Goal: Task Accomplishment & Management: Use online tool/utility

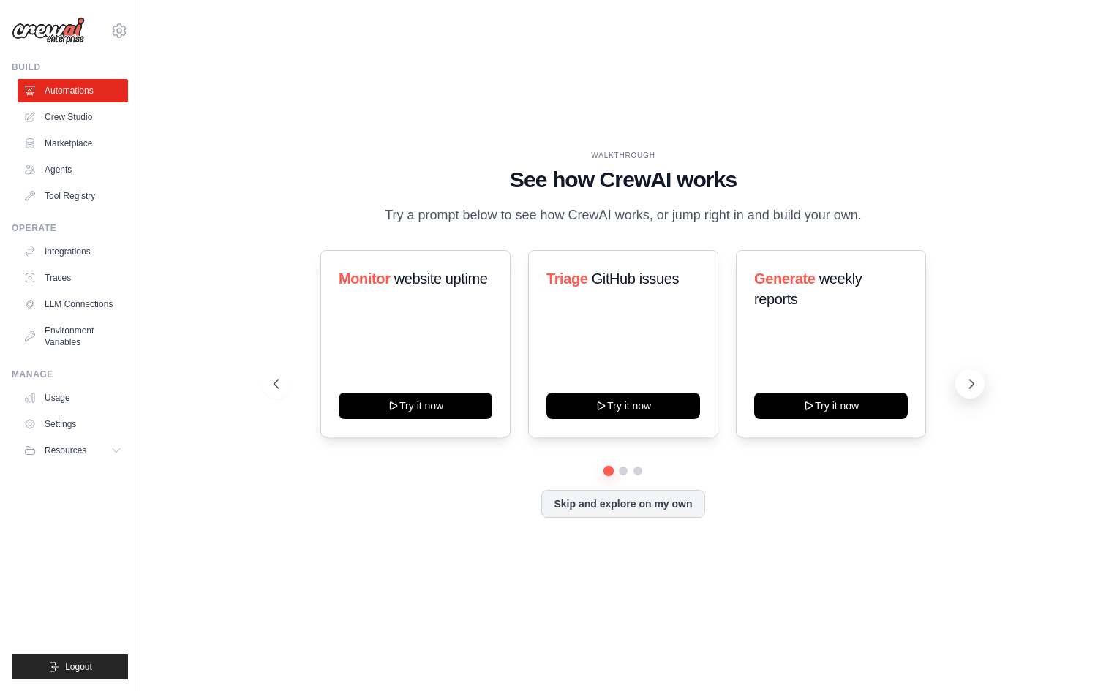
click at [962, 386] on button at bounding box center [969, 383] width 29 height 29
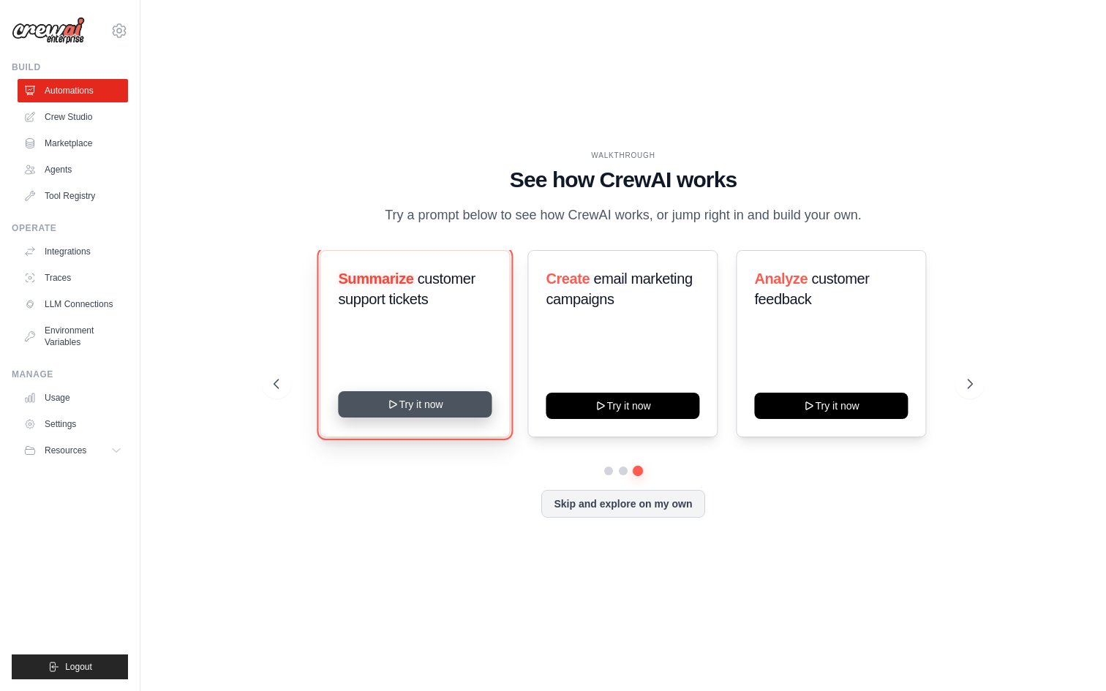
click at [388, 410] on button "Try it now" at bounding box center [416, 404] width 154 height 26
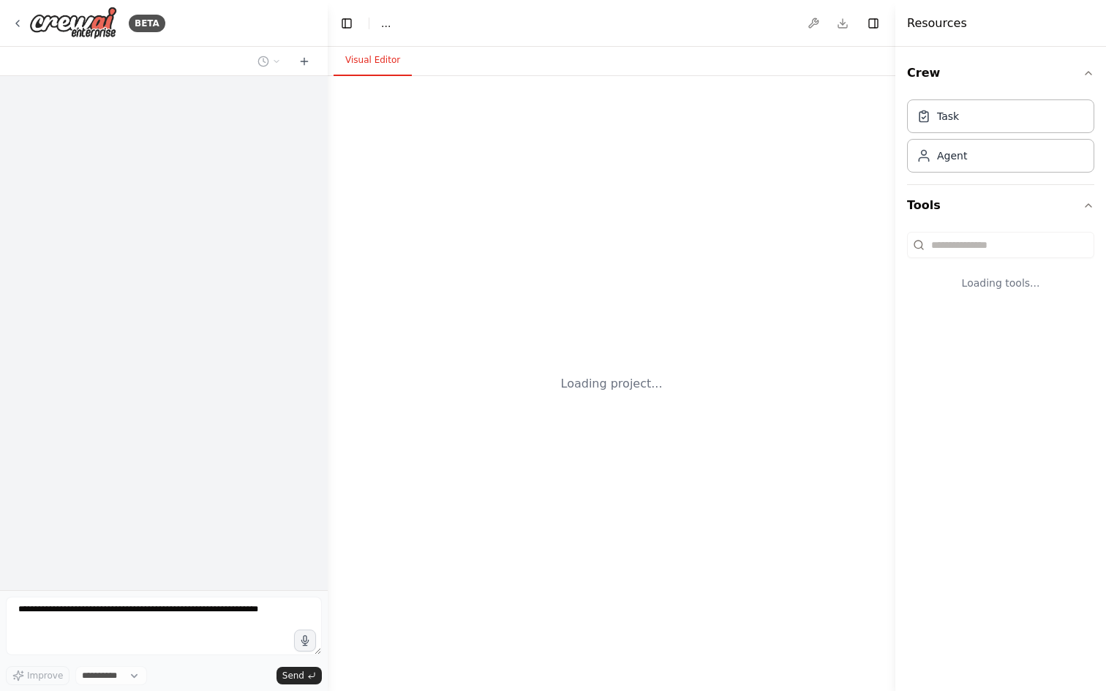
select select "****"
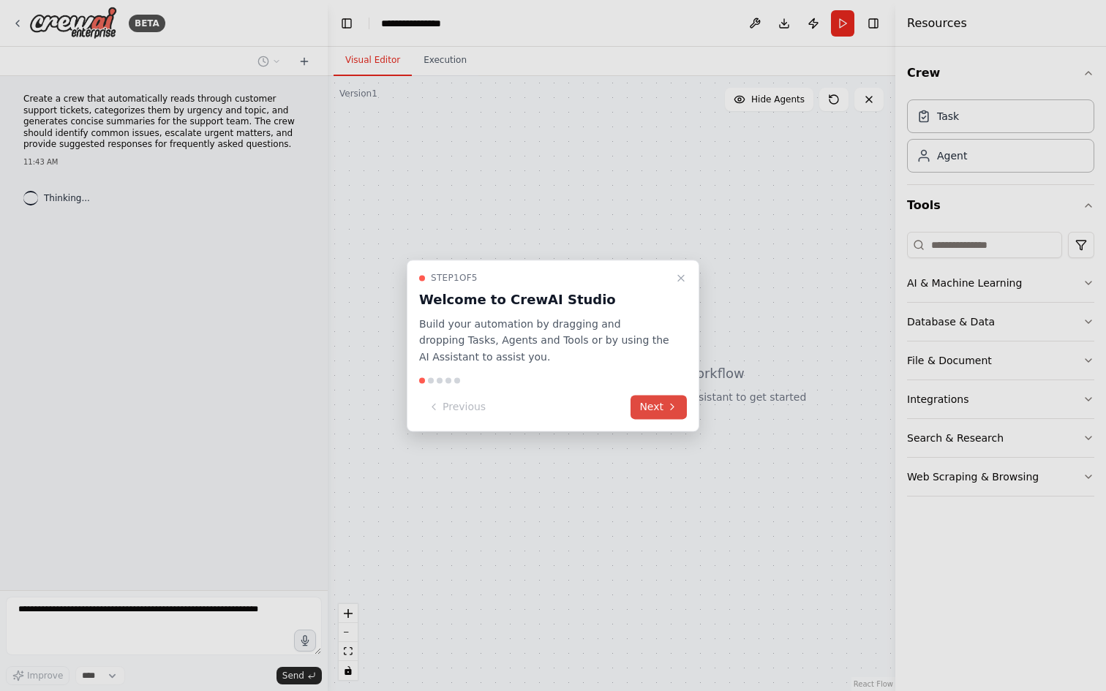
click at [652, 401] on button "Next" at bounding box center [658, 407] width 56 height 24
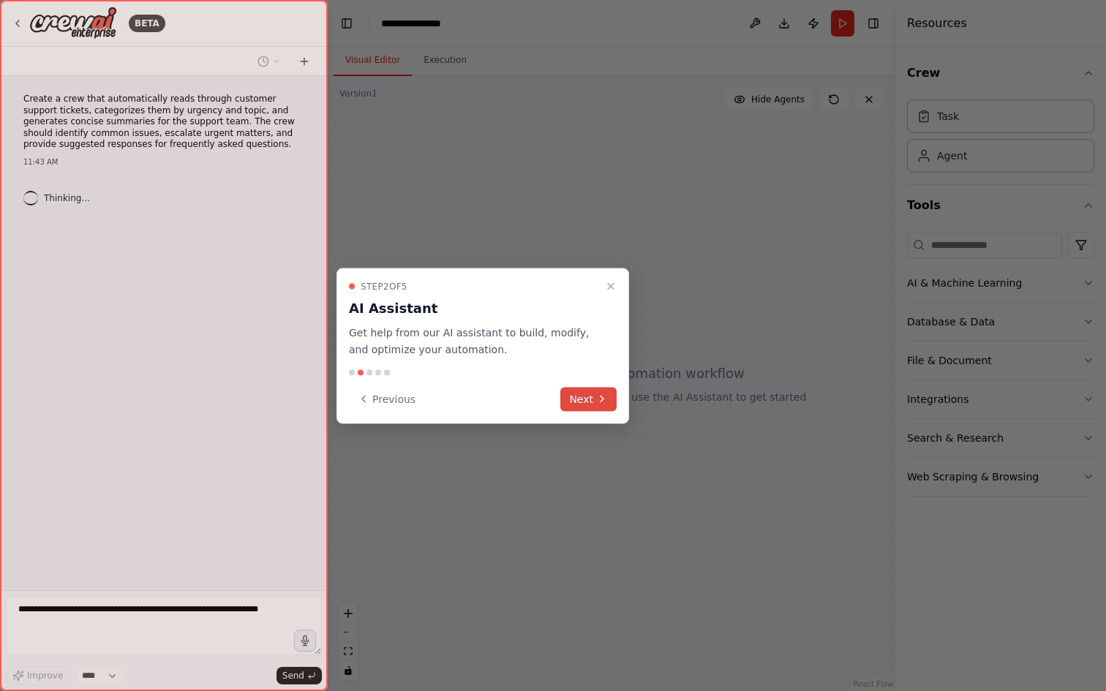
click at [575, 395] on button "Next" at bounding box center [588, 399] width 56 height 24
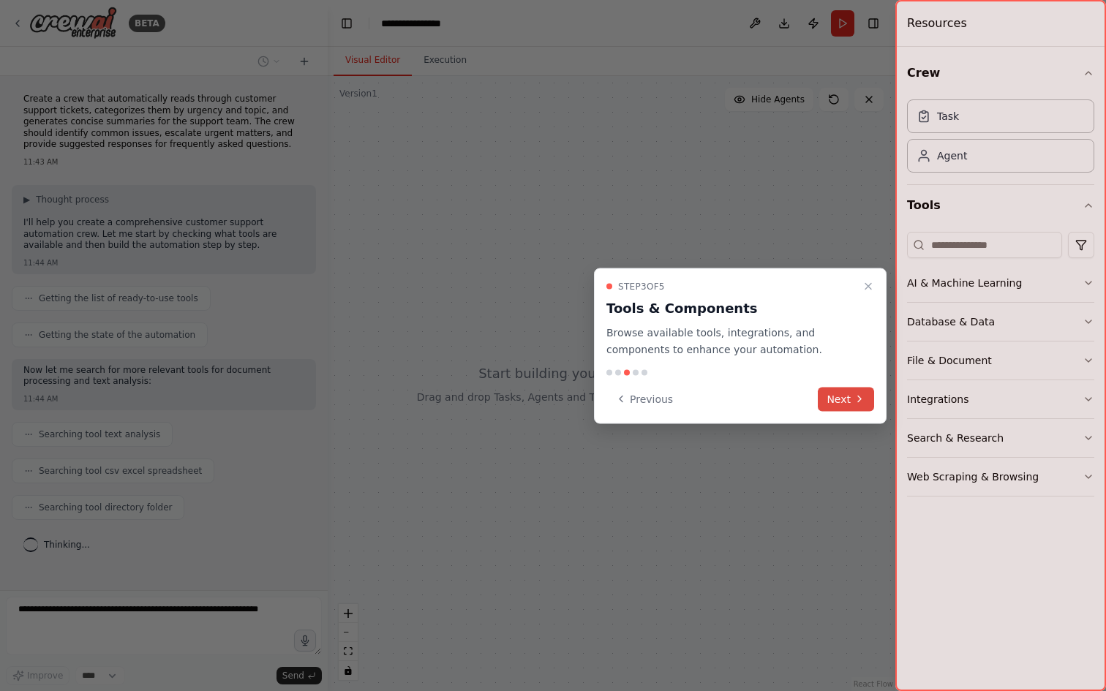
click at [841, 400] on button "Next" at bounding box center [846, 399] width 56 height 24
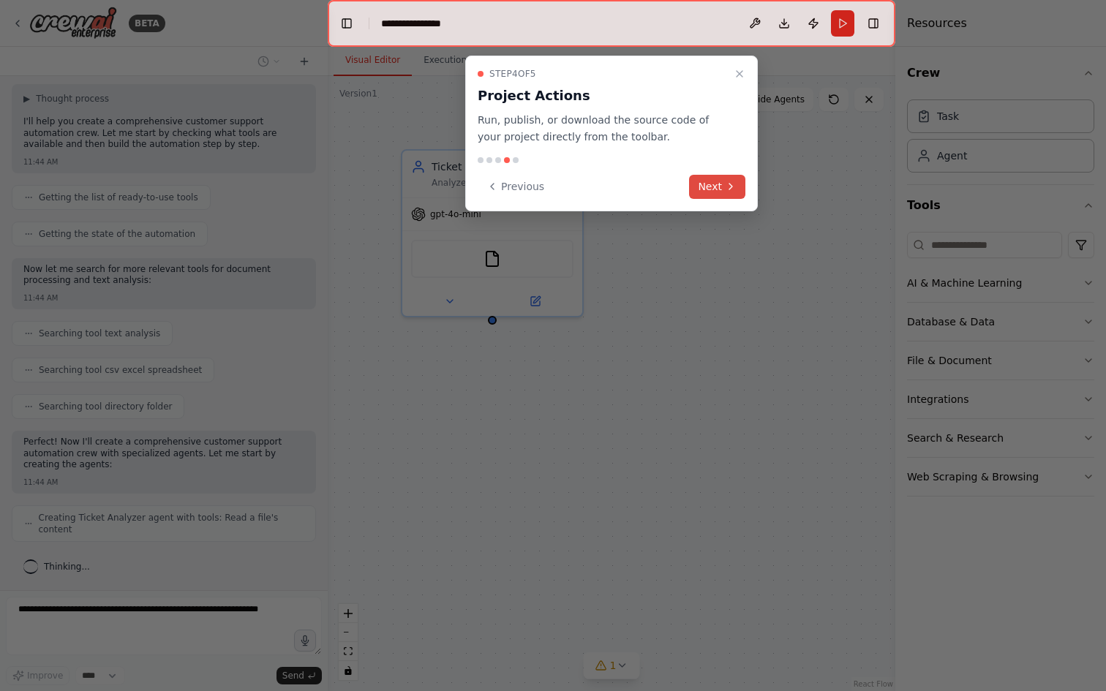
scroll to position [89, 0]
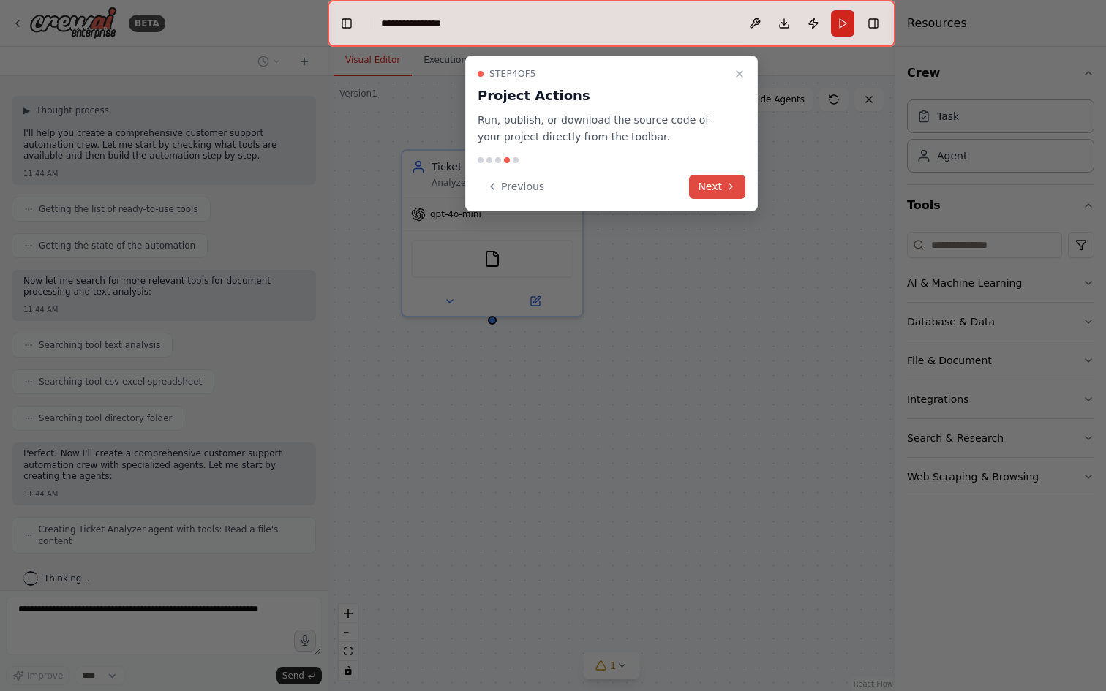
click at [714, 190] on button "Next" at bounding box center [717, 187] width 56 height 24
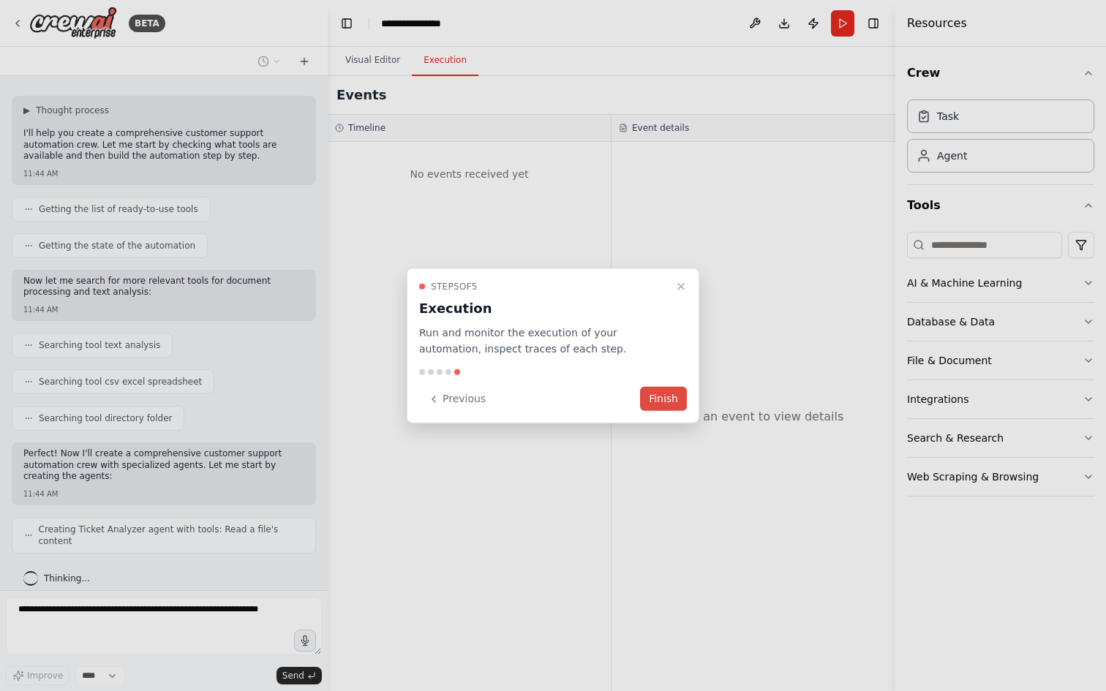
scroll to position [137, 0]
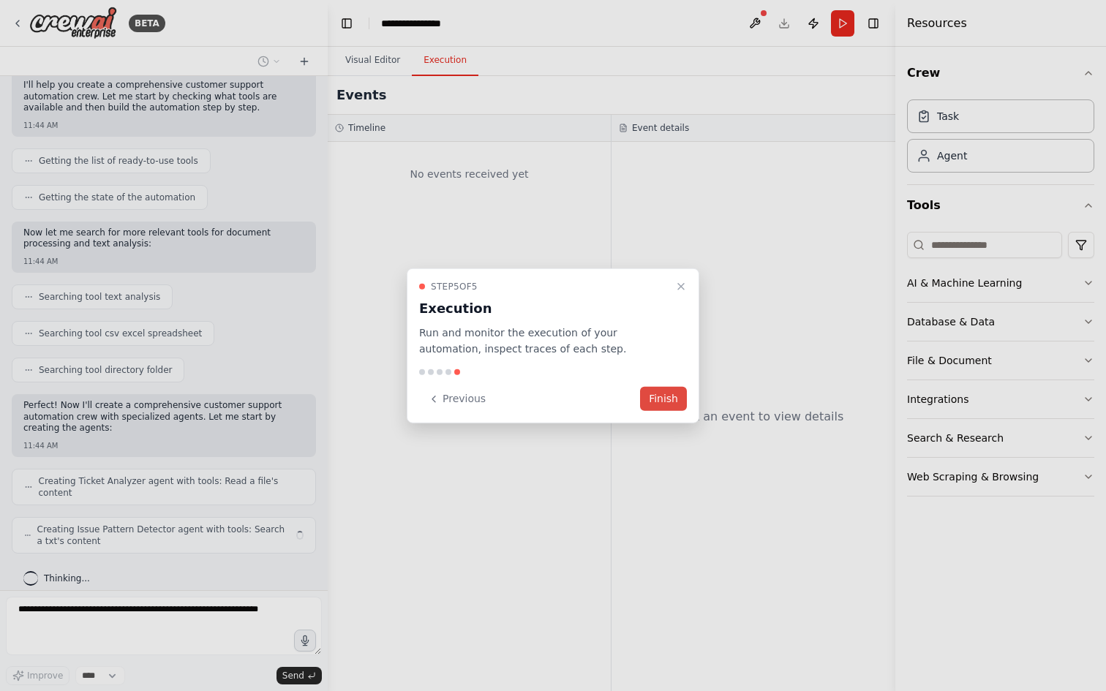
click at [661, 396] on button "Finish" at bounding box center [663, 399] width 47 height 24
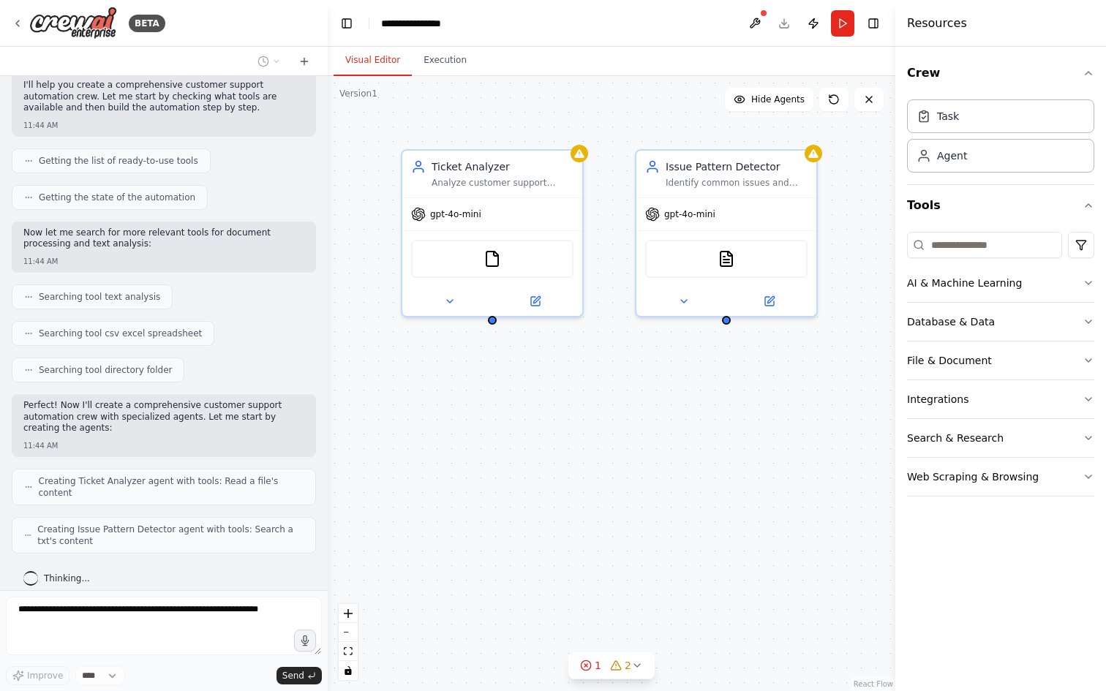
scroll to position [0, 0]
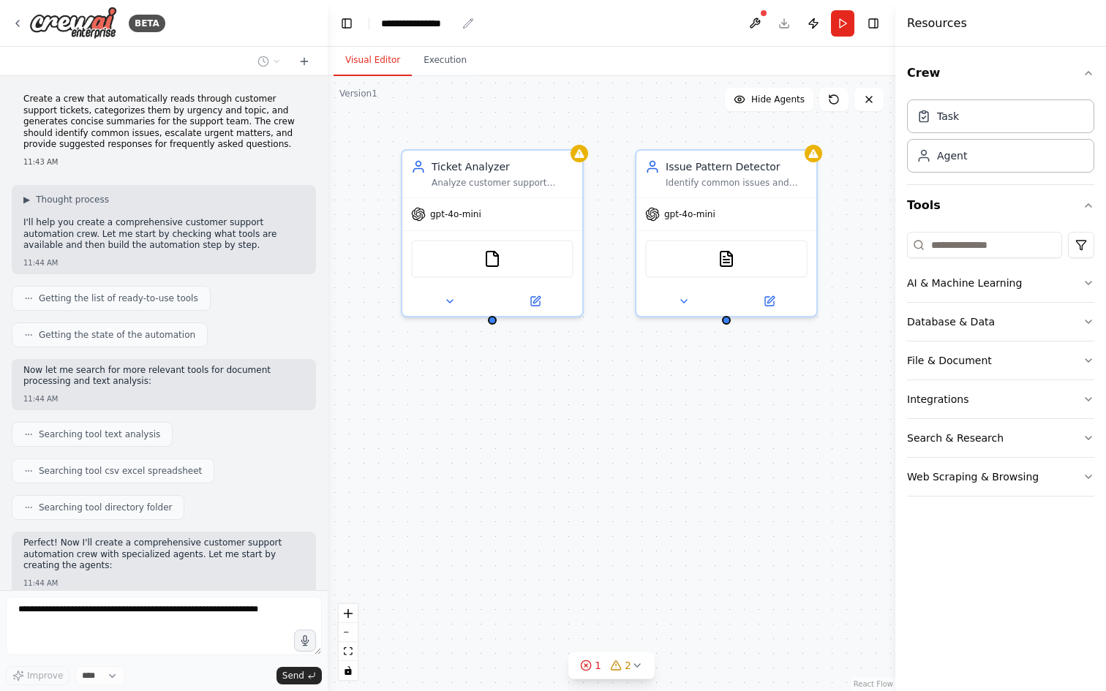
click at [433, 20] on div "**********" at bounding box center [418, 23] width 75 height 15
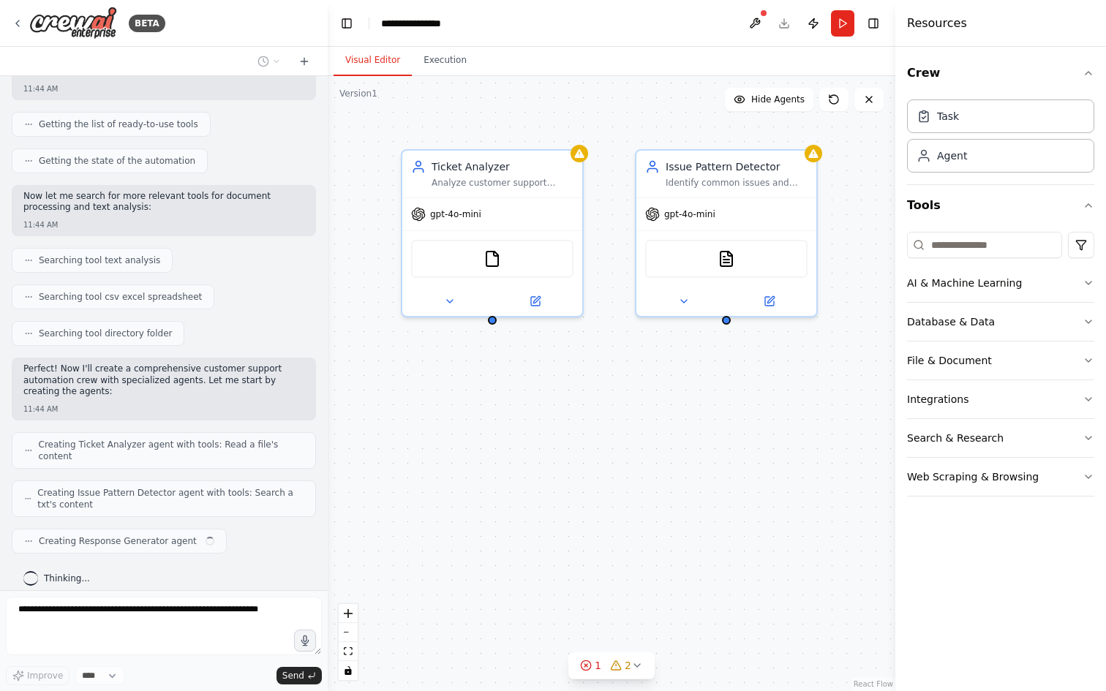
click at [467, 23] on div "**********" at bounding box center [436, 23] width 110 height 15
drag, startPoint x: 459, startPoint y: 23, endPoint x: 350, endPoint y: 23, distance: 109.0
click at [350, 23] on header "**********" at bounding box center [611, 23] width 567 height 47
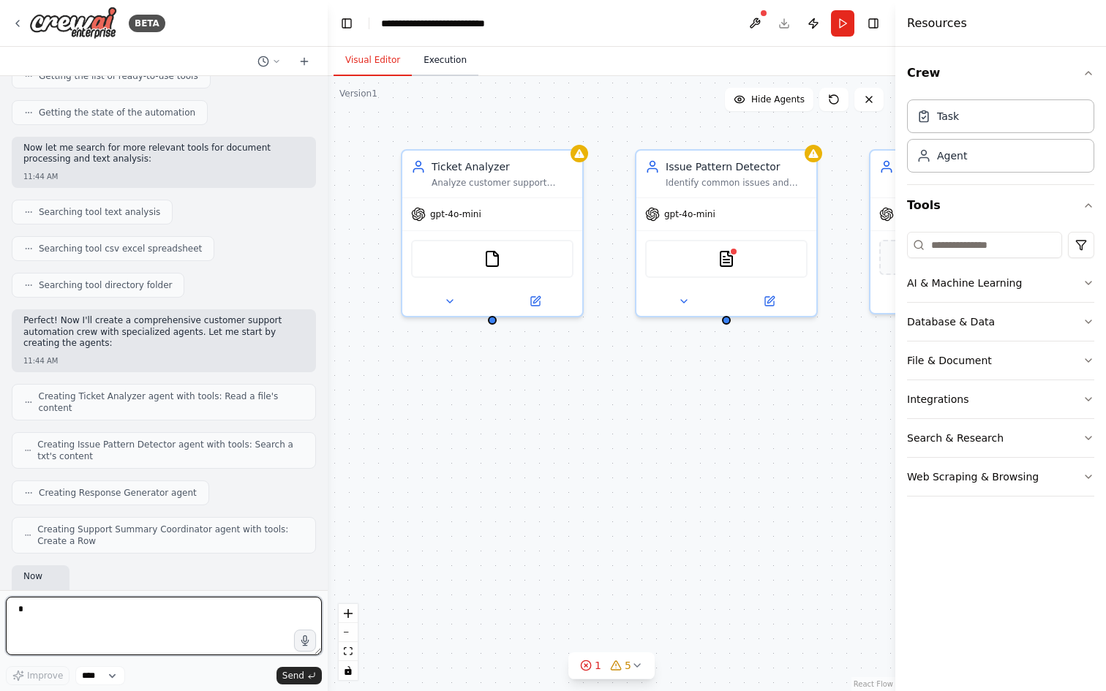
type textarea "*"
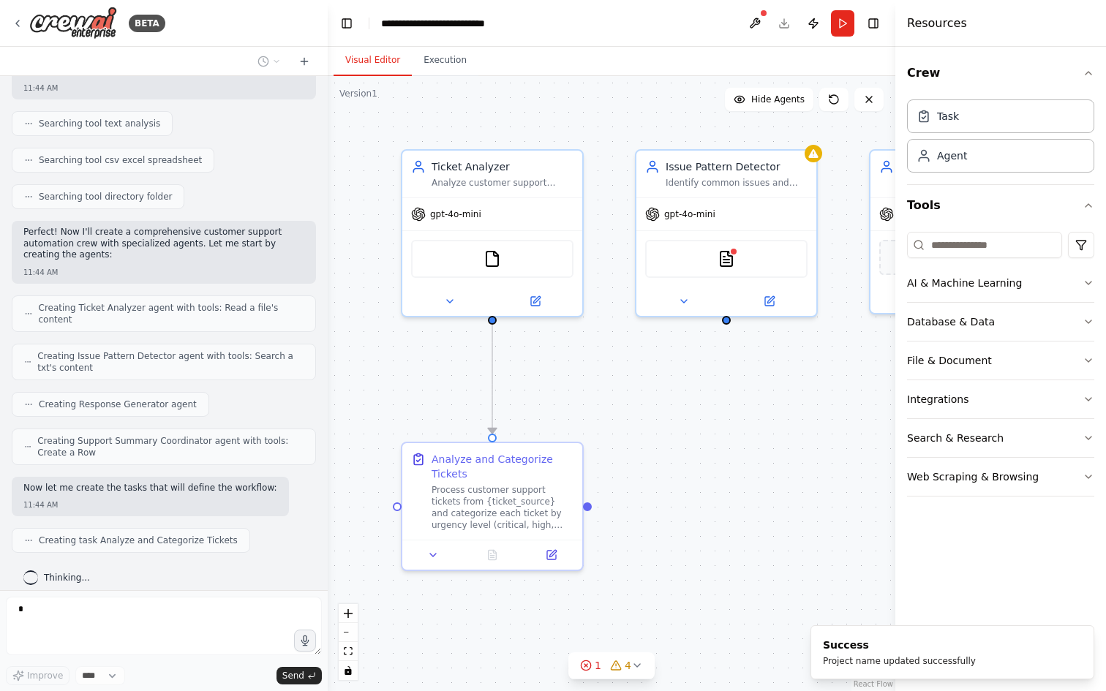
click at [544, 24] on header "**********" at bounding box center [611, 23] width 567 height 47
click at [533, 24] on header "**********" at bounding box center [611, 23] width 567 height 47
click at [509, 23] on div "**********" at bounding box center [451, 23] width 141 height 15
click at [522, 23] on header "**********" at bounding box center [611, 23] width 567 height 47
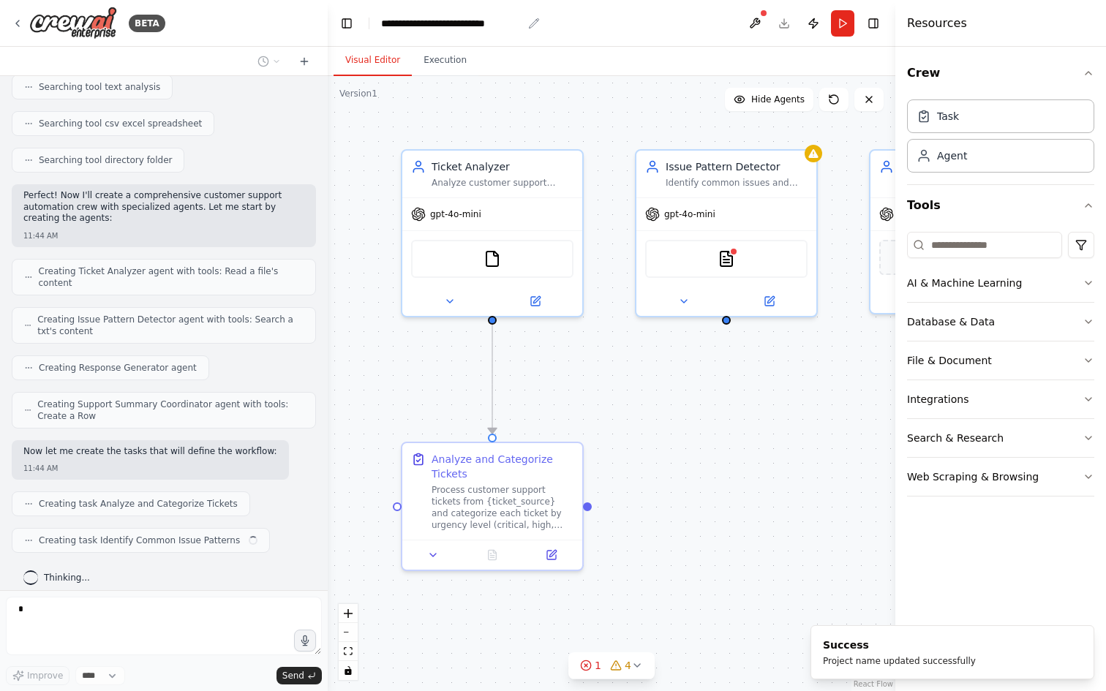
click at [510, 23] on div "**********" at bounding box center [451, 23] width 141 height 15
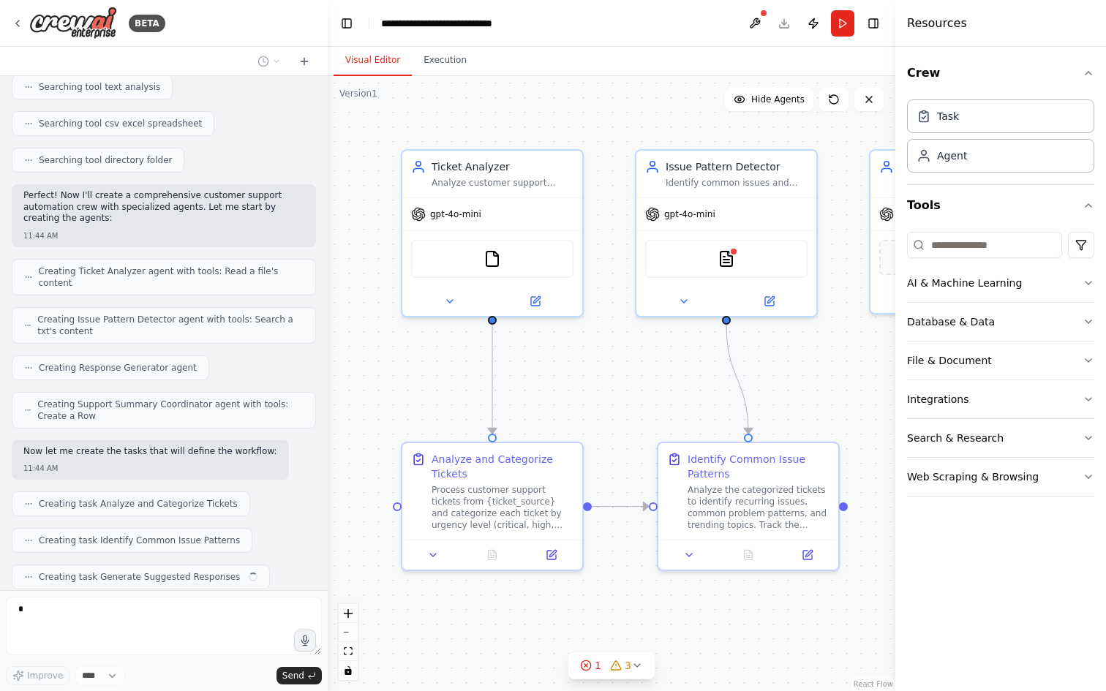
scroll to position [384, 0]
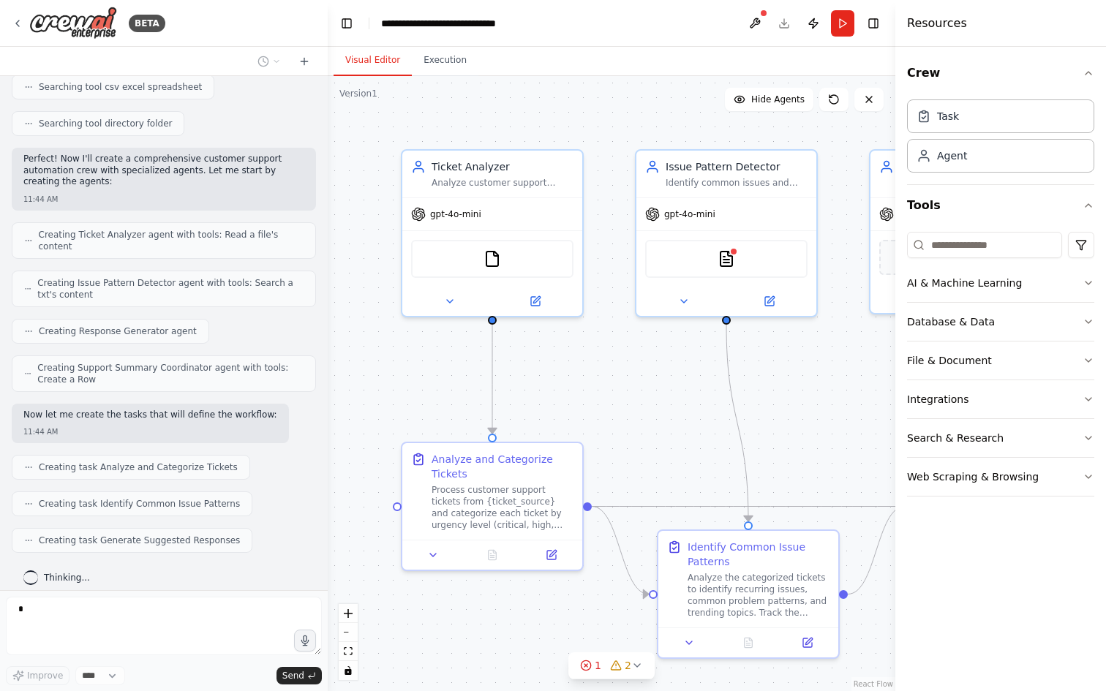
click at [532, 75] on div "Visual Editor Execution" at bounding box center [611, 61] width 567 height 29
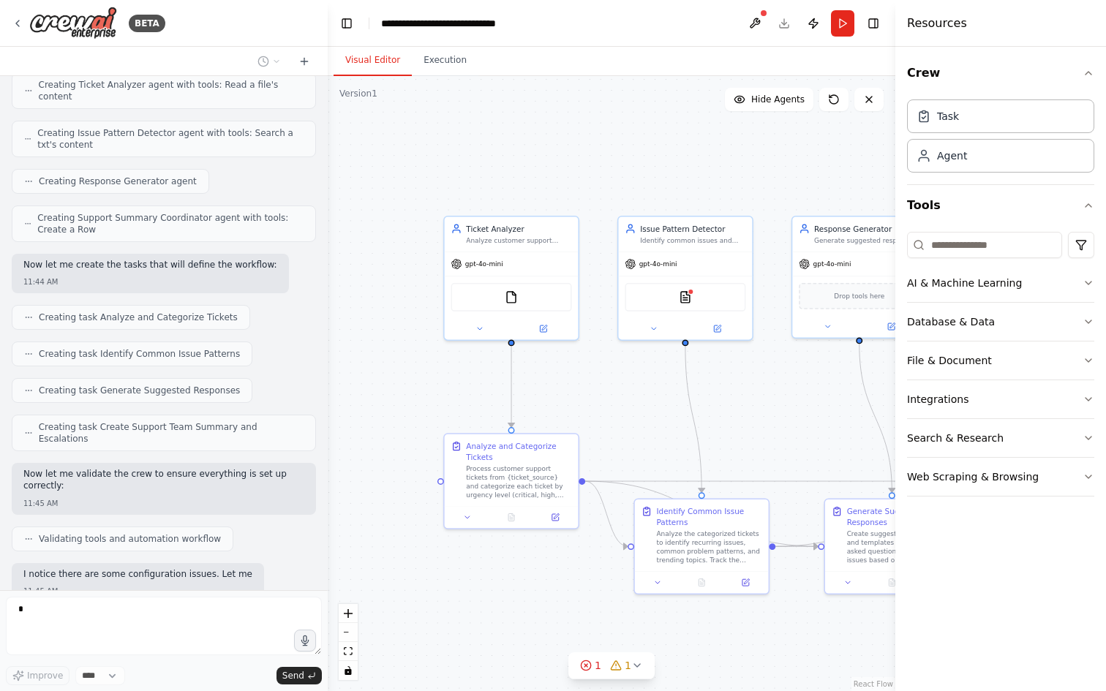
scroll to position [619, 0]
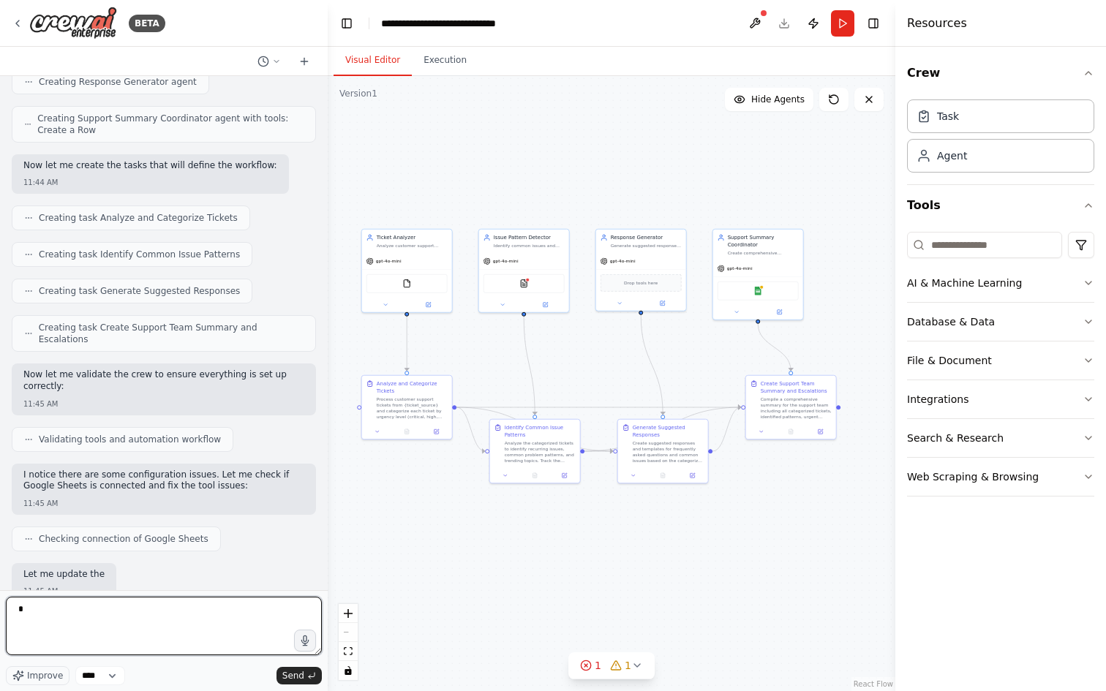
drag, startPoint x: 584, startPoint y: 402, endPoint x: 458, endPoint y: 353, distance: 134.3
click at [458, 353] on div ".deletable-edge-delete-btn { width: 20px; height: 20px; border: 0px solid #ffff…" at bounding box center [611, 383] width 567 height 615
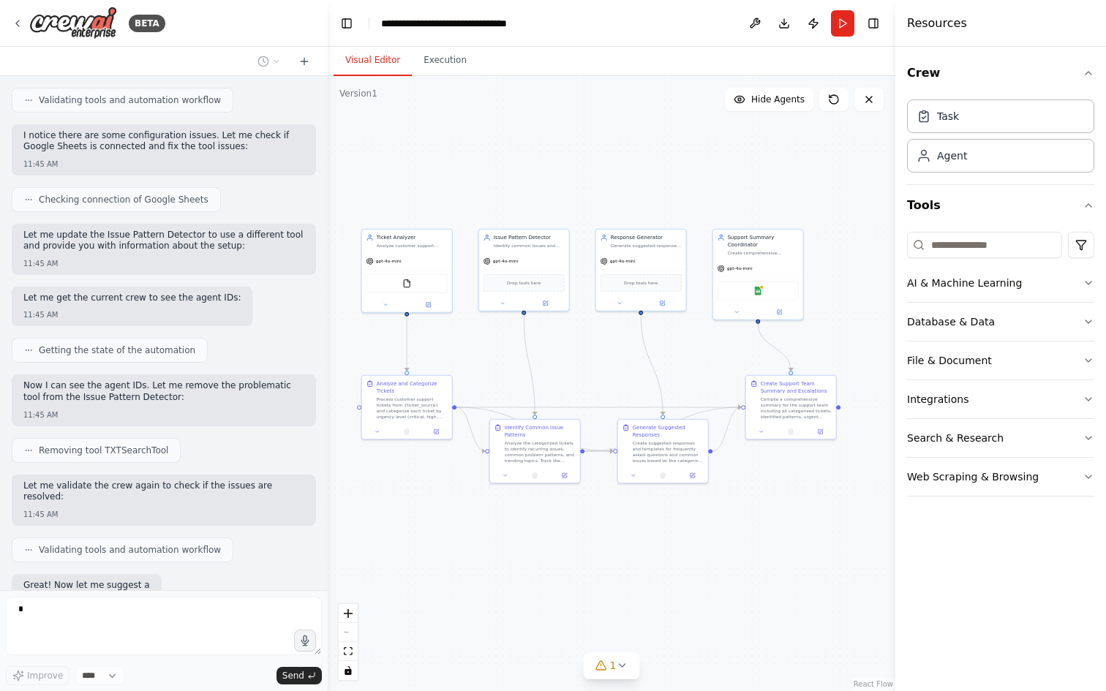
scroll to position [1047, 0]
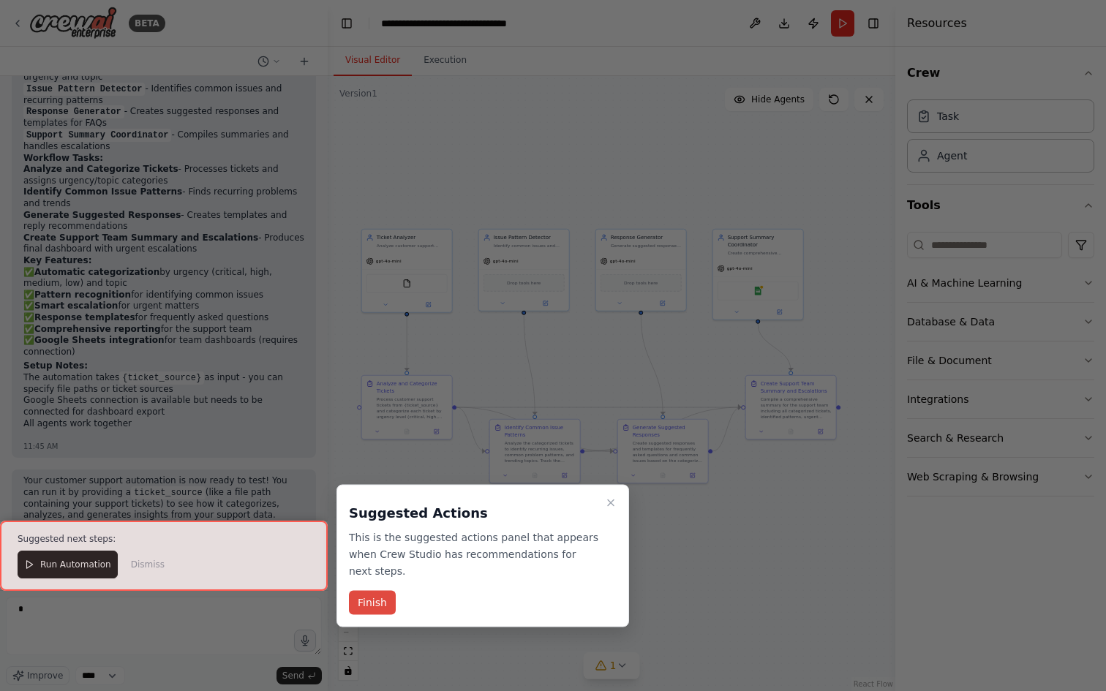
click at [379, 601] on button "Finish" at bounding box center [372, 603] width 47 height 24
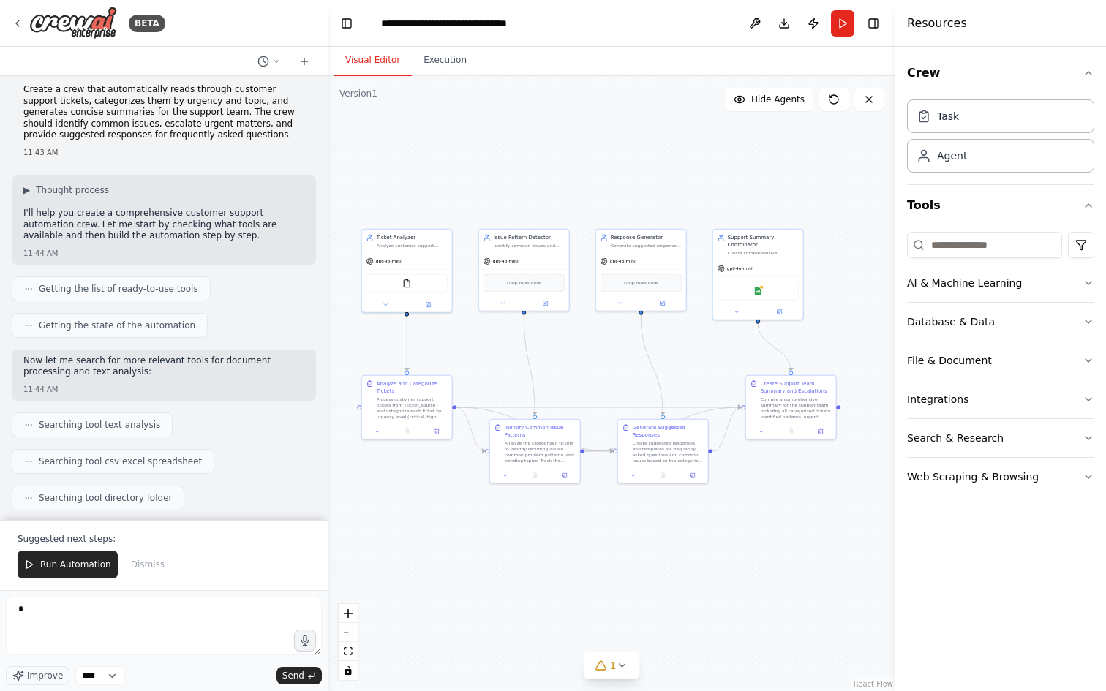
scroll to position [0, 0]
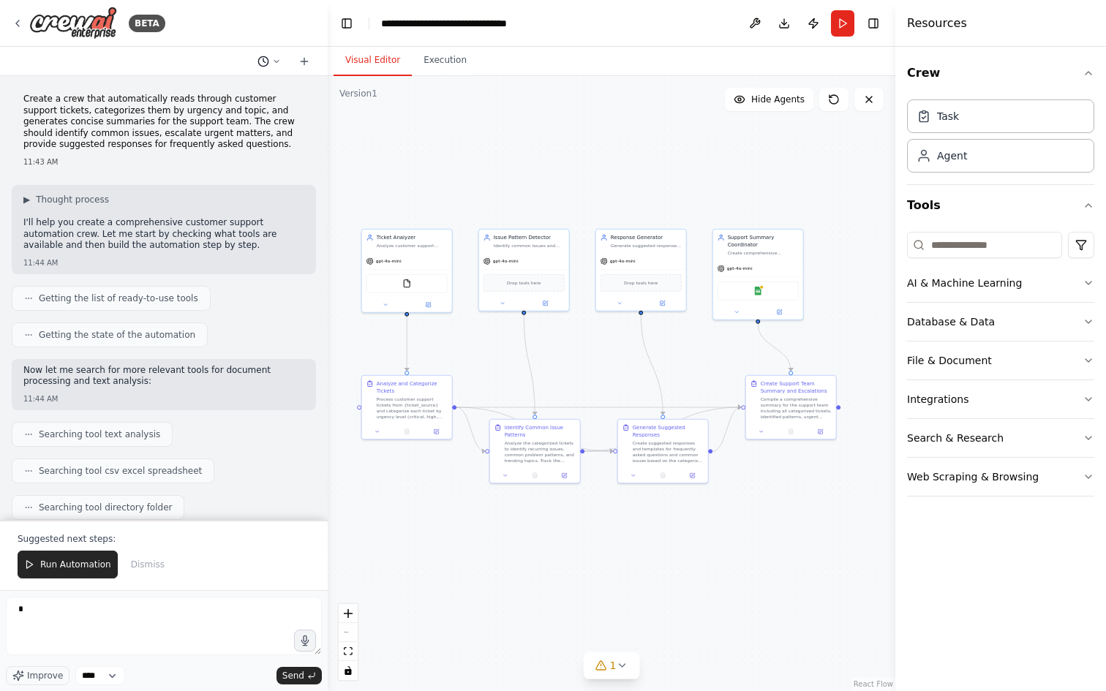
click at [275, 61] on icon at bounding box center [276, 61] width 4 height 2
click at [303, 61] on div at bounding box center [164, 345] width 328 height 691
click at [306, 61] on icon at bounding box center [304, 61] width 7 height 0
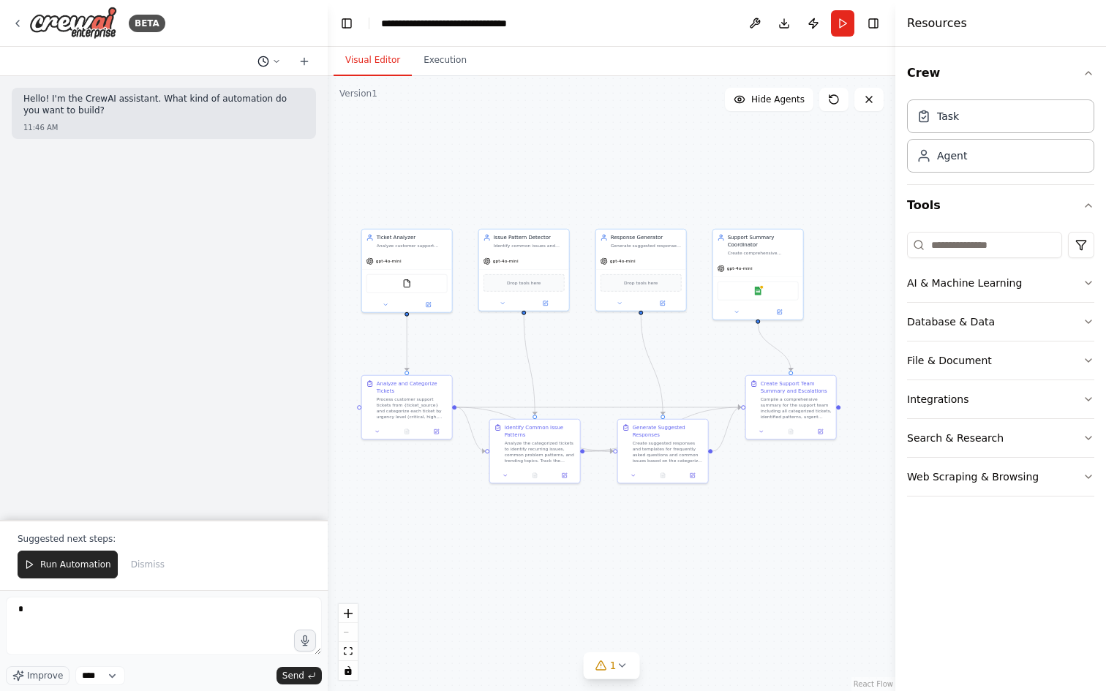
click at [273, 66] on button at bounding box center [269, 62] width 35 height 18
click at [198, 118] on span "Create a crew that automatically reads through customer support tickets, catego…" at bounding box center [206, 115] width 95 height 12
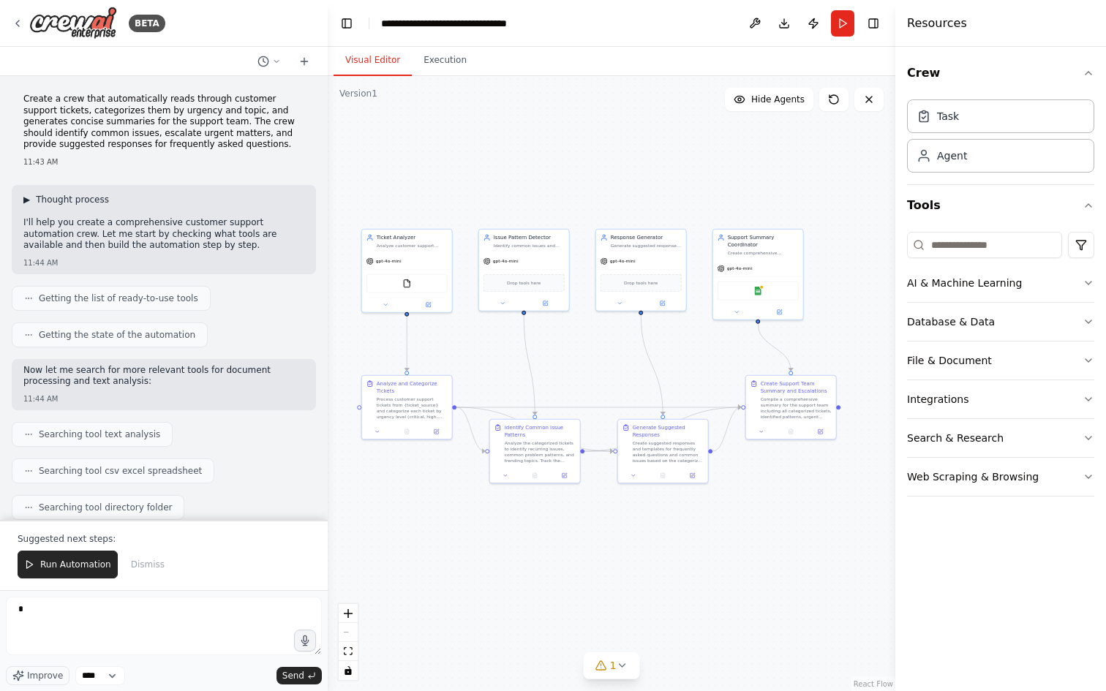
click at [27, 198] on span "▶" at bounding box center [26, 200] width 7 height 12
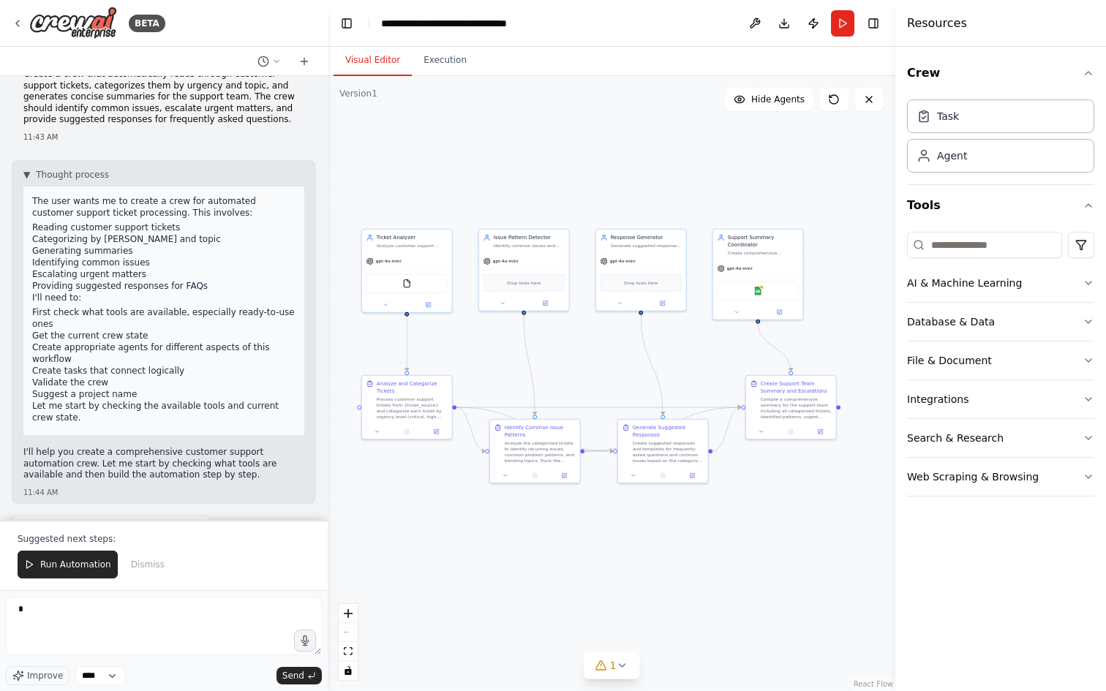
scroll to position [26, 0]
click at [30, 175] on span "▼" at bounding box center [26, 173] width 7 height 12
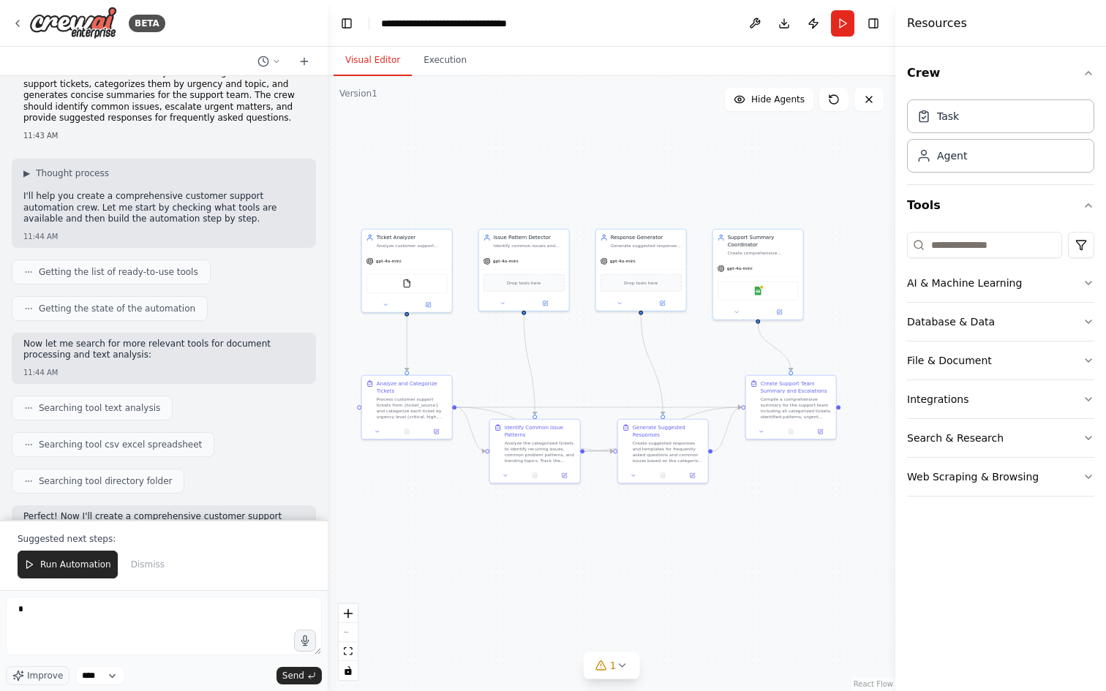
click at [28, 270] on icon at bounding box center [28, 272] width 9 height 9
click at [47, 270] on span "Getting the list of ready-to-use tools" at bounding box center [118, 272] width 159 height 12
click at [39, 309] on span "Getting the state of the automation" at bounding box center [117, 309] width 156 height 12
click at [24, 309] on icon at bounding box center [28, 308] width 9 height 9
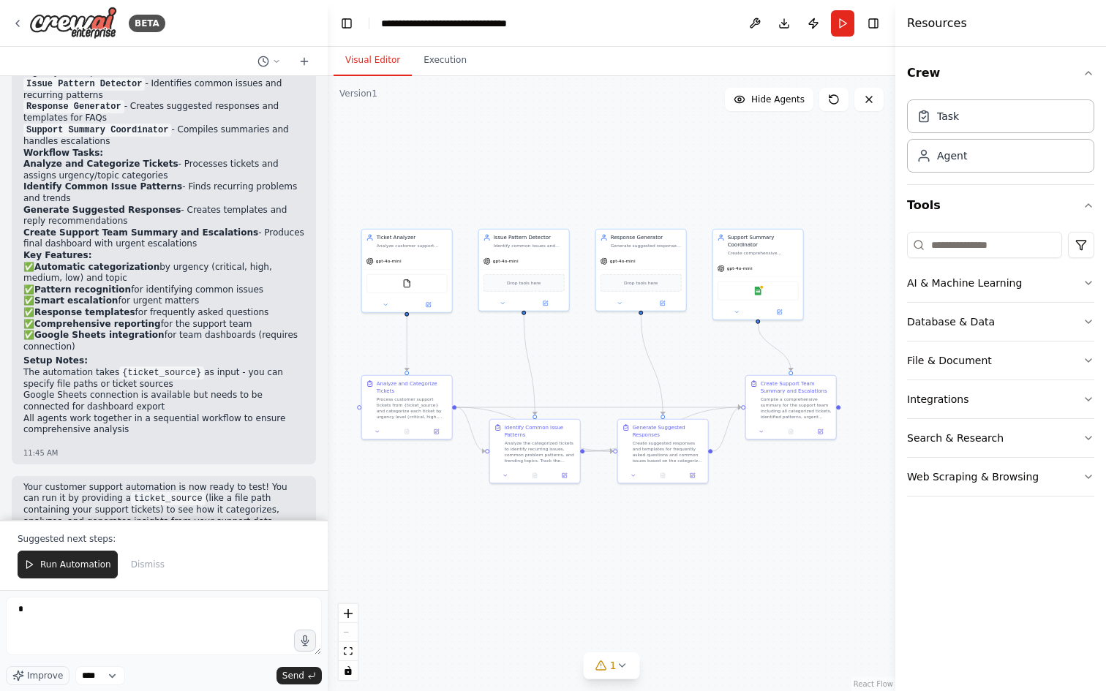
scroll to position [1629, 0]
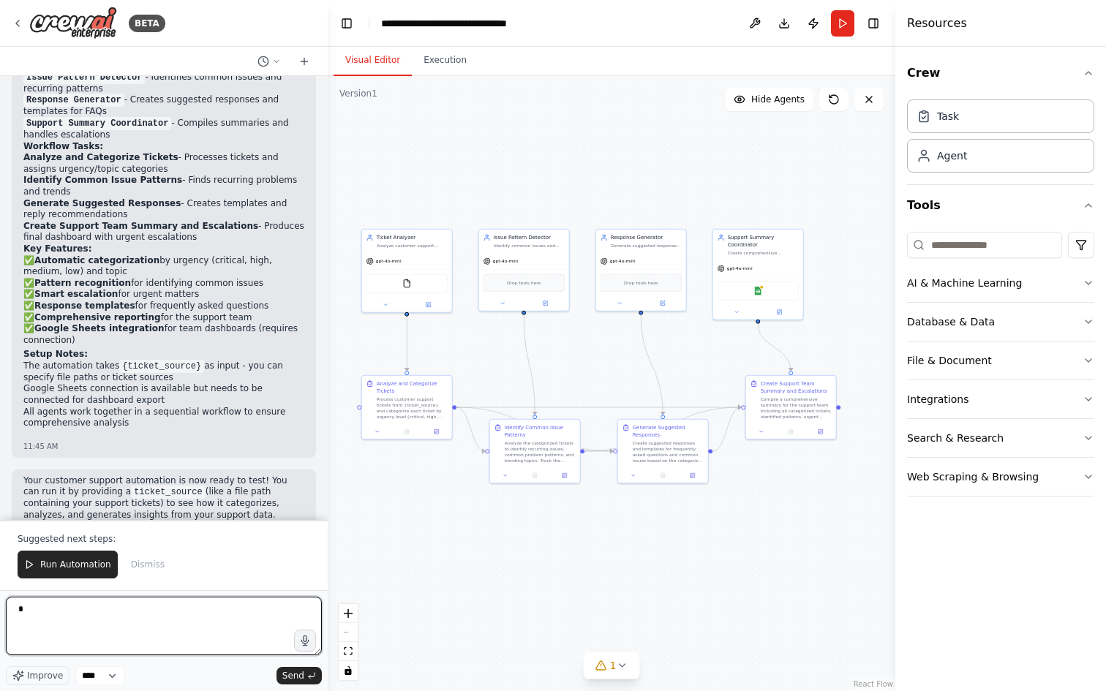
click at [36, 605] on textarea "*" at bounding box center [164, 626] width 316 height 59
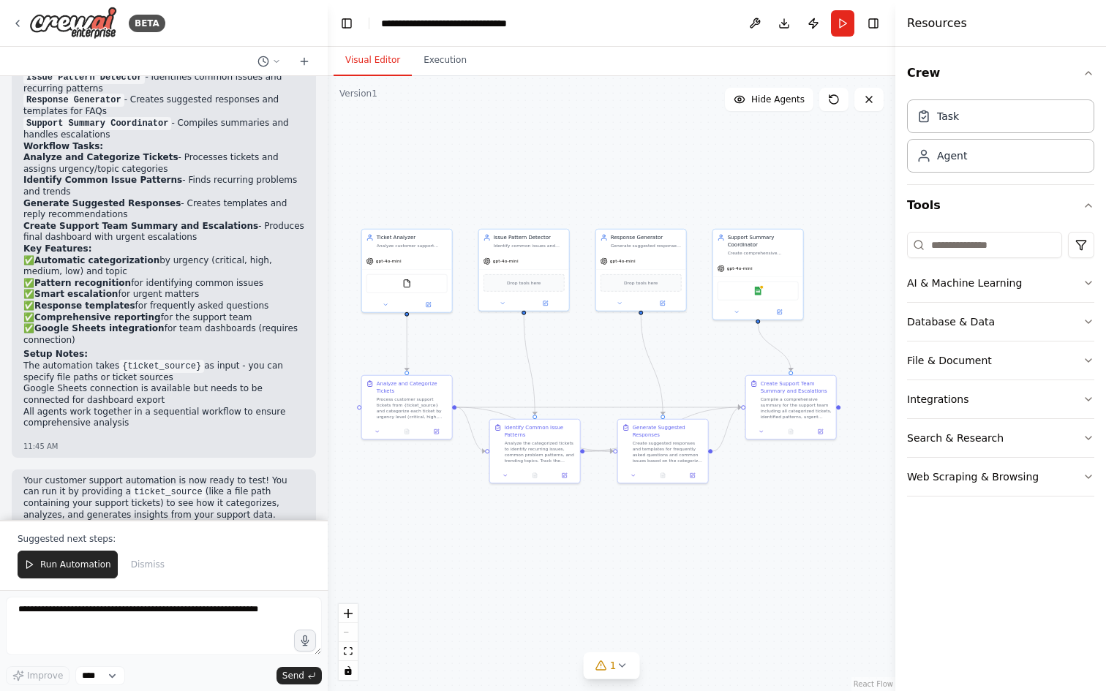
click at [344, 531] on div ".deletable-edge-delete-btn { width: 20px; height: 20px; border: 0px solid #ffff…" at bounding box center [611, 383] width 567 height 615
click at [72, 563] on span "Run Automation" at bounding box center [75, 565] width 71 height 12
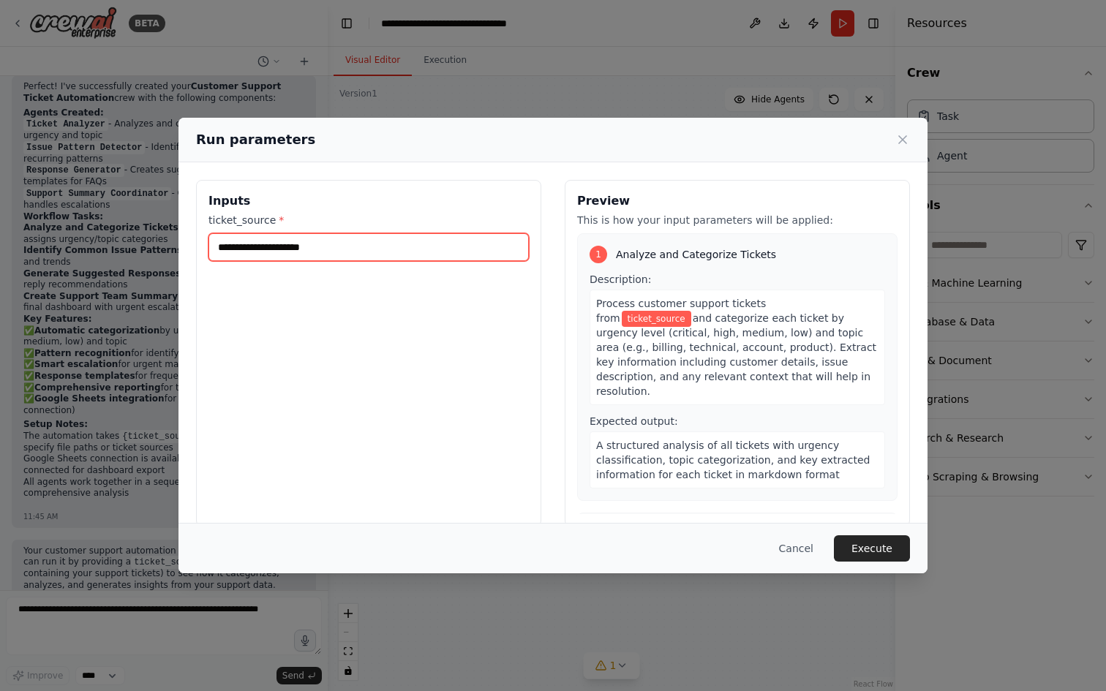
click at [325, 243] on input "ticket_source *" at bounding box center [368, 247] width 320 height 28
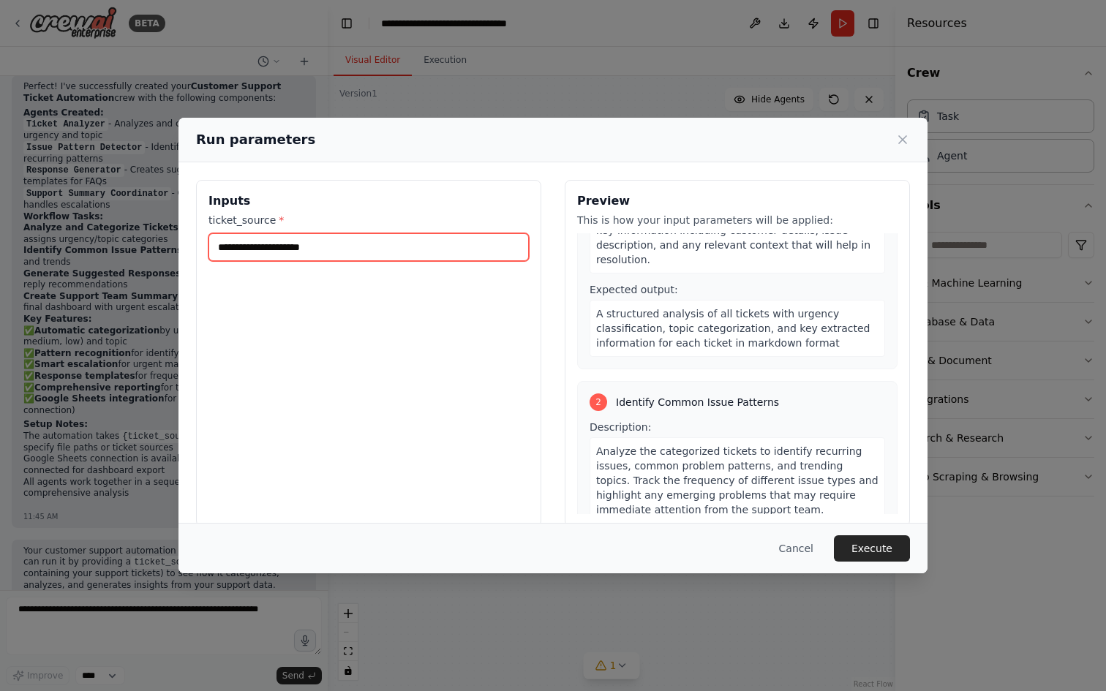
scroll to position [0, 0]
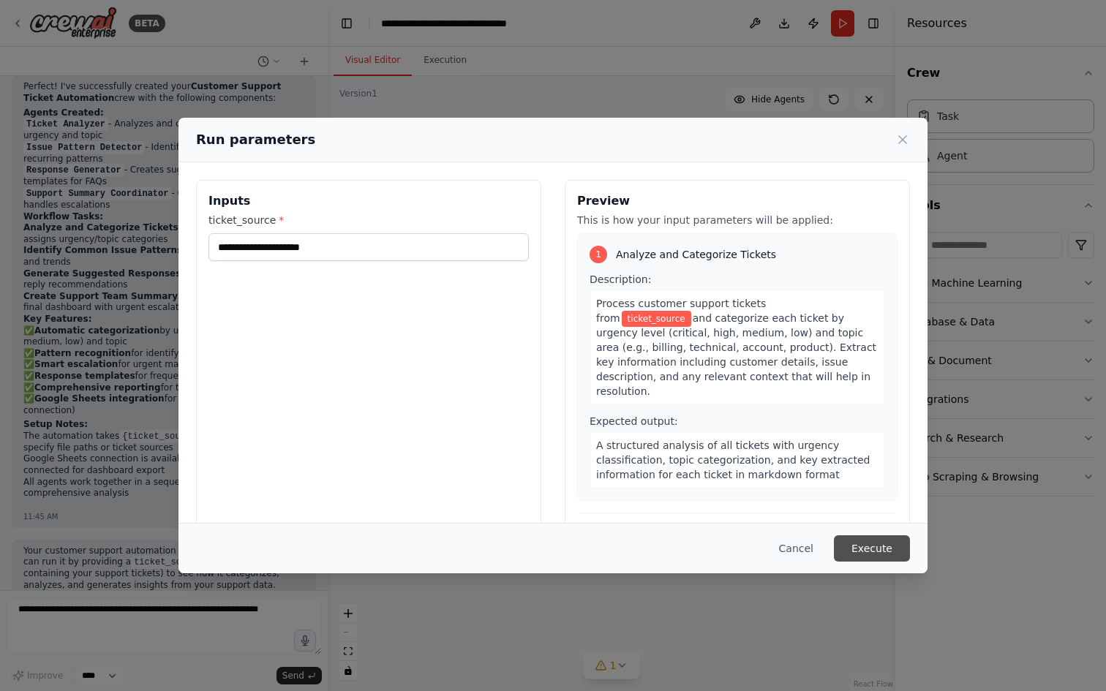
click at [857, 548] on button "Execute" at bounding box center [872, 548] width 76 height 26
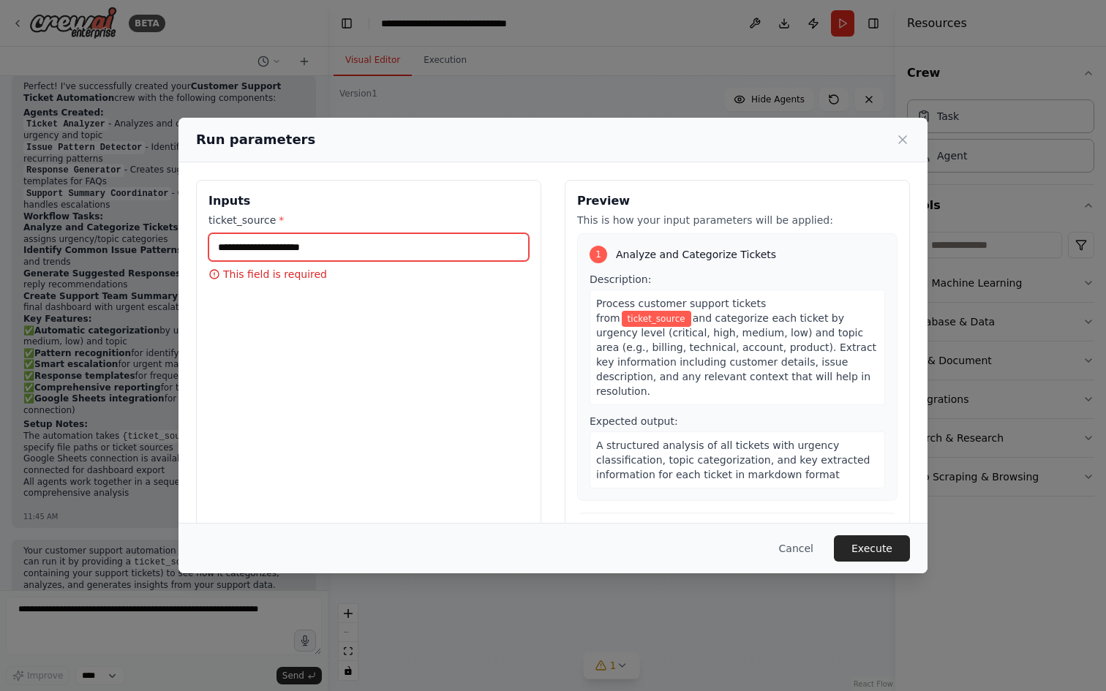
click at [434, 252] on input "ticket_source *" at bounding box center [368, 247] width 320 height 28
click at [319, 241] on input "ticket_source *" at bounding box center [368, 247] width 320 height 28
click at [901, 133] on icon at bounding box center [902, 139] width 15 height 15
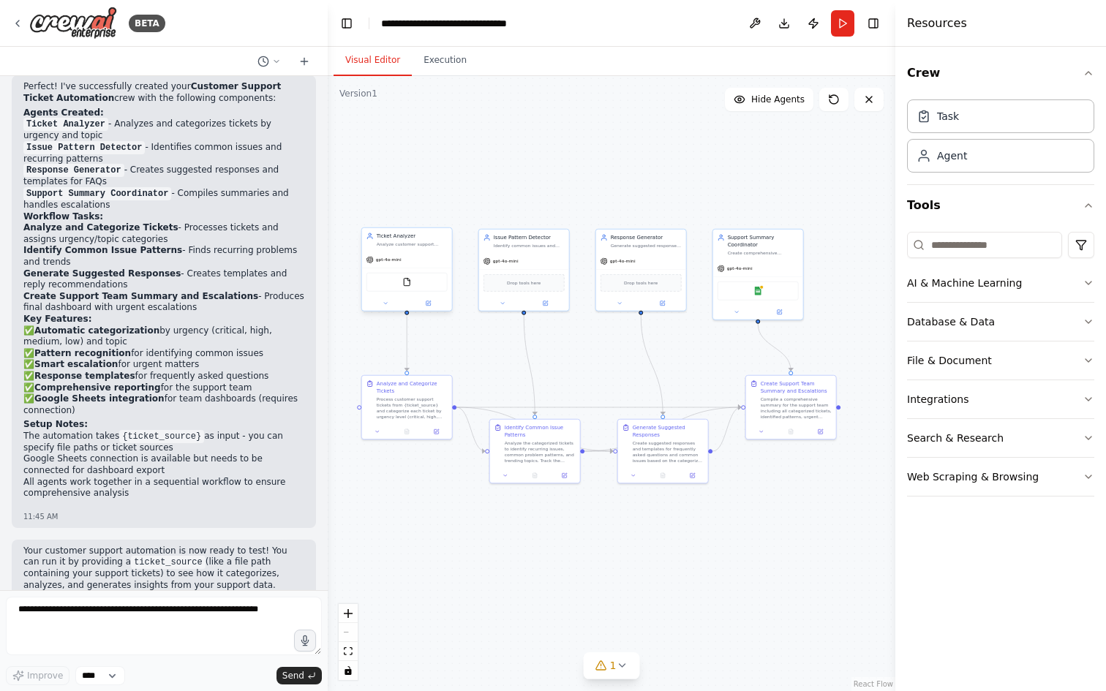
click at [431, 248] on div "Ticket Analyzer Analyze customer support tickets from {ticket_source}, categori…" at bounding box center [407, 239] width 90 height 23
click at [437, 71] on button "Execution" at bounding box center [445, 60] width 67 height 31
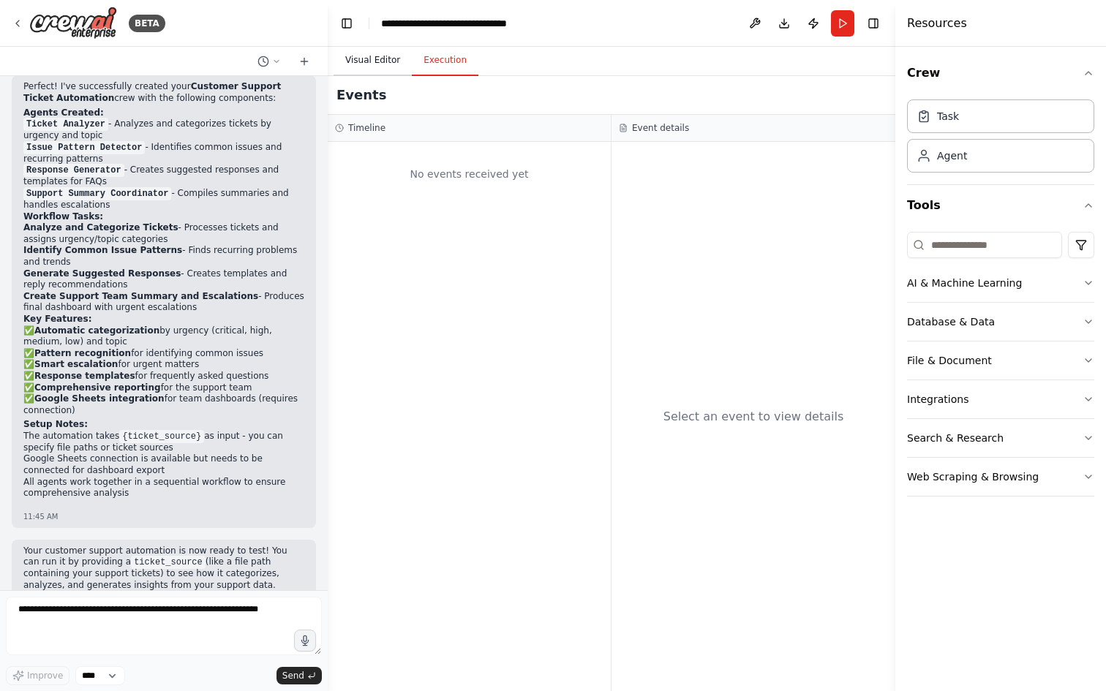
click at [383, 65] on button "Visual Editor" at bounding box center [372, 60] width 78 height 31
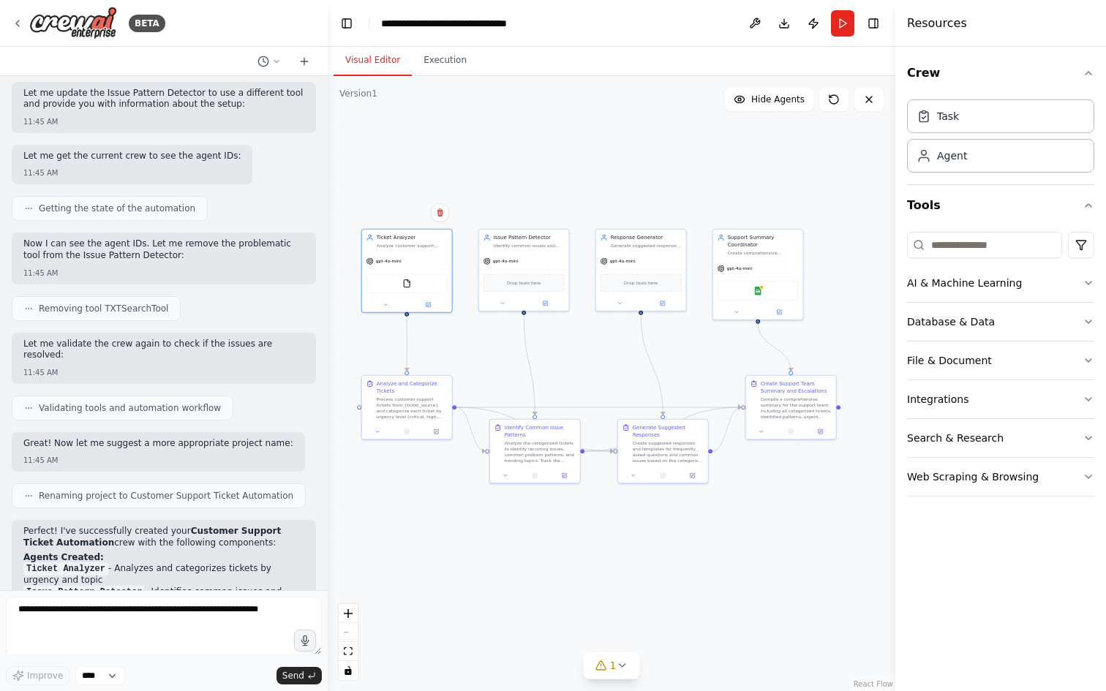
scroll to position [1559, 0]
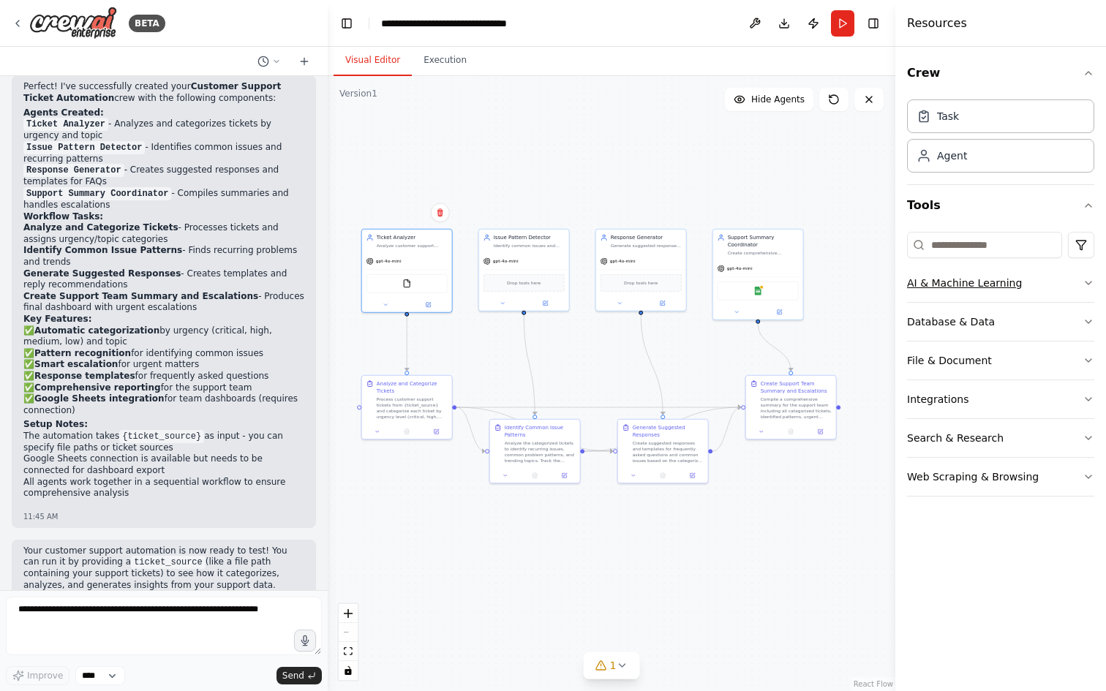
click at [1082, 280] on button "AI & Machine Learning" at bounding box center [1000, 283] width 187 height 38
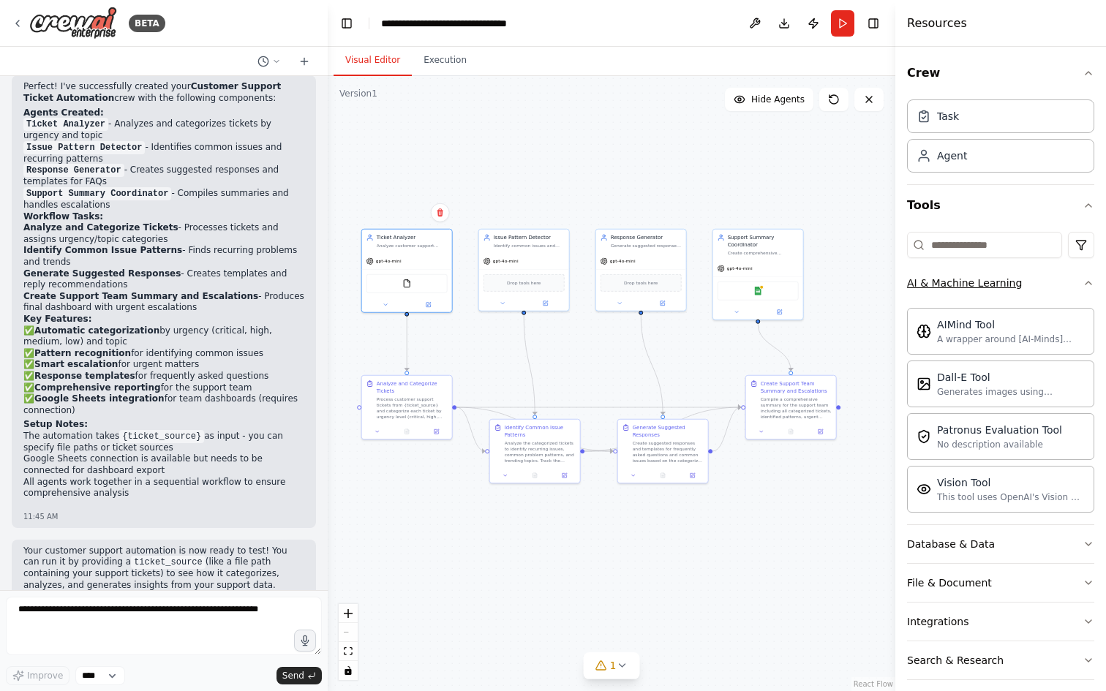
click at [1082, 279] on button "AI & Machine Learning" at bounding box center [1000, 283] width 187 height 38
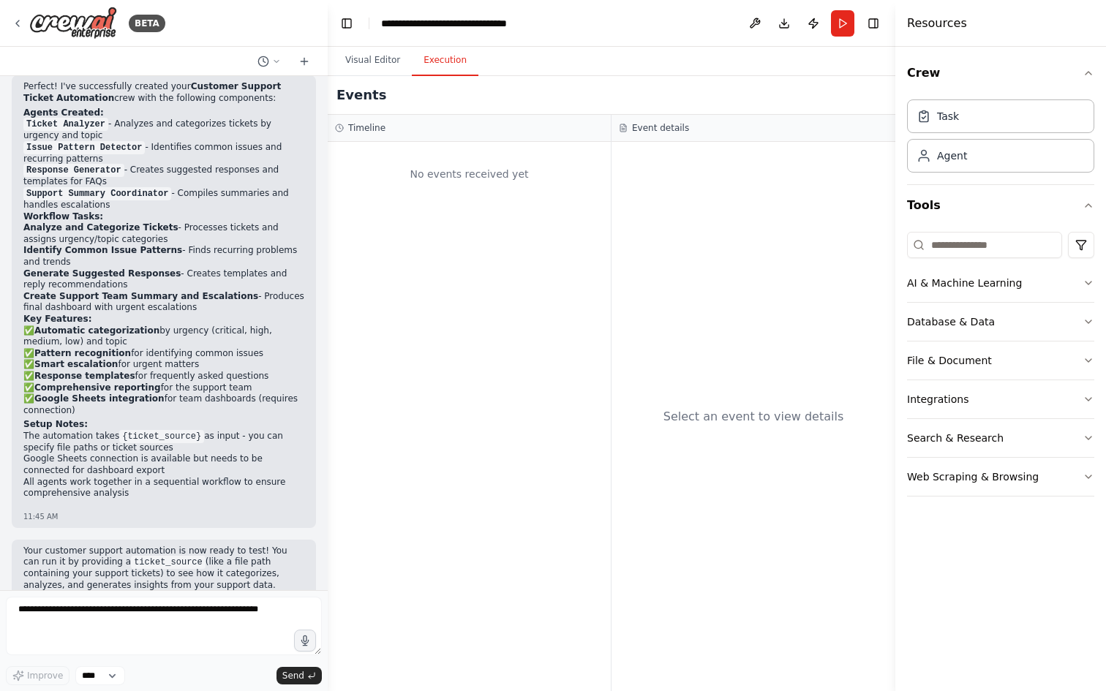
click at [451, 51] on button "Execution" at bounding box center [445, 60] width 67 height 31
click at [361, 68] on button "Visual Editor" at bounding box center [372, 60] width 78 height 31
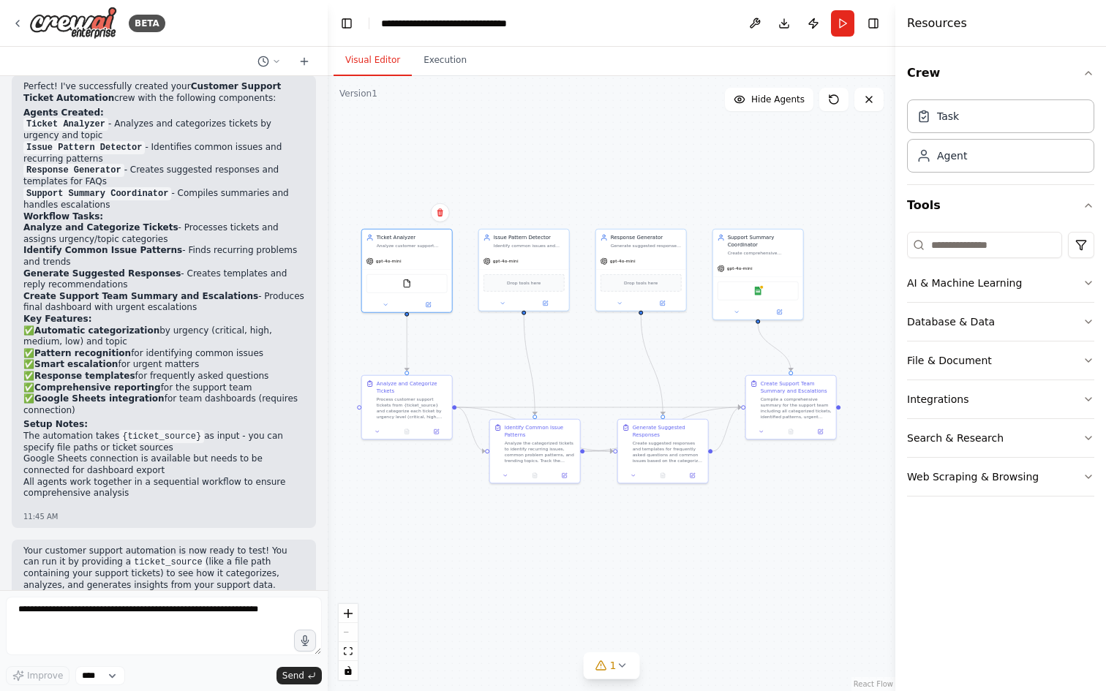
click at [131, 556] on code "ticket_source" at bounding box center [168, 562] width 75 height 13
click at [99, 554] on p "Your customer support automation is now ready to test! You can run it by provid…" at bounding box center [163, 569] width 281 height 46
click at [614, 666] on span "1" at bounding box center [613, 665] width 7 height 15
click at [731, 621] on button at bounding box center [729, 618] width 25 height 18
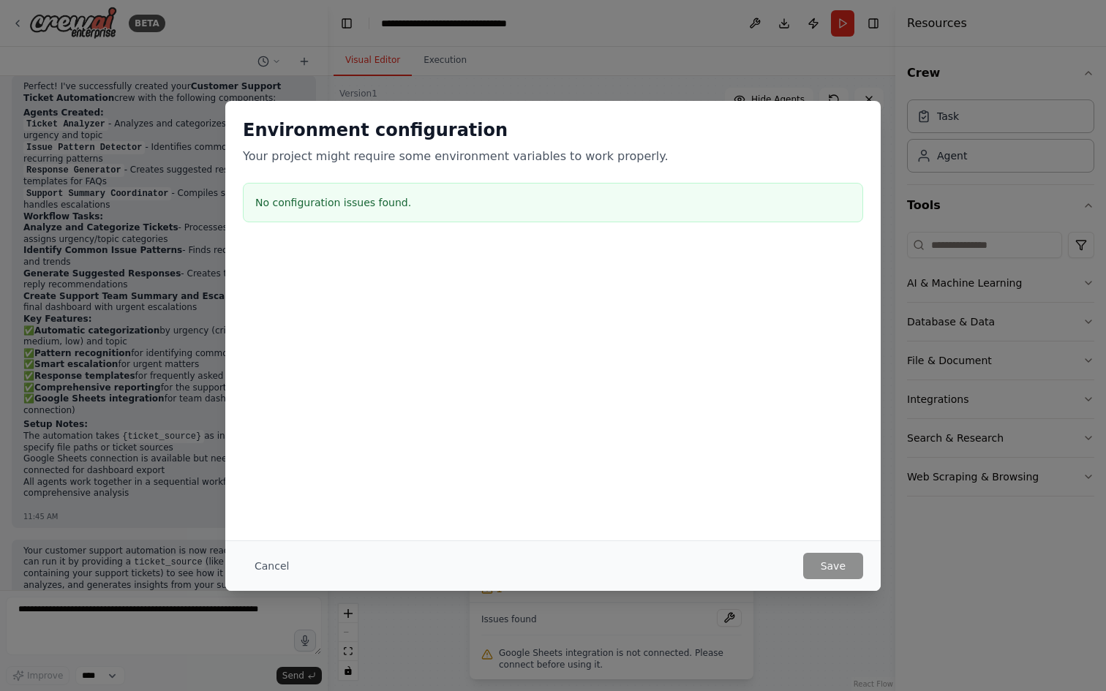
click at [361, 211] on div "No configuration issues found." at bounding box center [553, 202] width 620 height 39
click at [278, 558] on button "Cancel" at bounding box center [272, 566] width 58 height 26
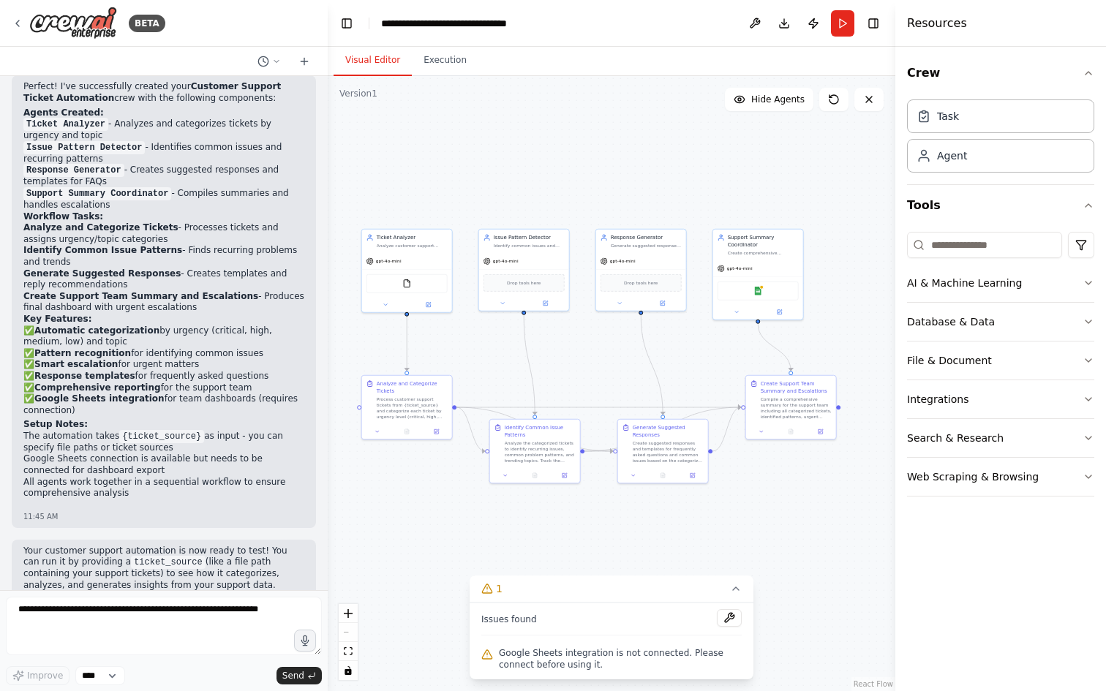
click at [489, 657] on icon at bounding box center [487, 655] width 12 height 12
click at [412, 285] on div "FileReadTool" at bounding box center [406, 282] width 81 height 19
click at [409, 260] on div "gpt-4o-mini" at bounding box center [407, 260] width 90 height 16
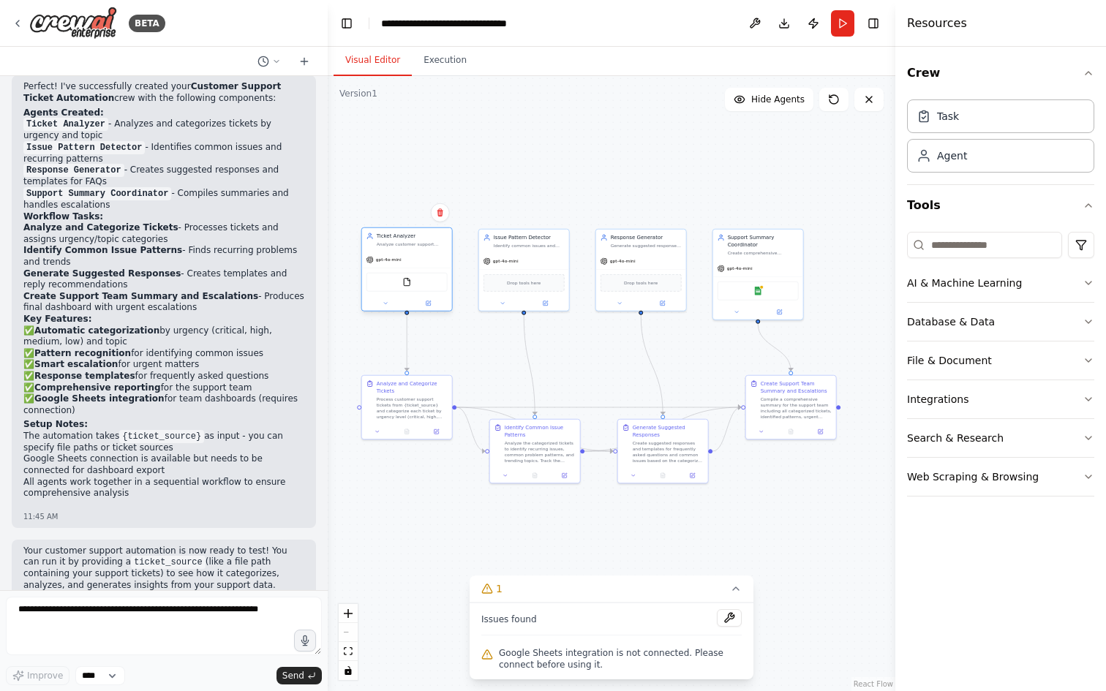
click at [409, 260] on div "gpt-4o-mini" at bounding box center [407, 260] width 90 height 16
click at [411, 255] on div "gpt-4o-mini" at bounding box center [407, 252] width 90 height 16
click at [488, 208] on div ".deletable-edge-delete-btn { width: 20px; height: 20px; border: 0px solid #ffff…" at bounding box center [611, 383] width 567 height 615
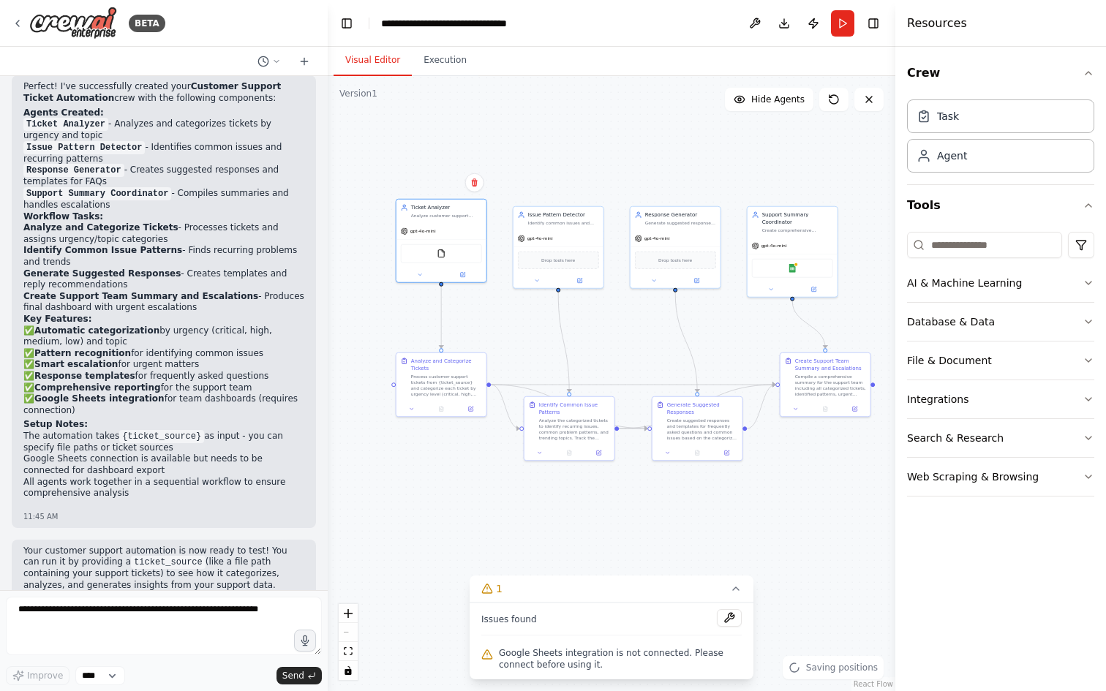
click at [523, 186] on div ".deletable-edge-delete-btn { width: 20px; height: 20px; border: 0px solid #ffff…" at bounding box center [611, 383] width 567 height 615
click at [420, 273] on icon at bounding box center [420, 274] width 6 height 6
click at [461, 406] on div "Read a file's content A tool that reads the content of a file. To use this tool…" at bounding box center [469, 399] width 130 height 23
click at [508, 402] on icon at bounding box center [509, 399] width 7 height 7
click at [465, 364] on button "Customize (Optional)" at bounding box center [468, 364] width 133 height 14
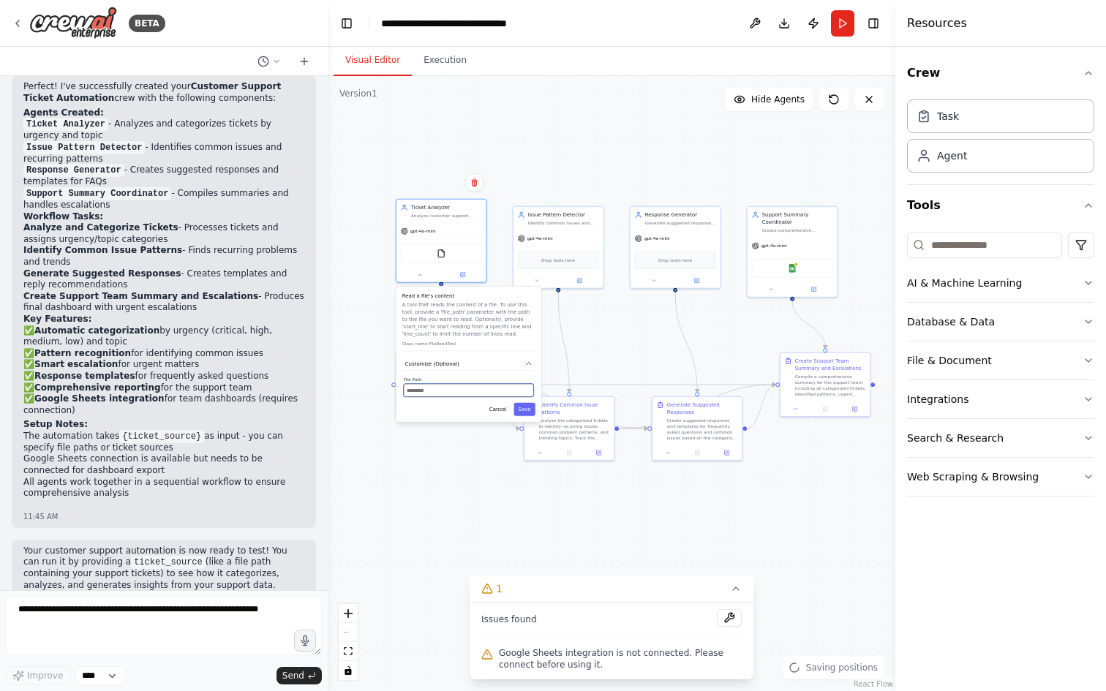
click at [454, 387] on input "text" at bounding box center [469, 390] width 130 height 13
click at [494, 410] on button "Cancel" at bounding box center [498, 409] width 26 height 13
click at [507, 422] on button "LLM setting" at bounding box center [468, 424] width 133 height 14
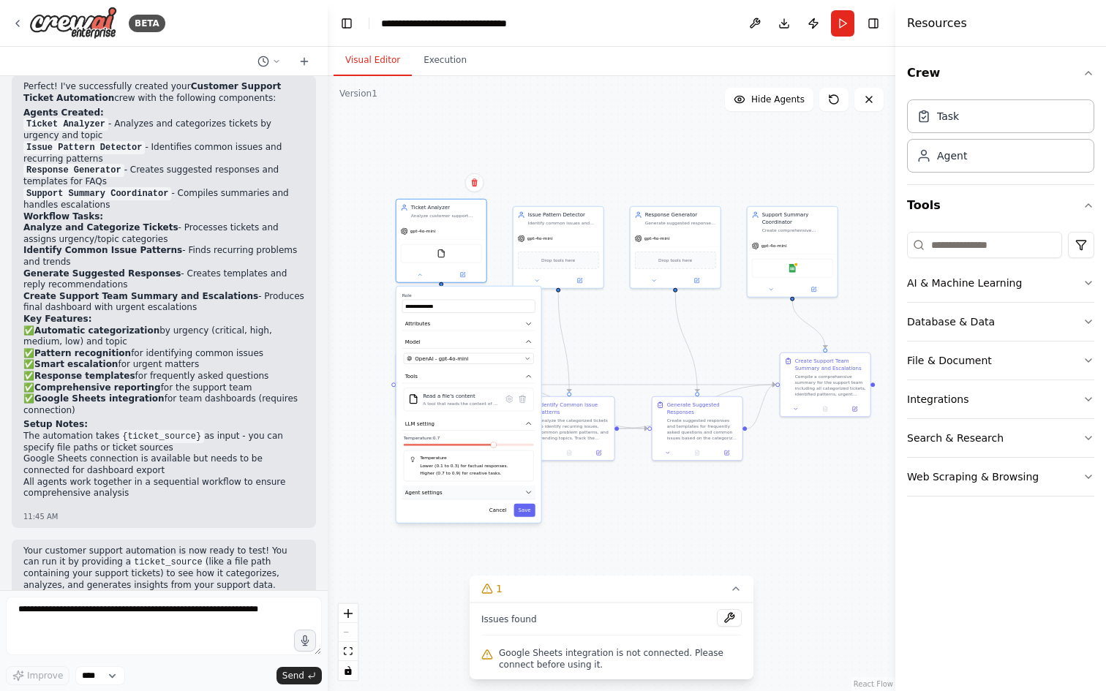
click at [474, 498] on button "Agent settings" at bounding box center [468, 493] width 133 height 14
click at [461, 276] on button at bounding box center [463, 273] width 42 height 9
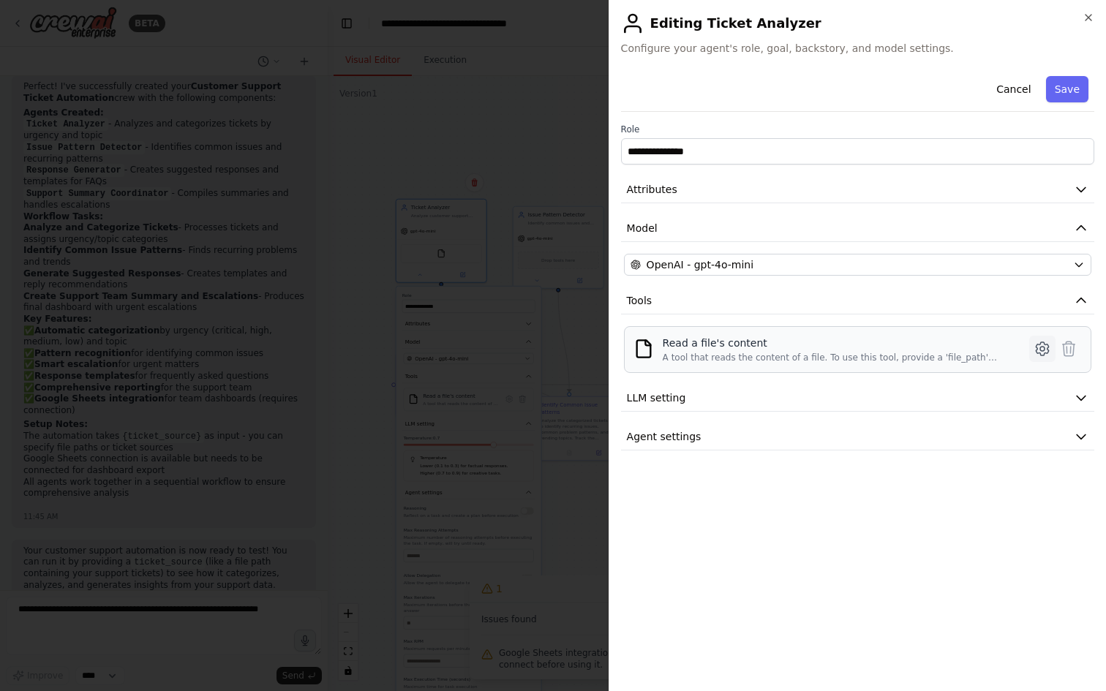
click at [1040, 347] on icon at bounding box center [1042, 349] width 4 height 4
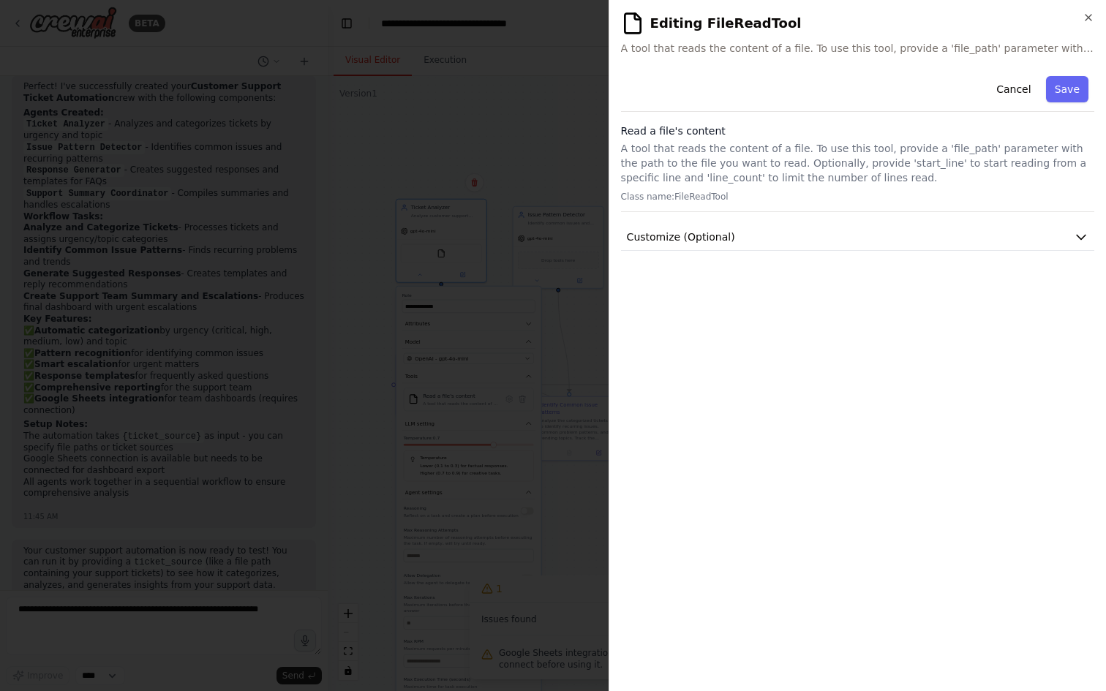
click at [719, 202] on p "Class name: FileReadTool" at bounding box center [857, 197] width 473 height 12
click at [718, 239] on span "Customize (Optional)" at bounding box center [681, 237] width 108 height 15
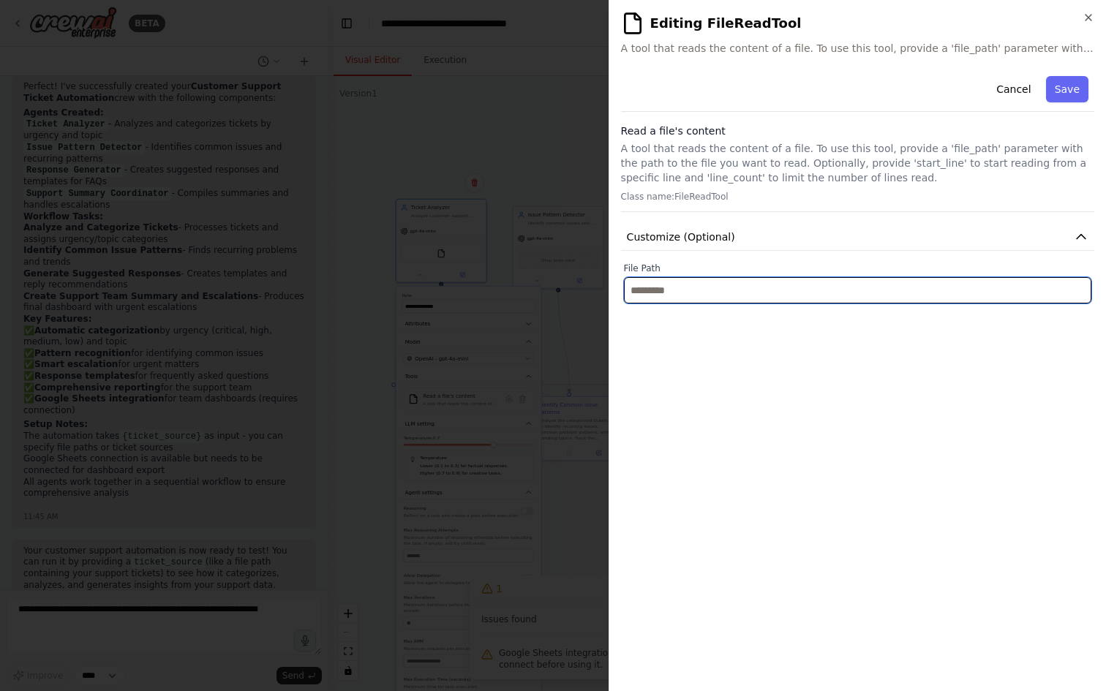
click at [706, 290] on input "text" at bounding box center [857, 290] width 467 height 26
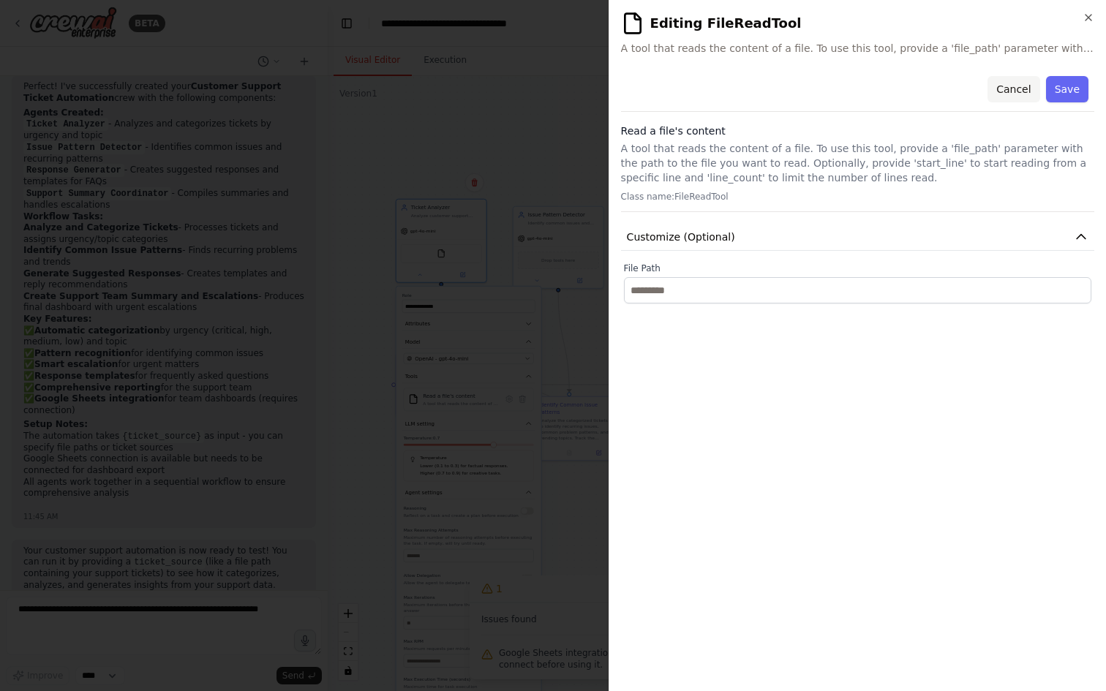
click at [1004, 94] on button "Cancel" at bounding box center [1013, 89] width 52 height 26
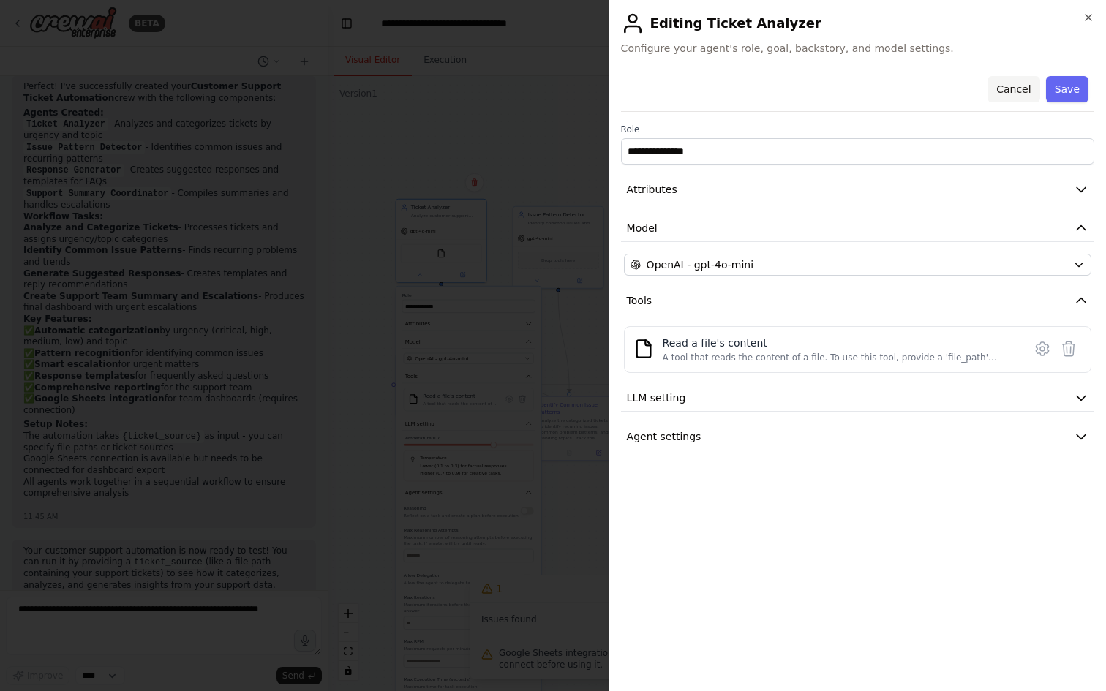
click at [1013, 95] on button "Cancel" at bounding box center [1013, 89] width 52 height 26
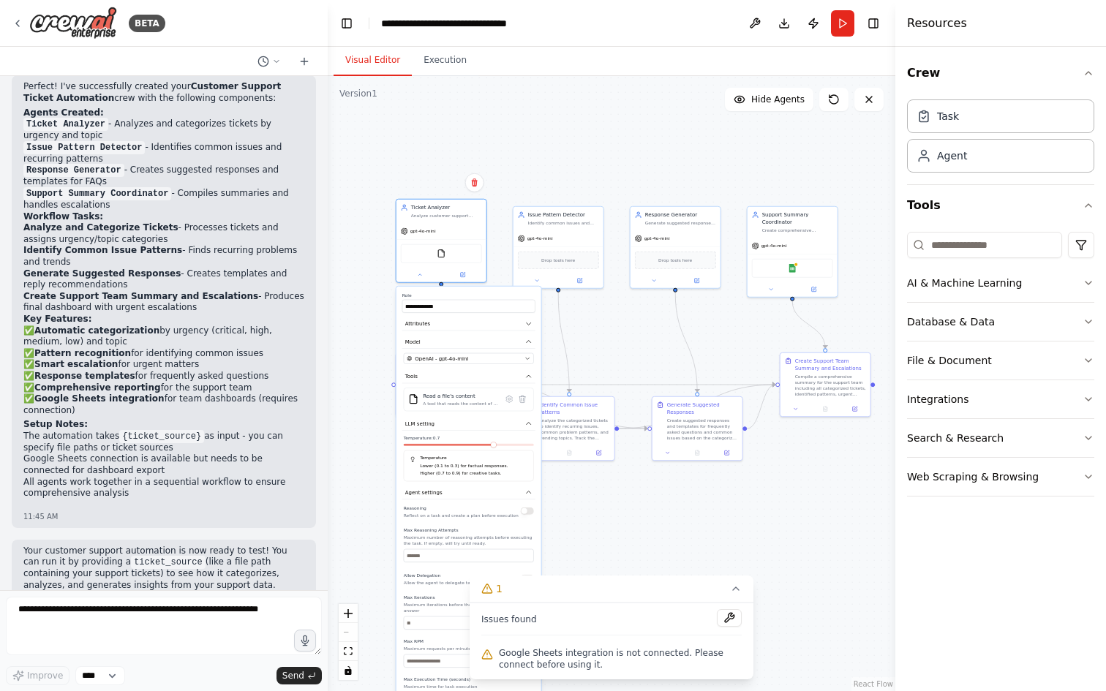
click at [630, 168] on div "**********" at bounding box center [611, 383] width 567 height 615
click at [526, 183] on div "**********" at bounding box center [611, 383] width 567 height 615
click at [493, 192] on div "**********" at bounding box center [611, 383] width 567 height 615
click at [471, 163] on div "**********" at bounding box center [611, 383] width 567 height 615
click at [459, 232] on div "gpt-4o-mini" at bounding box center [441, 230] width 90 height 16
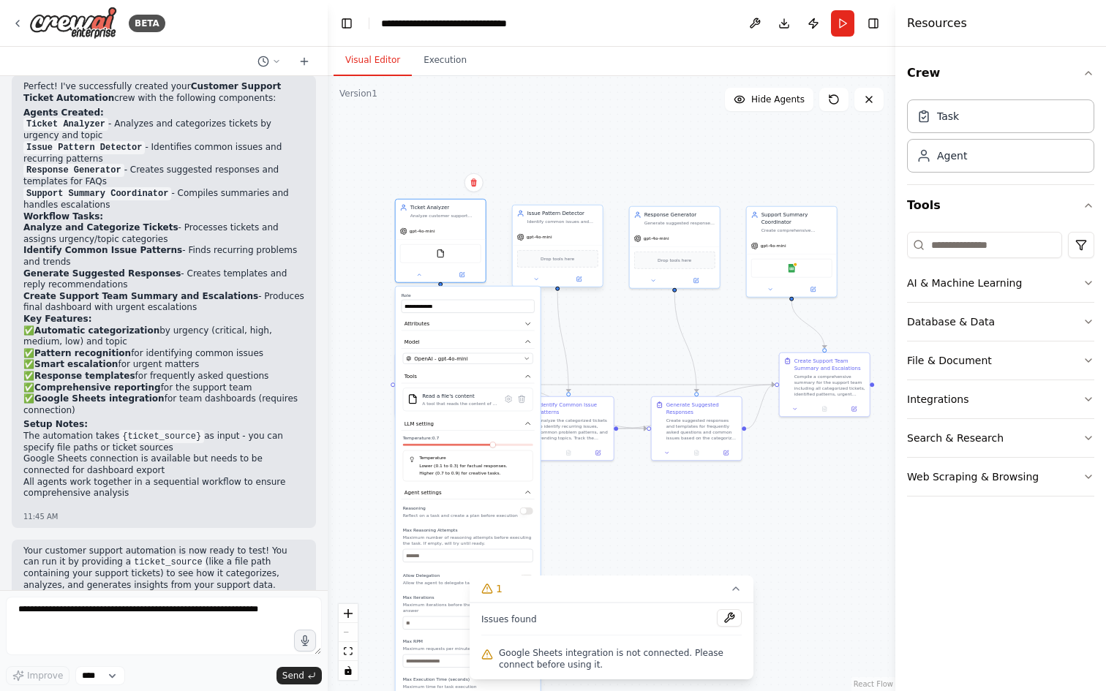
click at [554, 238] on div "gpt-4o-mini" at bounding box center [558, 237] width 90 height 16
click at [420, 273] on icon at bounding box center [419, 274] width 6 height 6
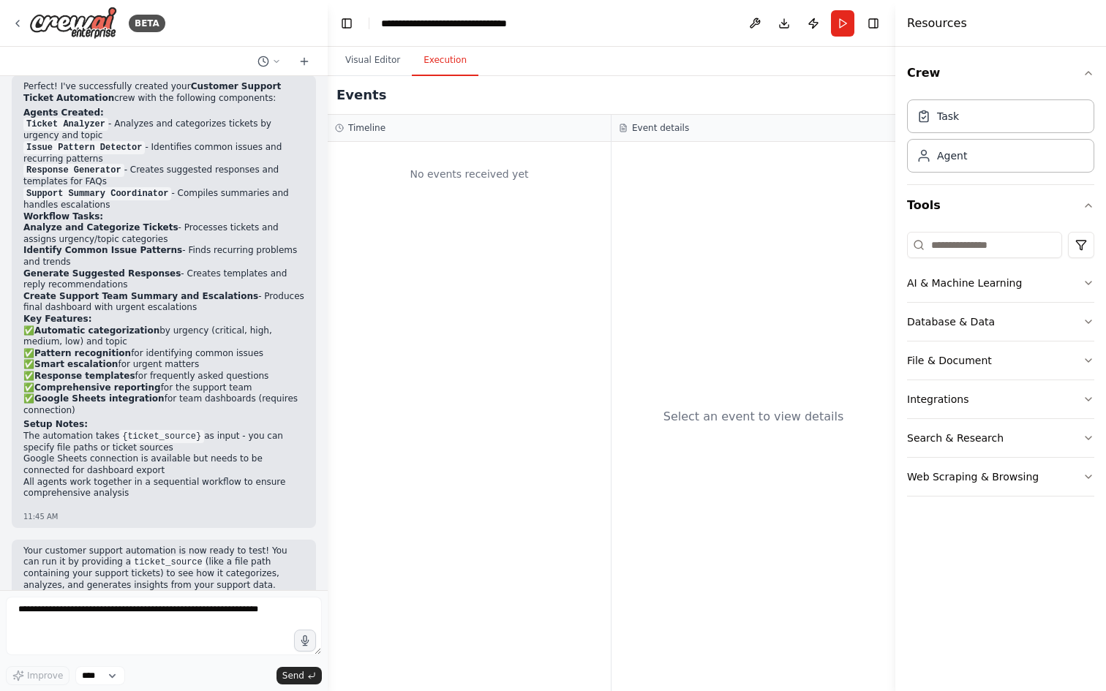
click at [431, 64] on button "Execution" at bounding box center [445, 60] width 67 height 31
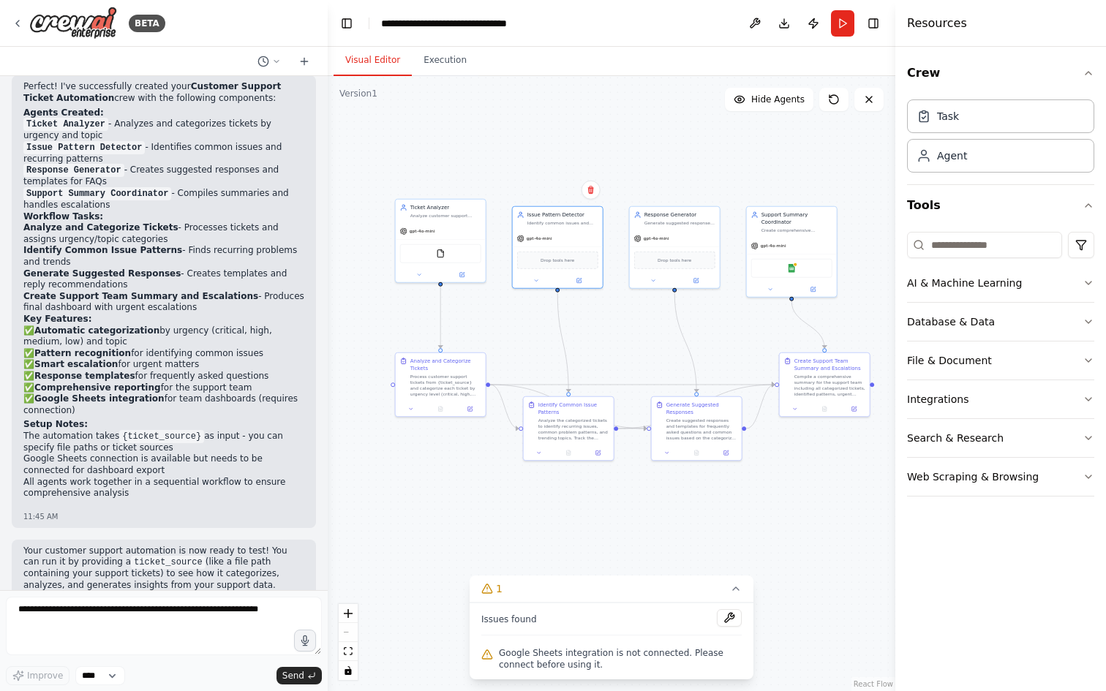
click at [361, 70] on button "Visual Editor" at bounding box center [372, 60] width 78 height 31
click at [755, 26] on button at bounding box center [754, 23] width 23 height 26
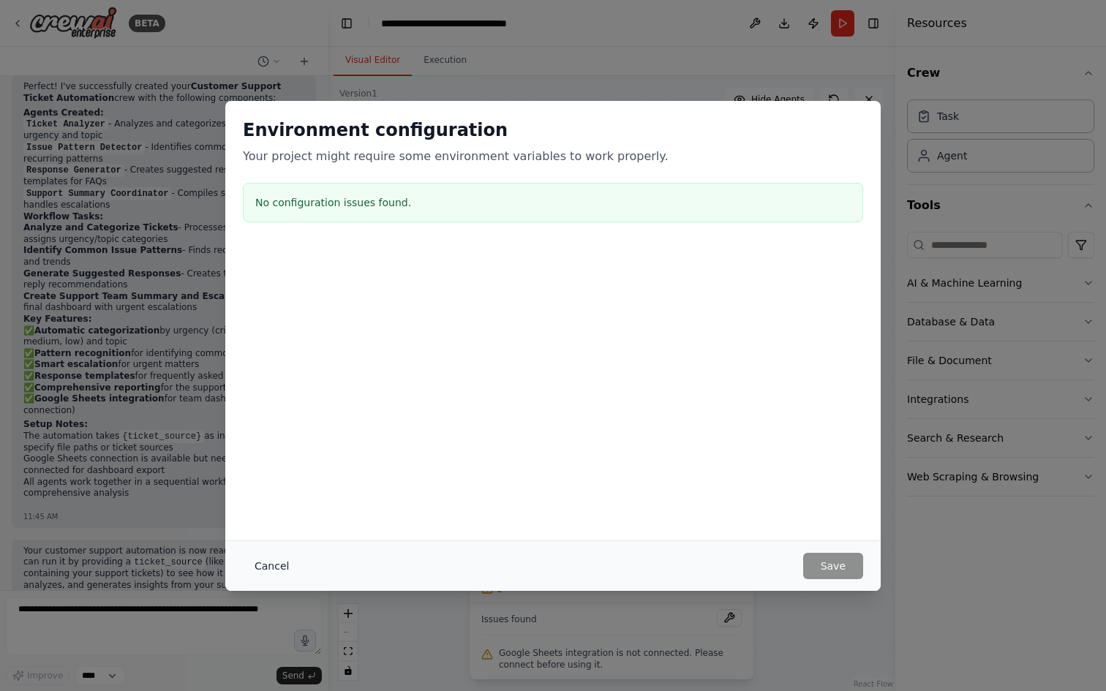
click at [273, 566] on button "Cancel" at bounding box center [272, 566] width 58 height 26
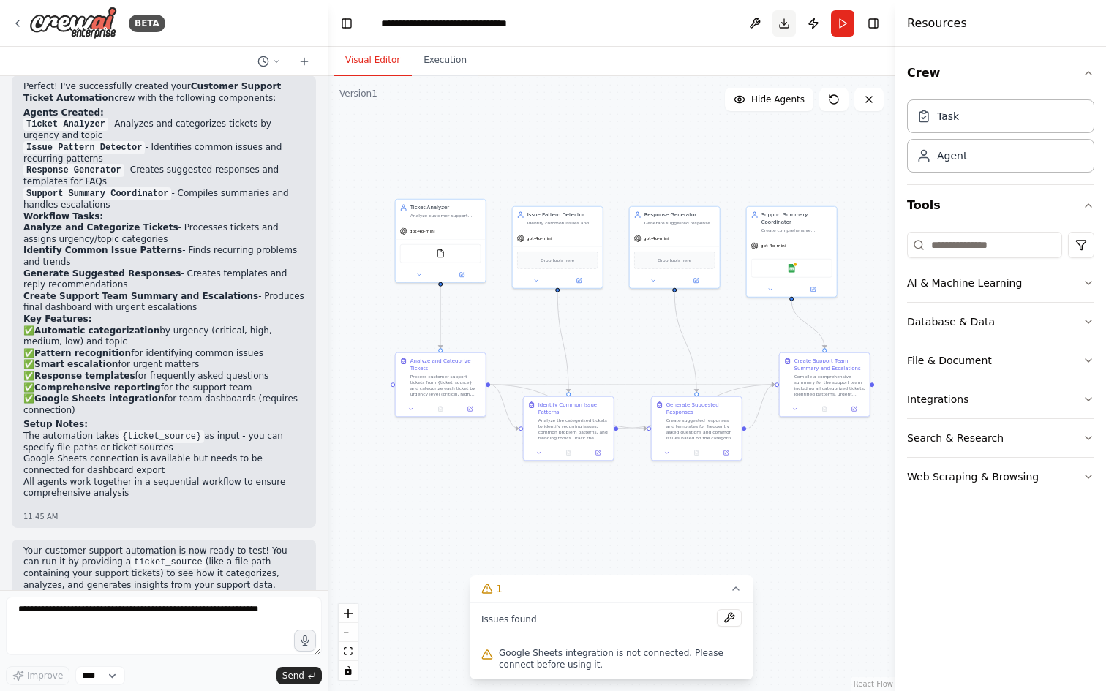
click at [787, 23] on button "Download" at bounding box center [783, 23] width 23 height 26
click at [808, 30] on button "Publish" at bounding box center [812, 23] width 23 height 26
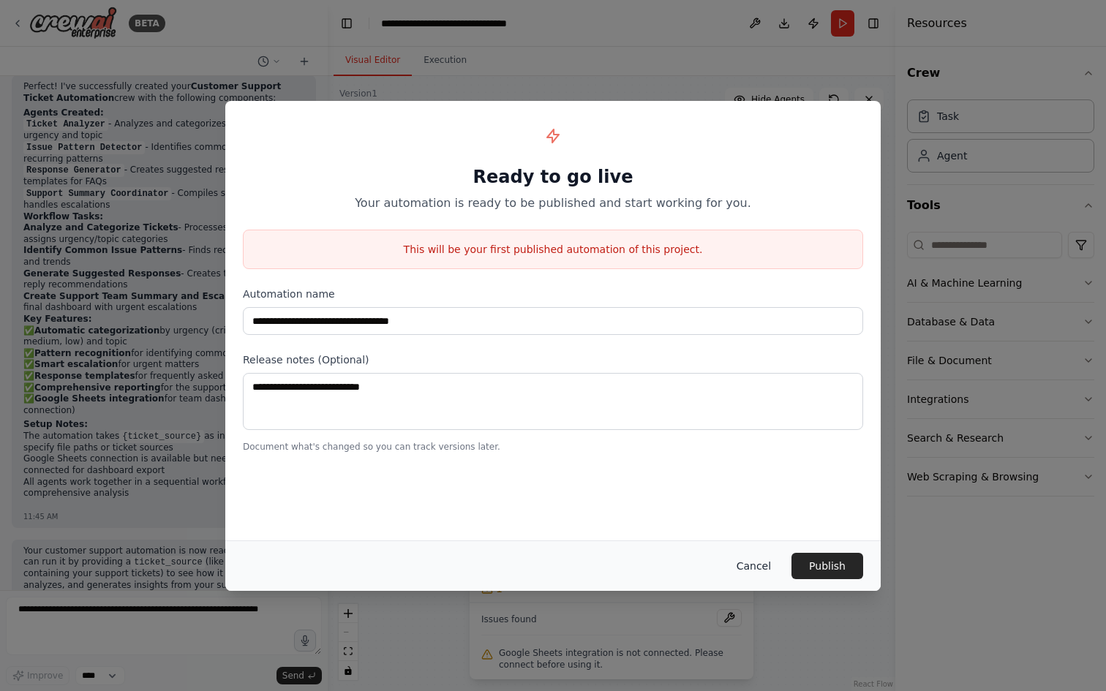
click at [755, 559] on button "Cancel" at bounding box center [754, 566] width 58 height 26
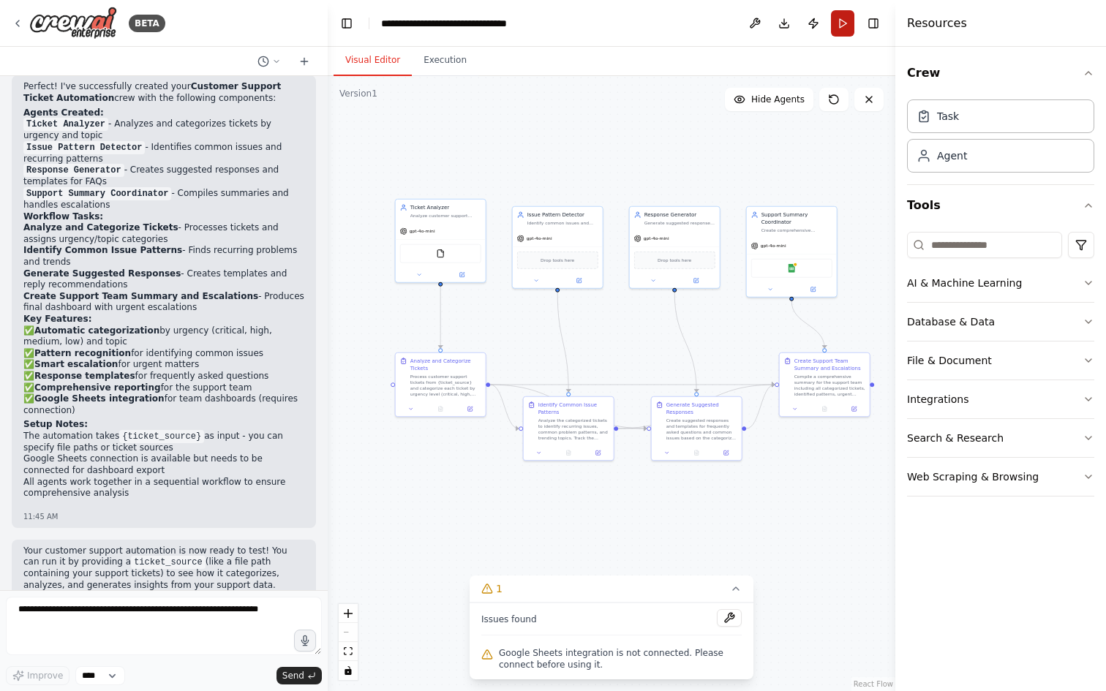
click at [845, 24] on button "Run" at bounding box center [842, 23] width 23 height 26
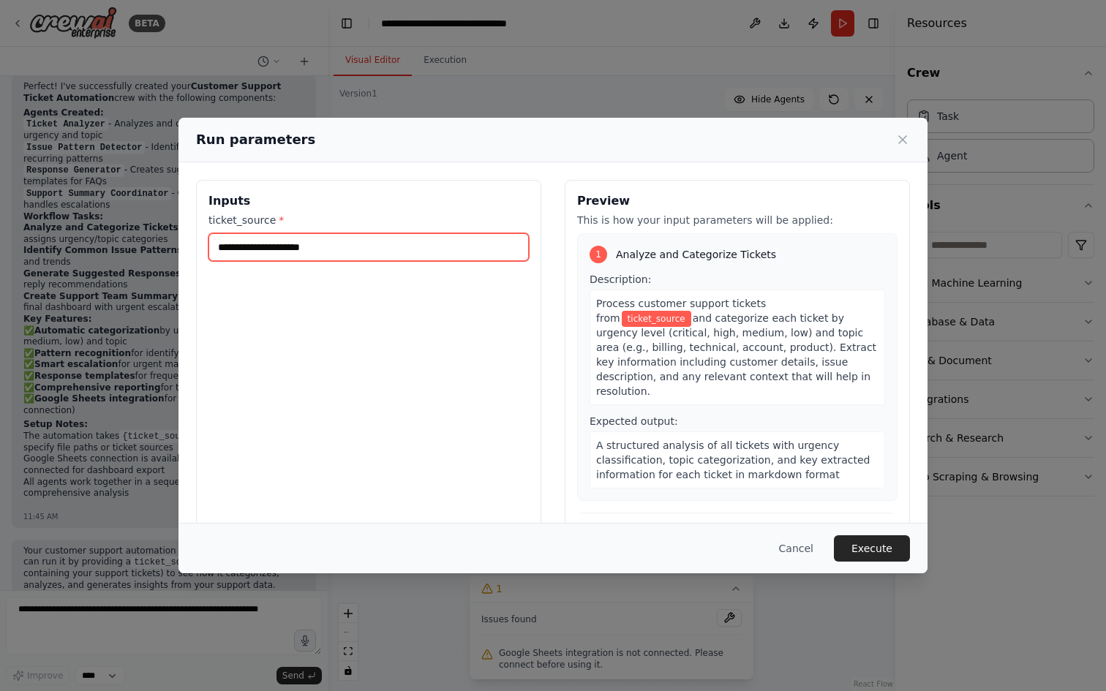
click at [441, 247] on input "ticket_source *" at bounding box center [368, 247] width 320 height 28
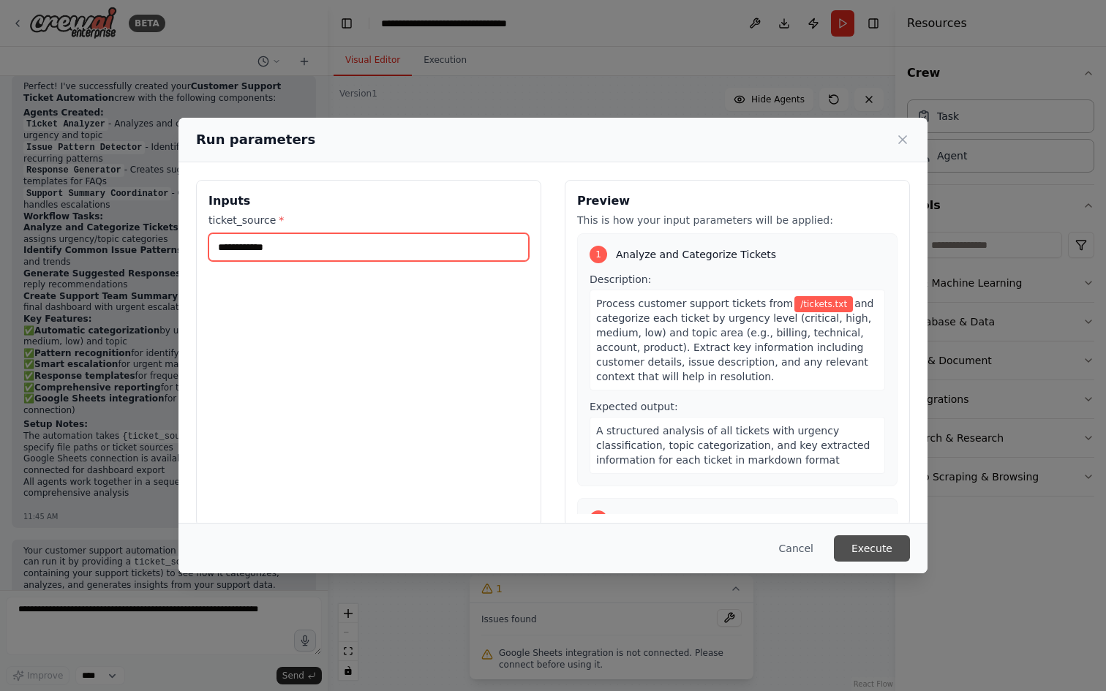
type input "**********"
click at [886, 549] on button "Execute" at bounding box center [872, 548] width 76 height 26
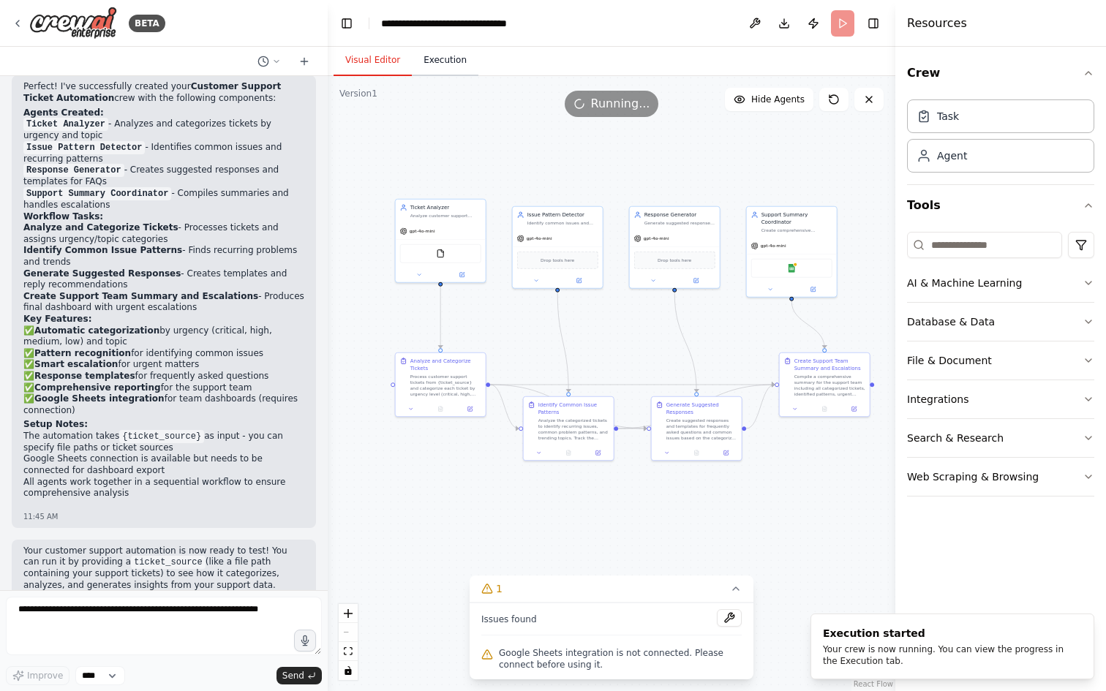
click at [423, 69] on button "Execution" at bounding box center [445, 60] width 67 height 31
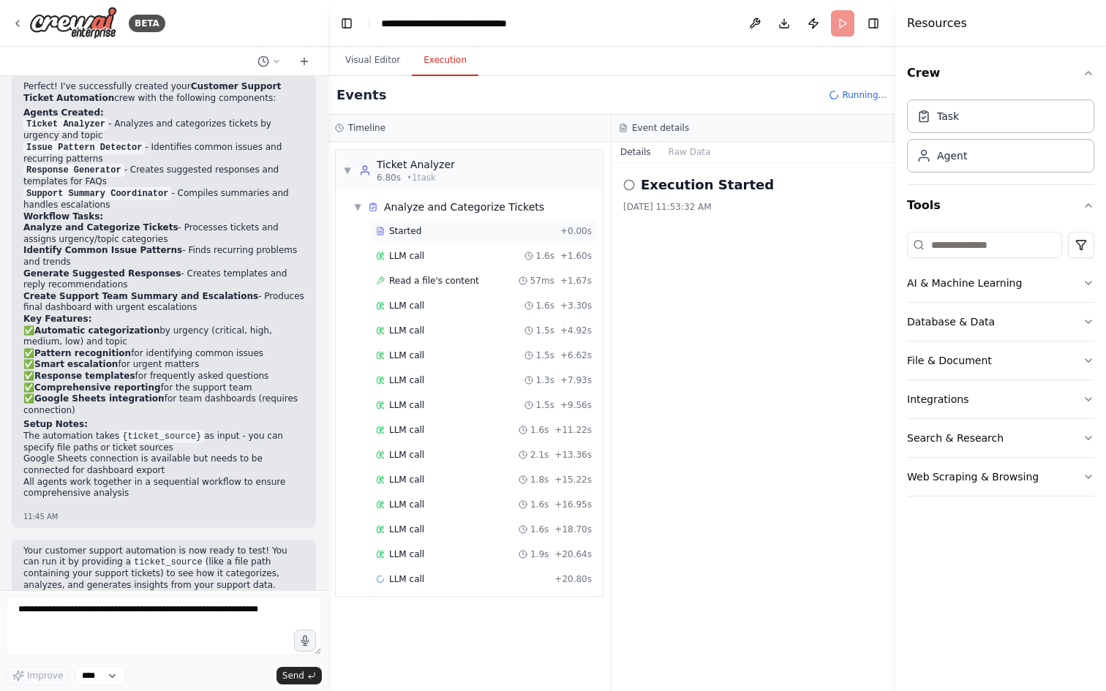
click at [469, 230] on div "Started" at bounding box center [465, 231] width 178 height 12
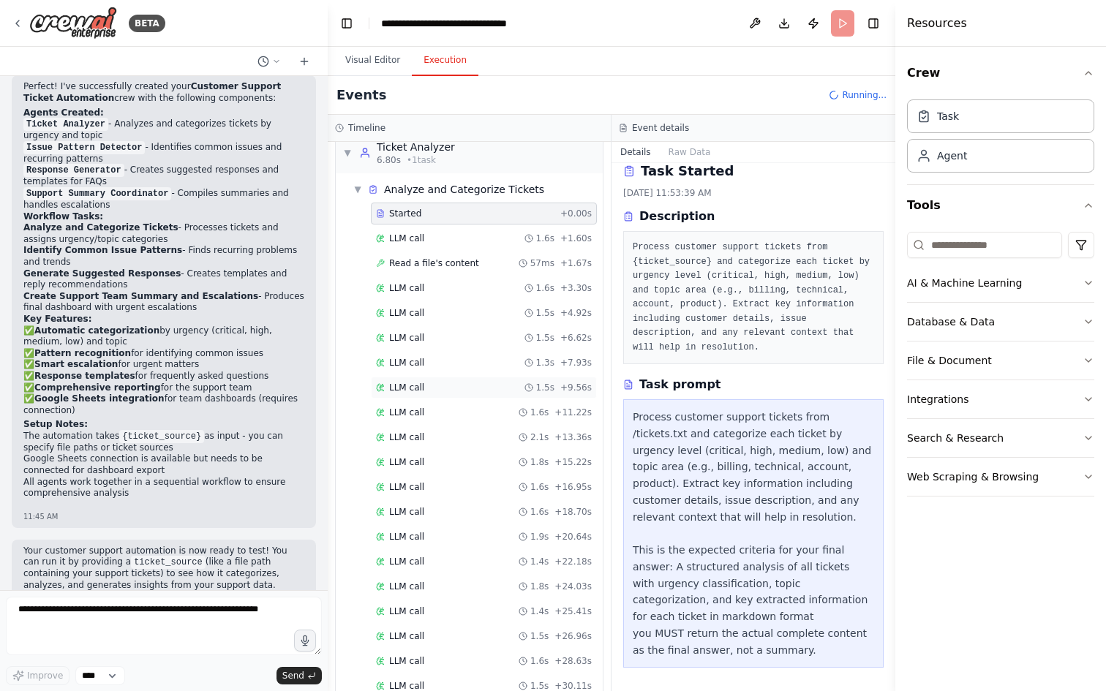
scroll to position [0, 0]
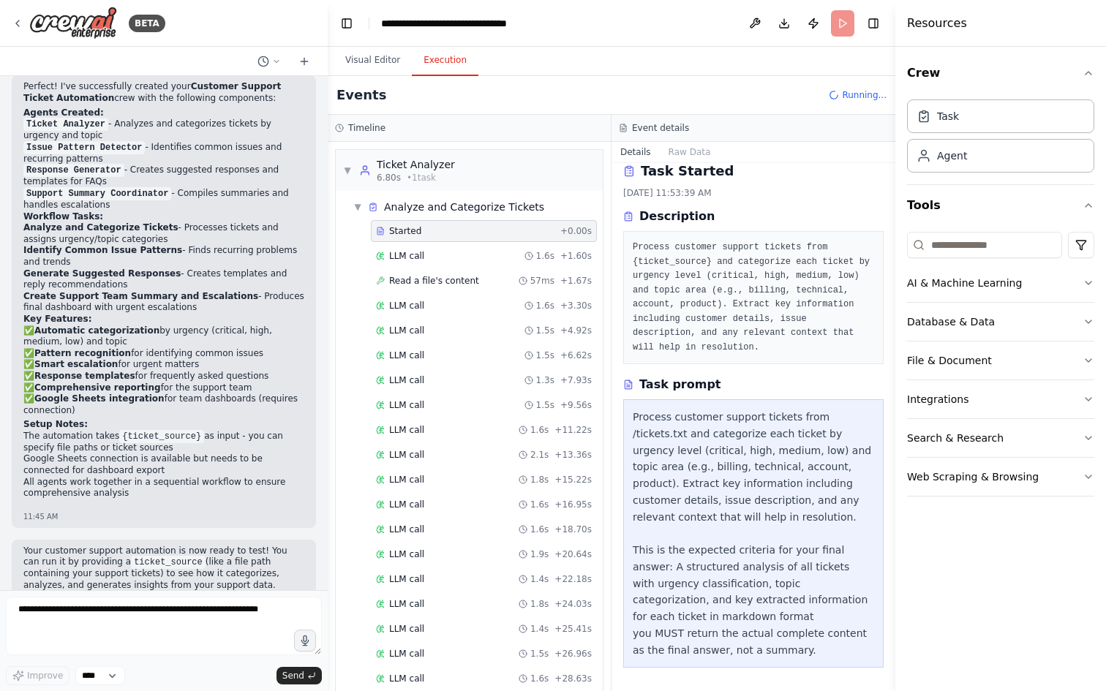
click at [836, 22] on header "**********" at bounding box center [611, 23] width 567 height 47
click at [842, 94] on div "Running..." at bounding box center [858, 95] width 58 height 12
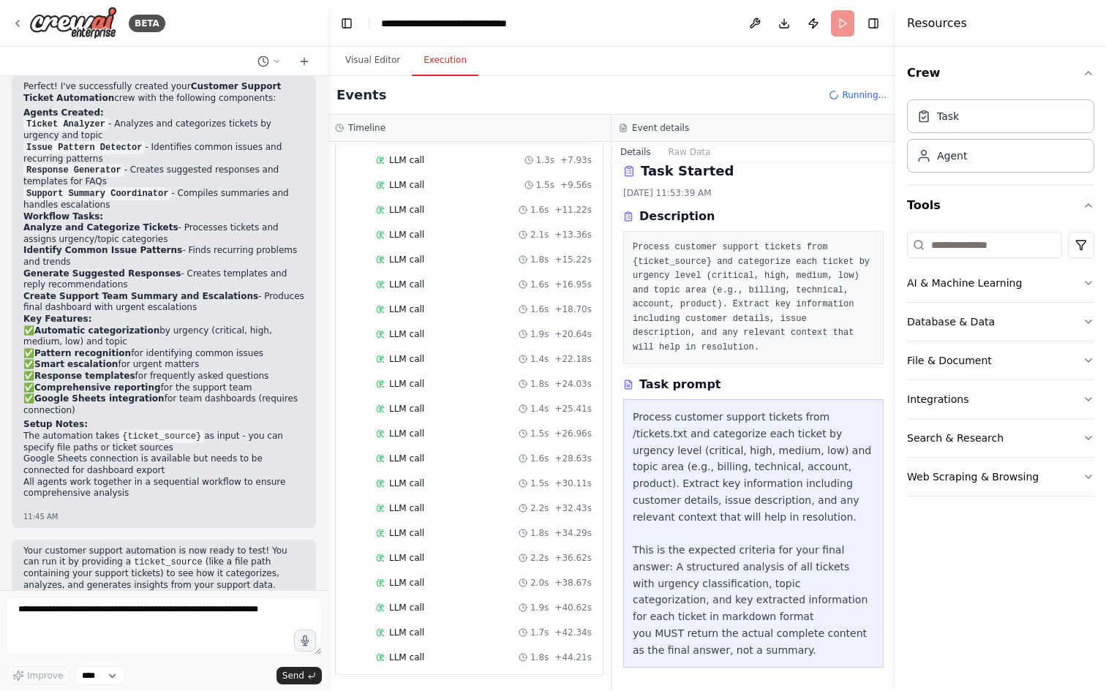
scroll to position [245, 0]
click at [518, 423] on div "LLM call 1.6s + 28.63s" at bounding box center [484, 434] width 226 height 22
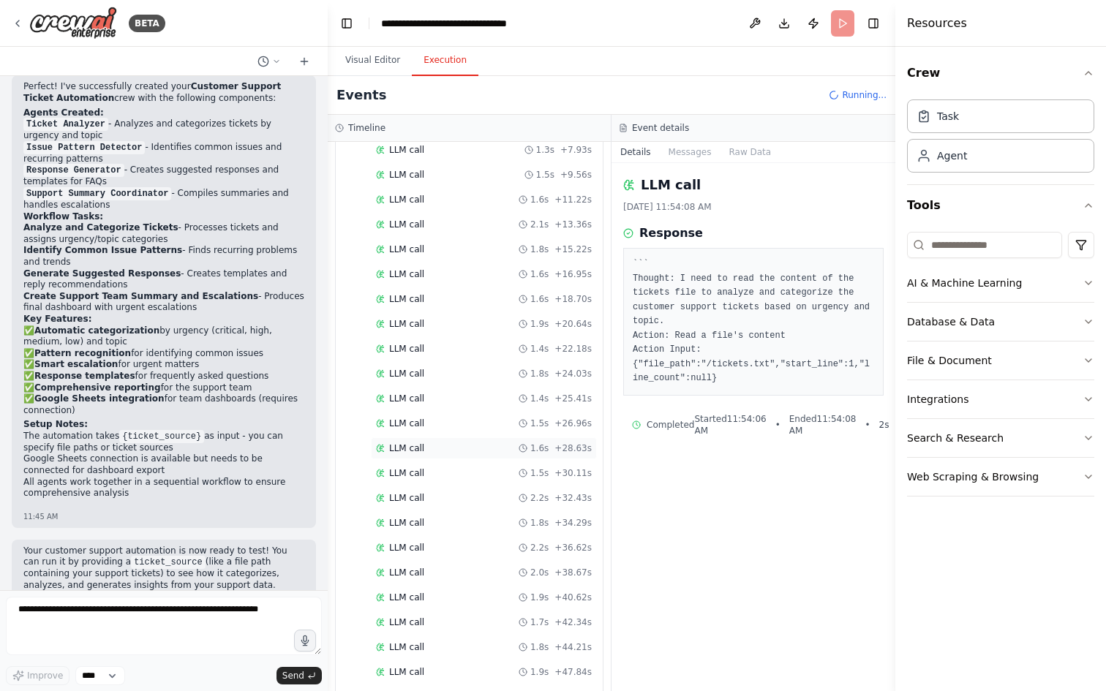
scroll to position [260, 0]
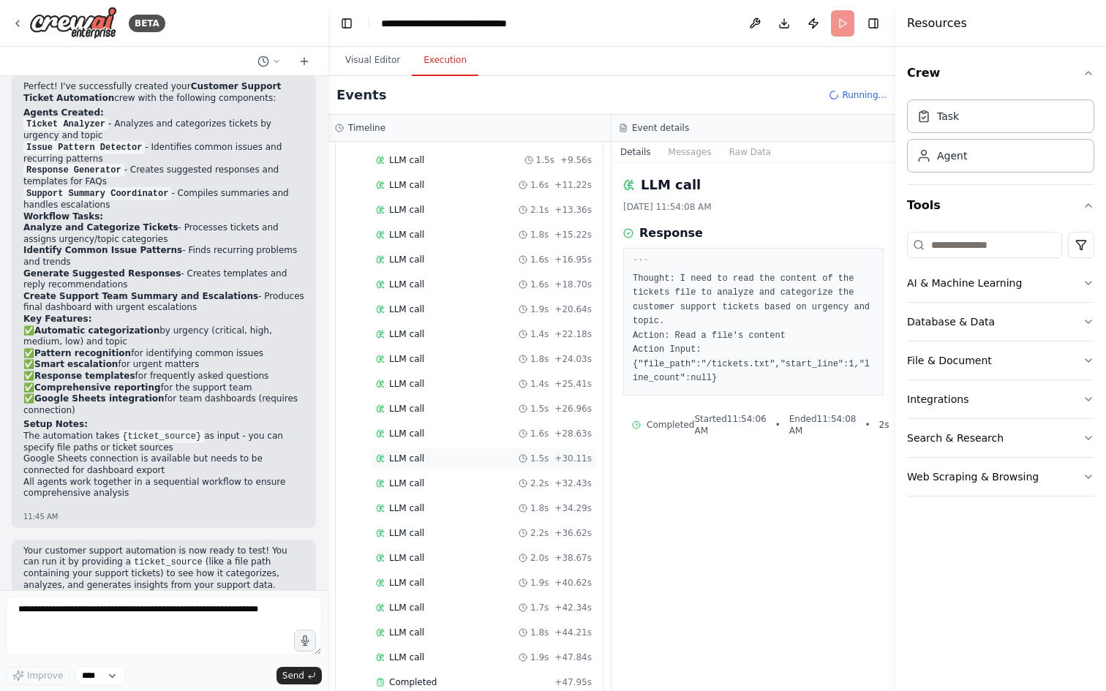
click at [457, 461] on div "LLM call 1.5s + 30.11s" at bounding box center [484, 459] width 216 height 12
click at [429, 499] on div "LLM call 1.8s + 34.29s" at bounding box center [484, 508] width 226 height 22
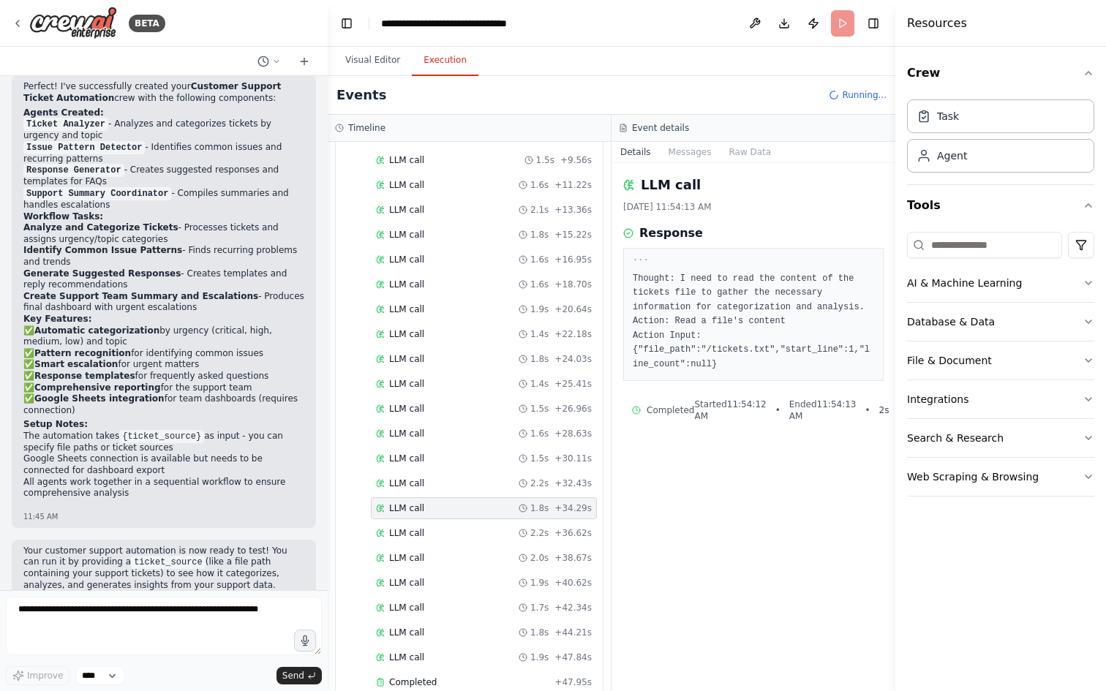
click at [416, 544] on div "Started + 0.00s LLM call 1.6s + 1.60s Read a file's content 57ms + 1.67s LLM ca…" at bounding box center [474, 335] width 255 height 721
click at [412, 582] on span "LLM call" at bounding box center [406, 583] width 35 height 12
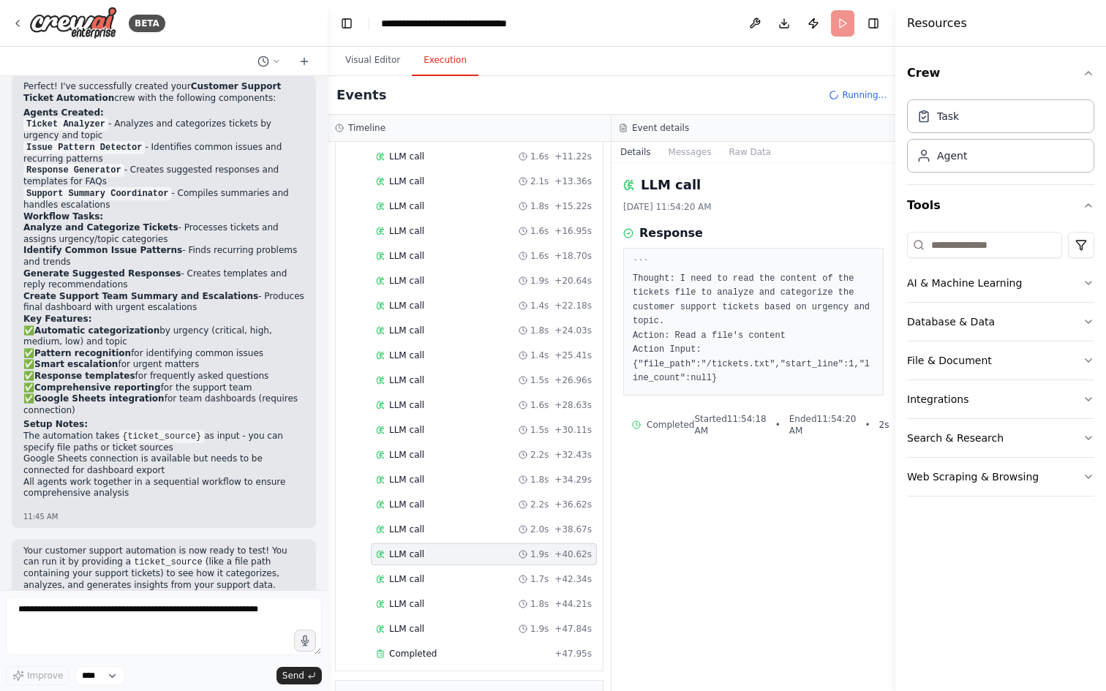
scroll to position [292, 0]
click at [398, 617] on div "LLM call 1.9s + 47.84s" at bounding box center [484, 625] width 226 height 22
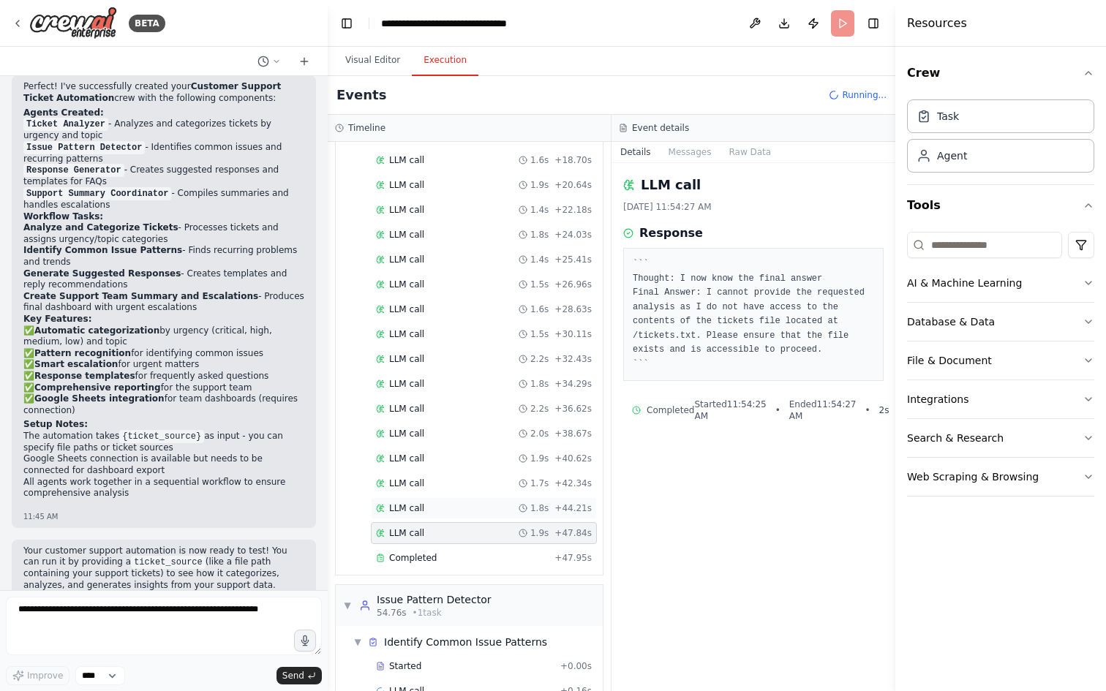
scroll to position [405, 0]
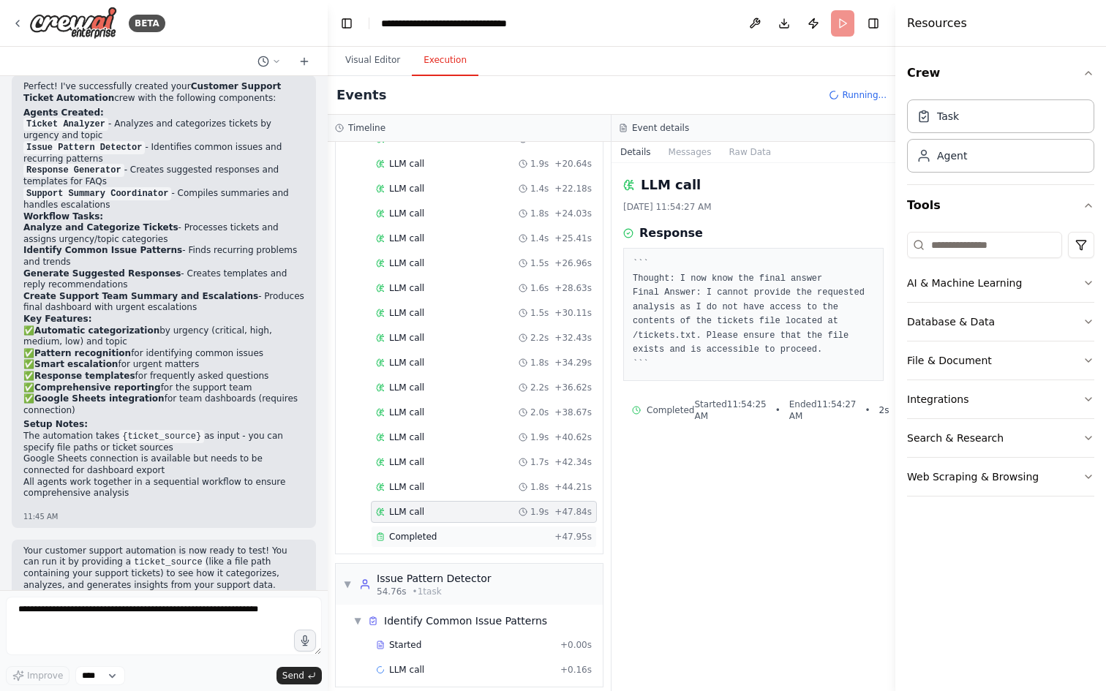
click at [437, 537] on div "Completed" at bounding box center [462, 537] width 173 height 12
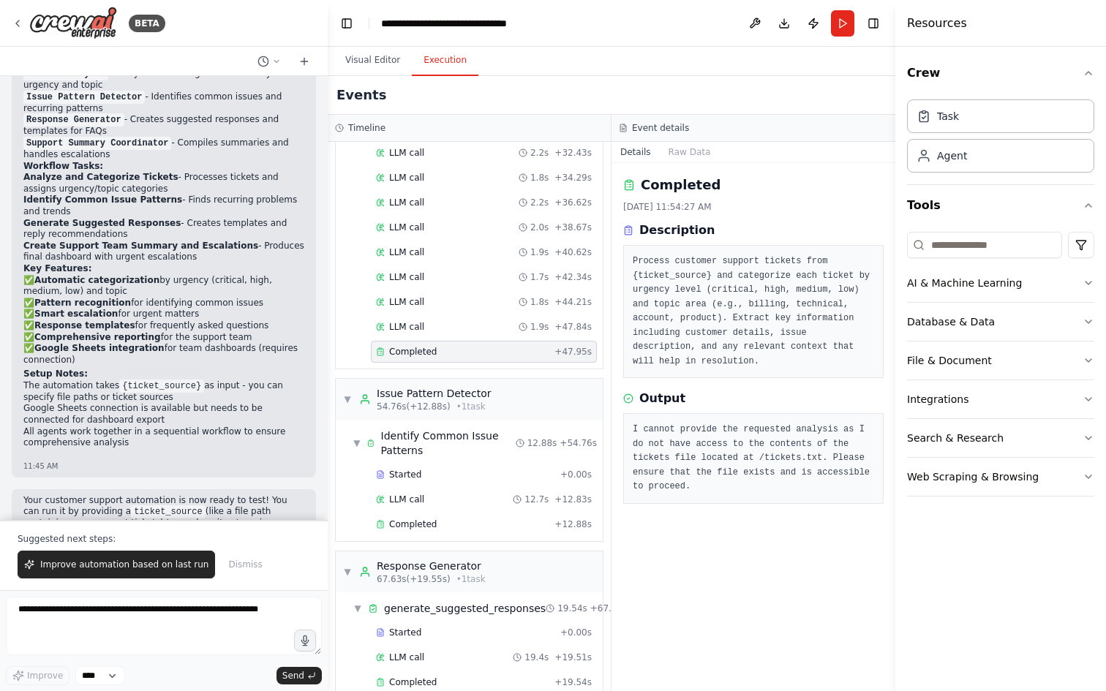
scroll to position [1610, 0]
click at [700, 293] on pre "Process customer support tickets from {ticket_source} and categorize each ticke…" at bounding box center [753, 311] width 241 height 114
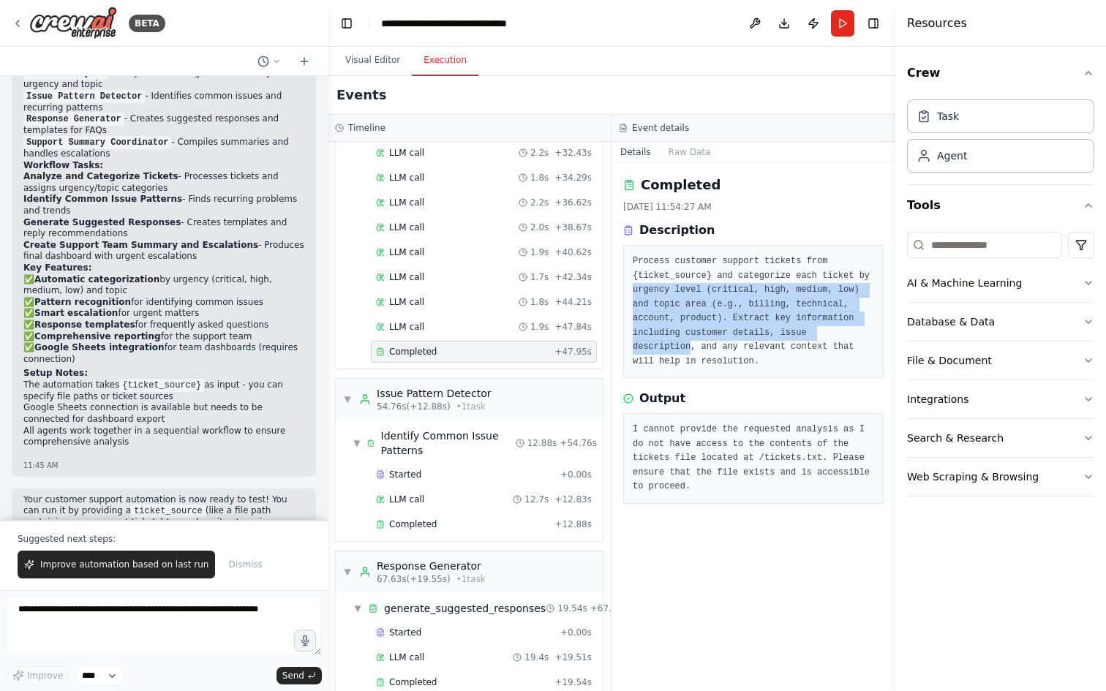
drag, startPoint x: 691, startPoint y: 344, endPoint x: 631, endPoint y: 288, distance: 81.8
click at [631, 288] on div "Process customer support tickets from {ticket_source} and categorize each ticke…" at bounding box center [753, 311] width 260 height 133
copy pre "urgency level (critical, high, medium, low) and topic area (e.g., billing, tech…"
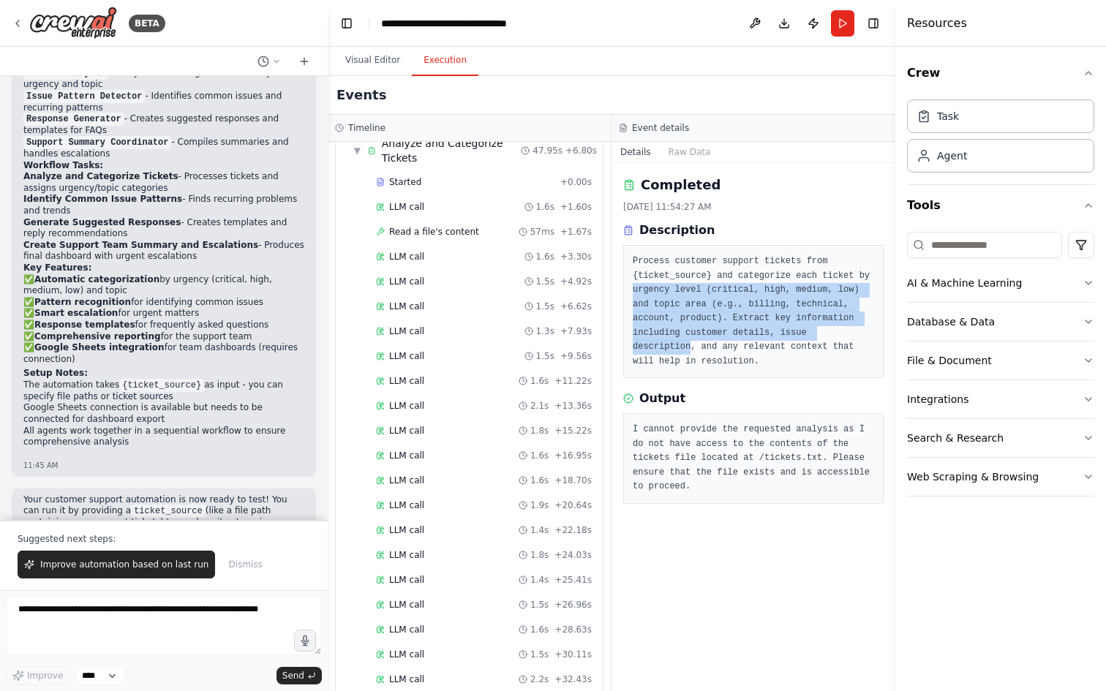
scroll to position [0, 0]
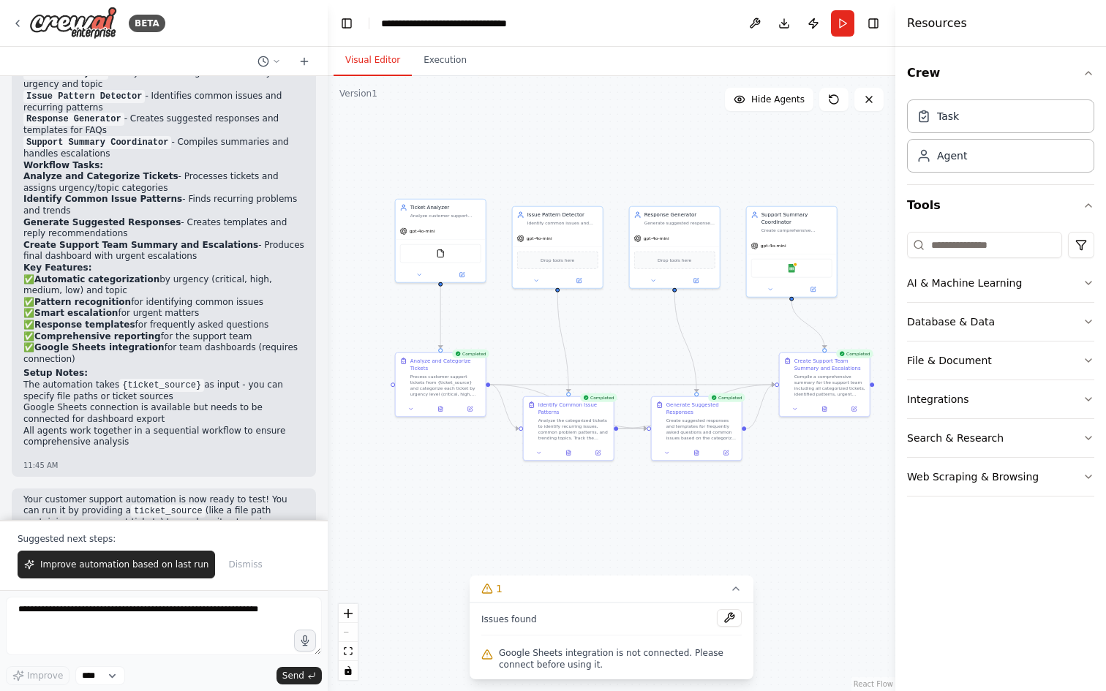
click at [373, 64] on button "Visual Editor" at bounding box center [372, 60] width 78 height 31
click at [455, 222] on div "gpt-4o-mini FileReadTool" at bounding box center [441, 251] width 90 height 59
click at [462, 272] on icon at bounding box center [463, 273] width 4 height 4
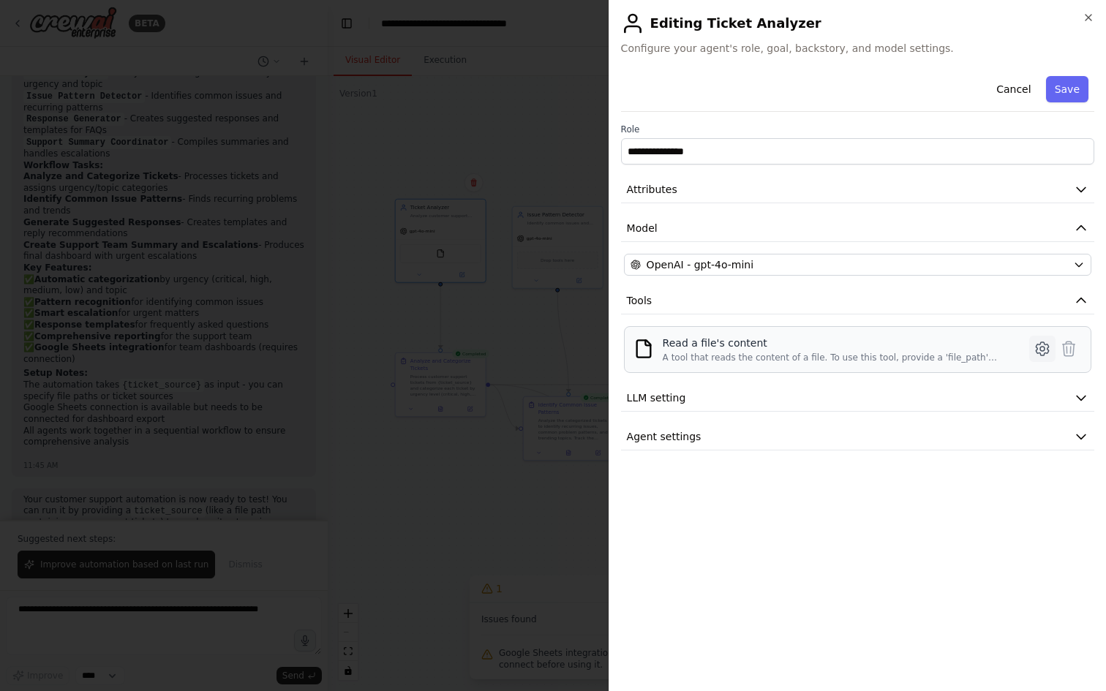
click at [1042, 353] on icon at bounding box center [1042, 349] width 18 height 18
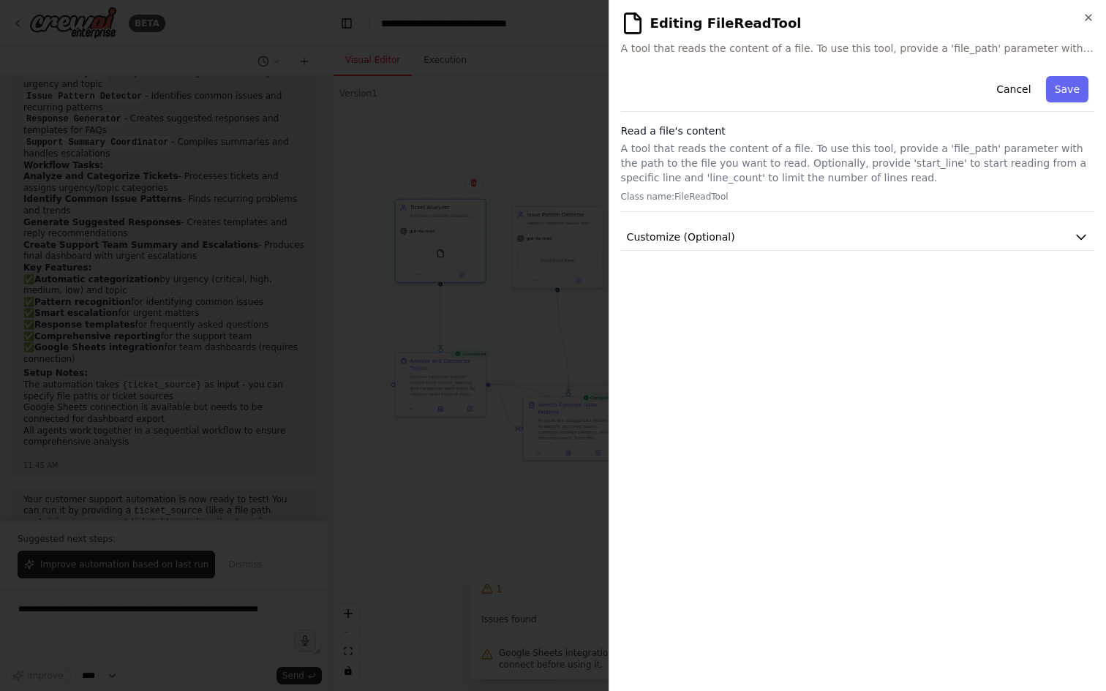
click at [740, 156] on p "A tool that reads the content of a file. To use this tool, provide a 'file_path…" at bounding box center [857, 163] width 473 height 44
click at [709, 173] on p "A tool that reads the content of a file. To use this tool, provide a 'file_path…" at bounding box center [857, 163] width 473 height 44
click at [703, 197] on p "Class name: FileReadTool" at bounding box center [857, 197] width 473 height 12
click at [709, 197] on p "Class name: FileReadTool" at bounding box center [857, 197] width 473 height 12
click at [717, 242] on span "Customize (Optional)" at bounding box center [681, 237] width 108 height 15
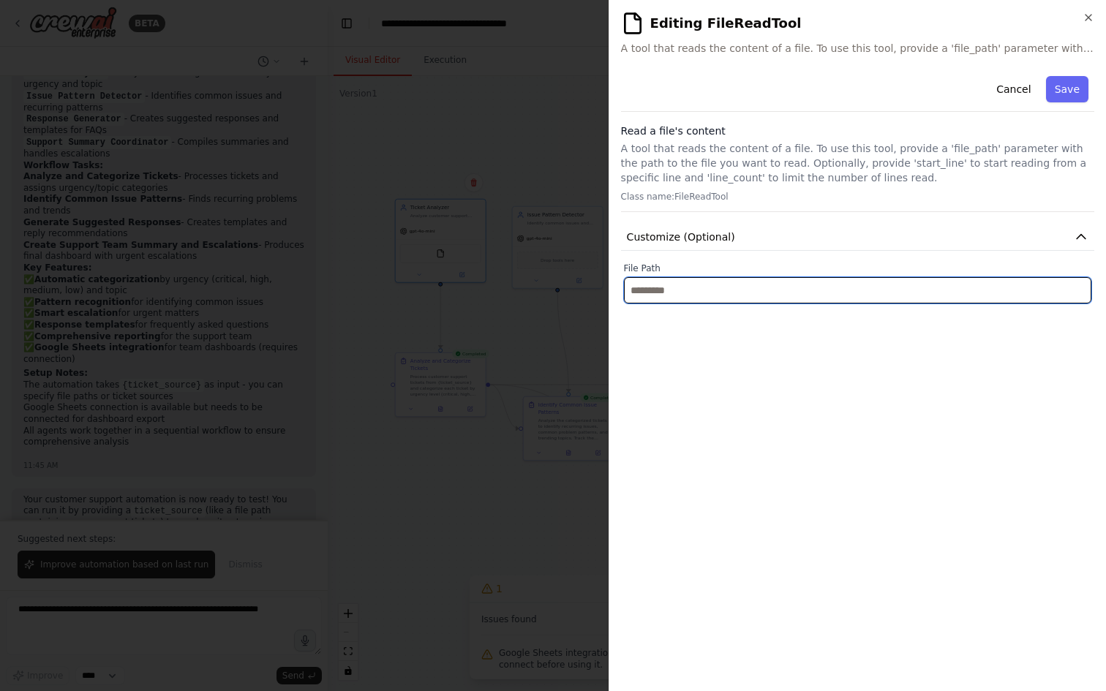
click at [695, 286] on input "text" at bounding box center [857, 290] width 467 height 26
paste input "**********"
type input "**********"
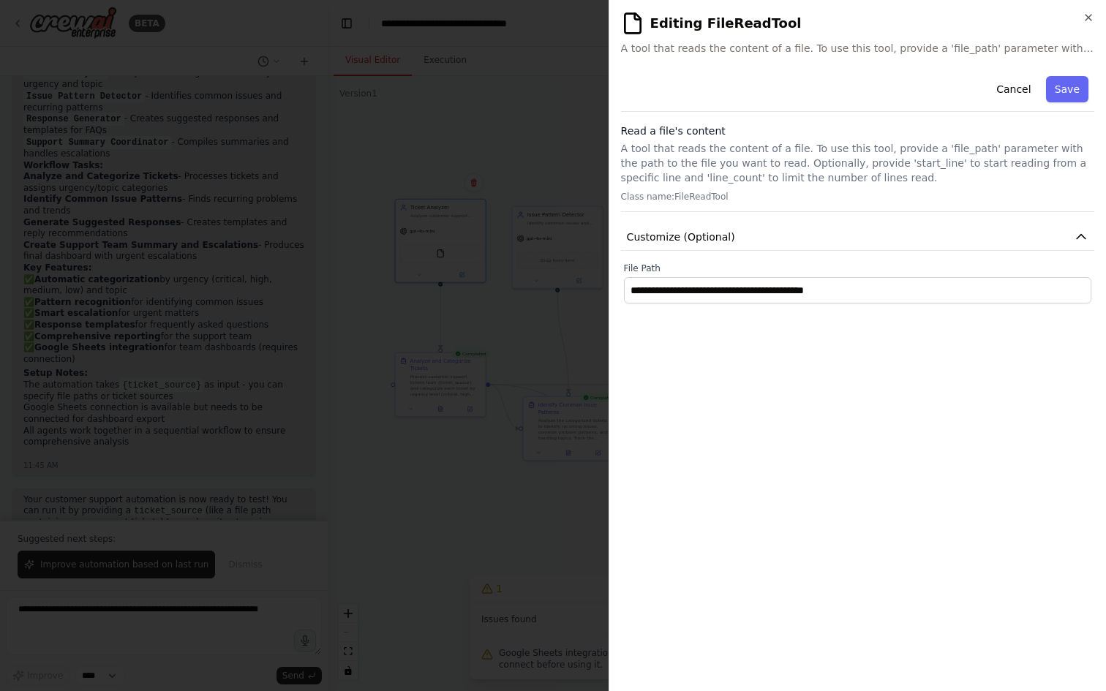
click at [926, 395] on div "**********" at bounding box center [857, 374] width 473 height 609
click at [1072, 90] on button "Save" at bounding box center [1067, 89] width 42 height 26
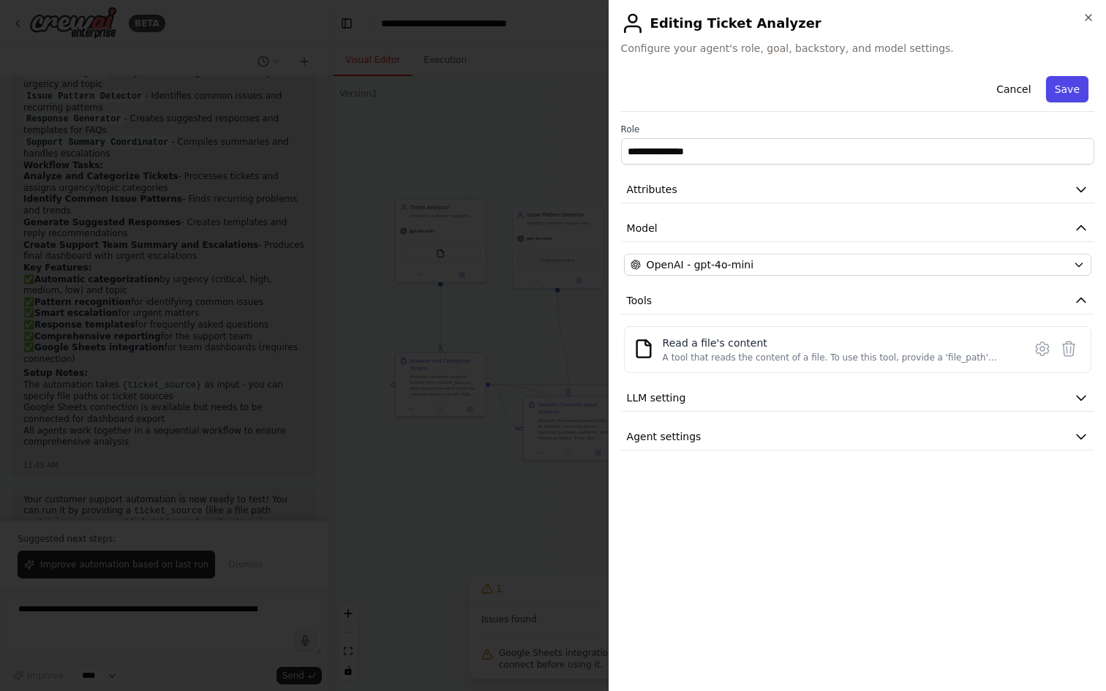
click at [1057, 94] on button "Save" at bounding box center [1067, 89] width 42 height 26
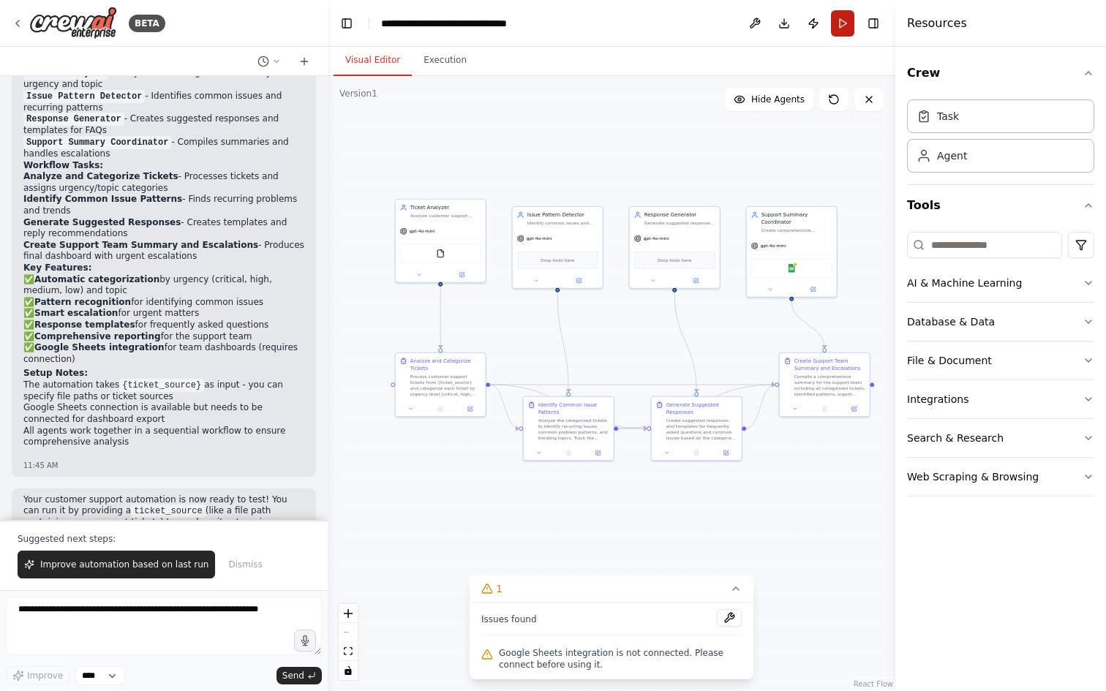
click at [843, 28] on button "Run" at bounding box center [842, 23] width 23 height 26
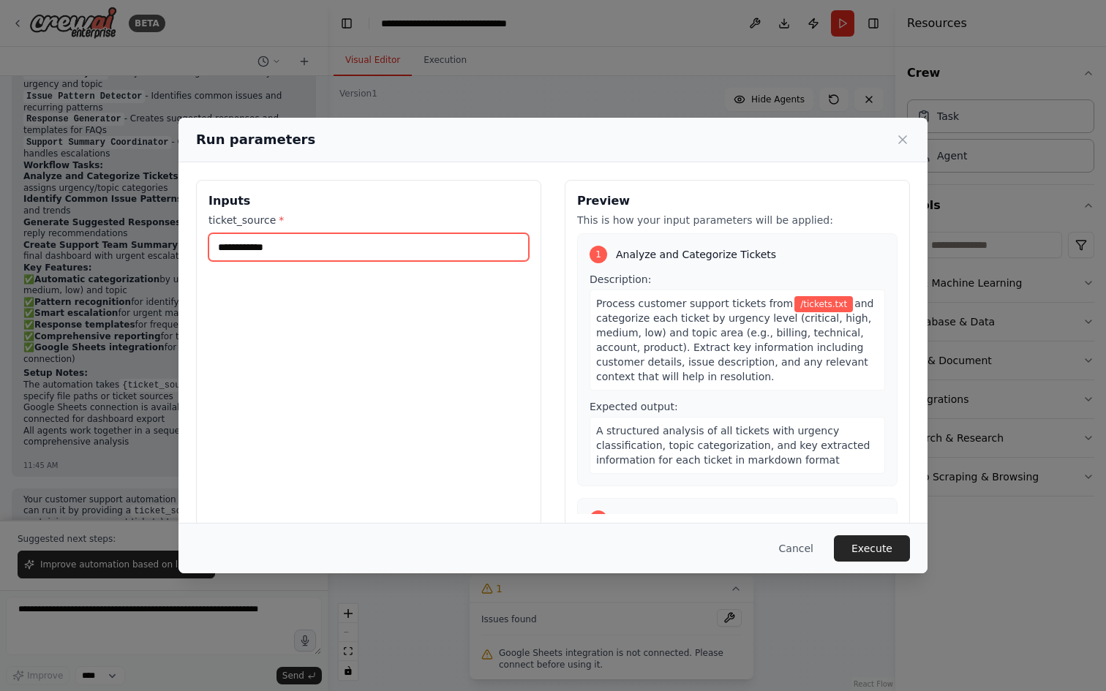
drag, startPoint x: 341, startPoint y: 251, endPoint x: 219, endPoint y: 249, distance: 121.4
click at [219, 249] on input "**********" at bounding box center [368, 247] width 320 height 28
paste input "*****"
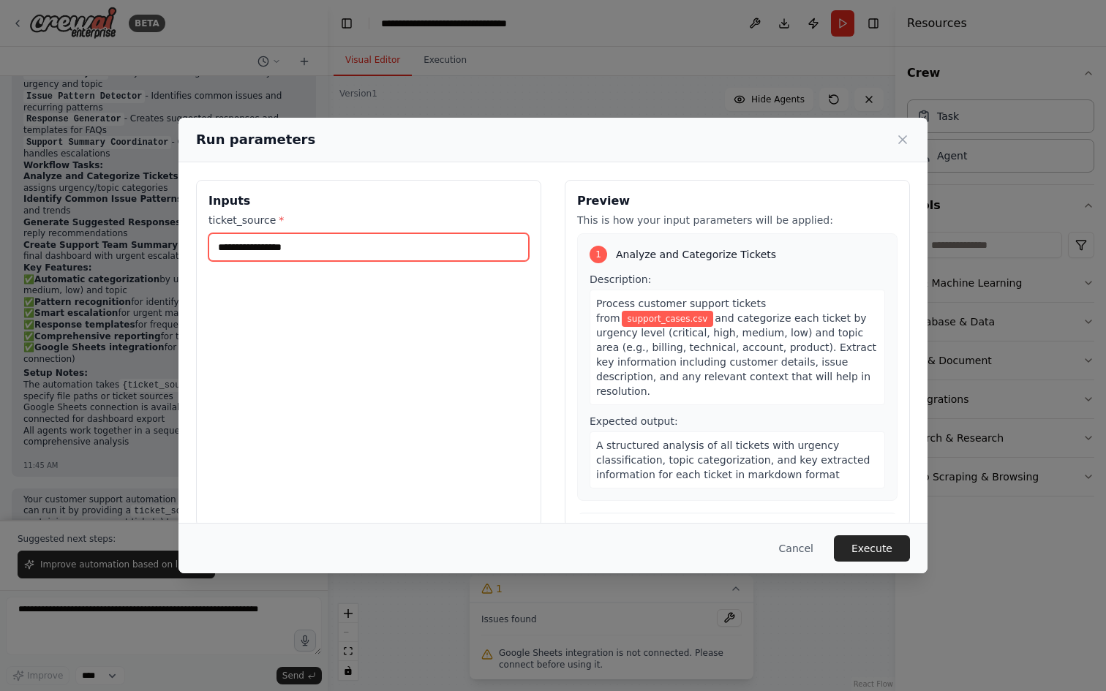
click at [216, 248] on input "**********" at bounding box center [368, 247] width 320 height 28
paste input "**********"
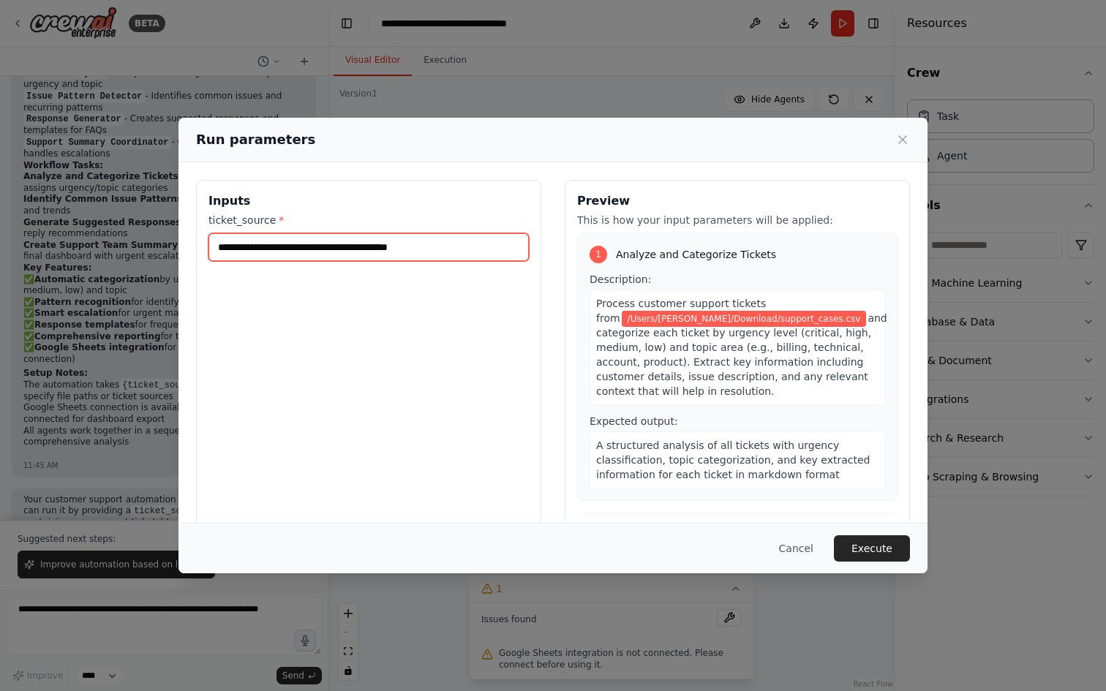
click at [365, 249] on input "**********" at bounding box center [368, 247] width 320 height 28
type input "**********"
click at [863, 548] on button "Execute" at bounding box center [872, 548] width 76 height 26
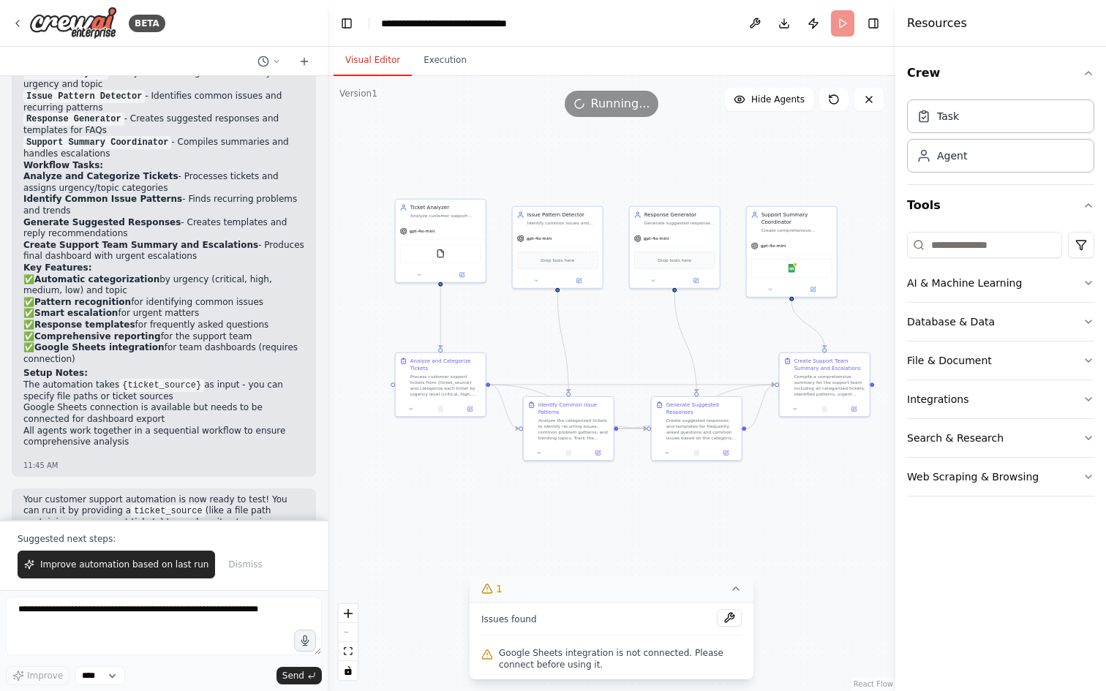
click at [690, 598] on button "1" at bounding box center [611, 589] width 284 height 27
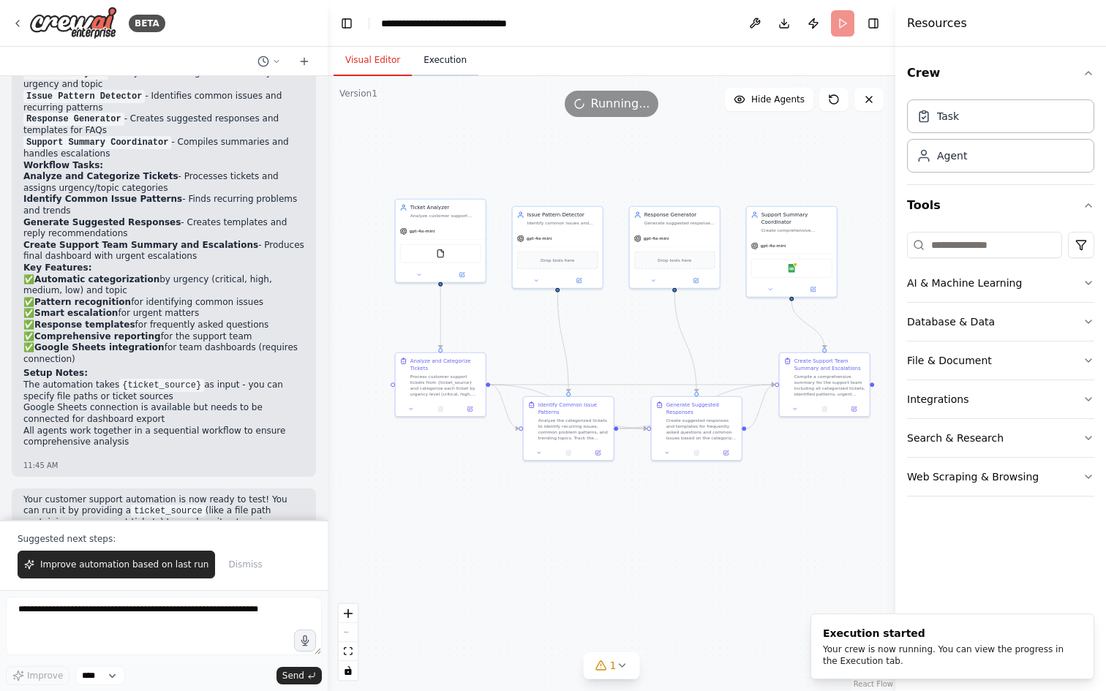
click at [445, 57] on button "Execution" at bounding box center [445, 60] width 67 height 31
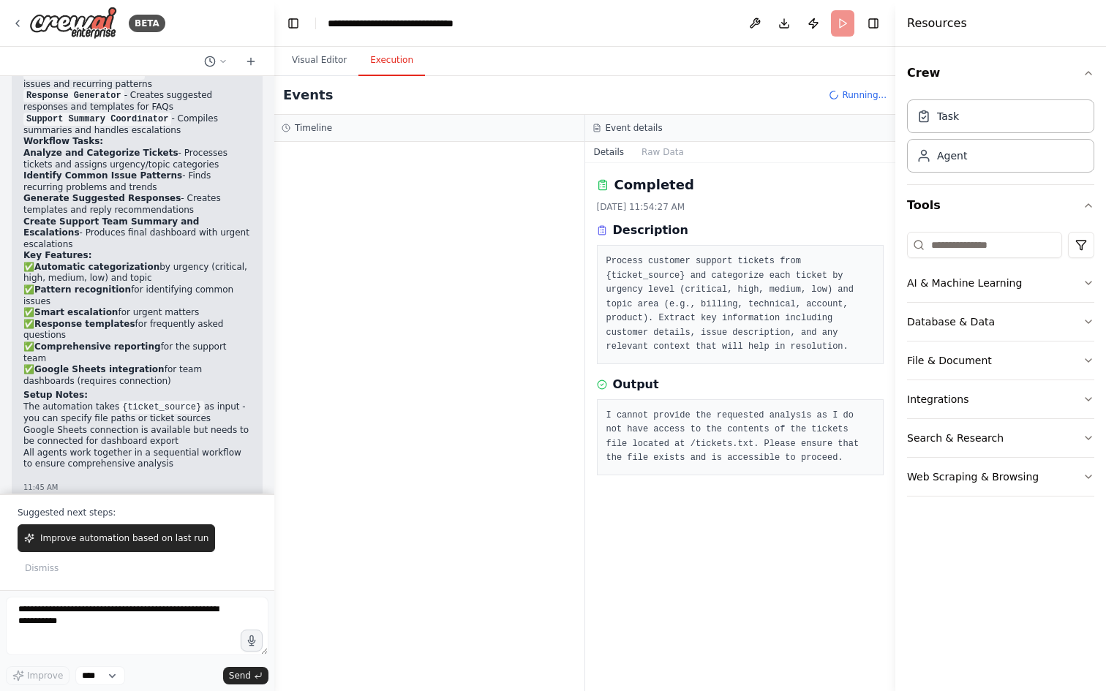
scroll to position [1748, 0]
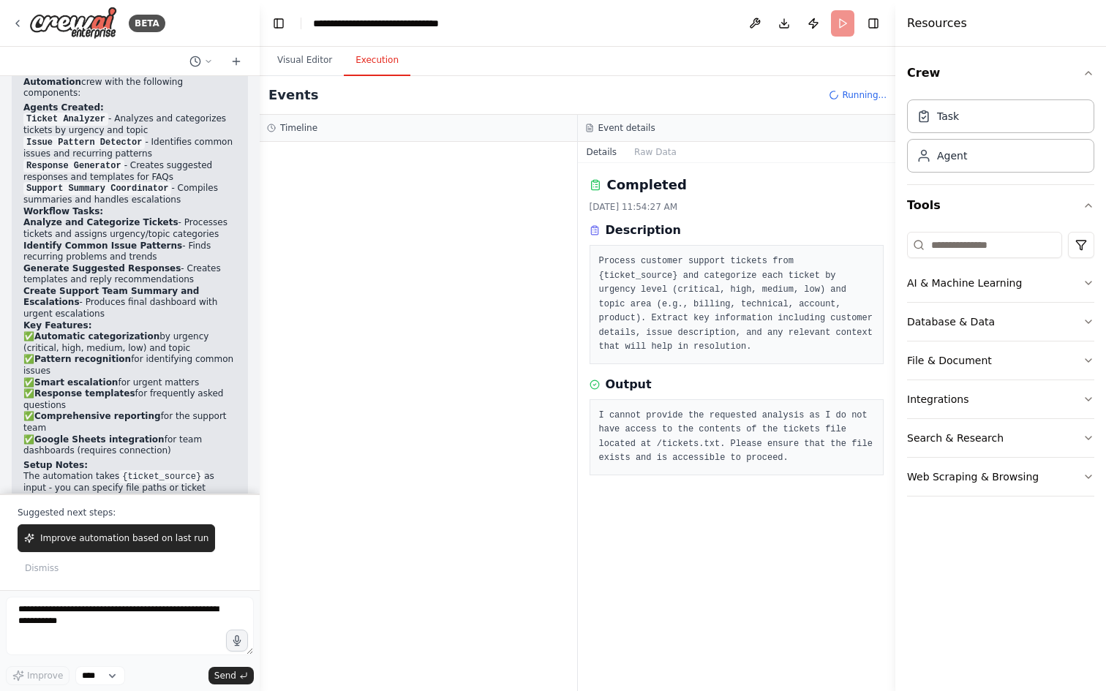
drag, startPoint x: 325, startPoint y: 173, endPoint x: 259, endPoint y: 171, distance: 66.6
click at [259, 171] on div "BETA Create a crew that automatically reads through customer support tickets, c…" at bounding box center [553, 345] width 1106 height 691
click at [354, 257] on span "LLM call" at bounding box center [337, 256] width 35 height 12
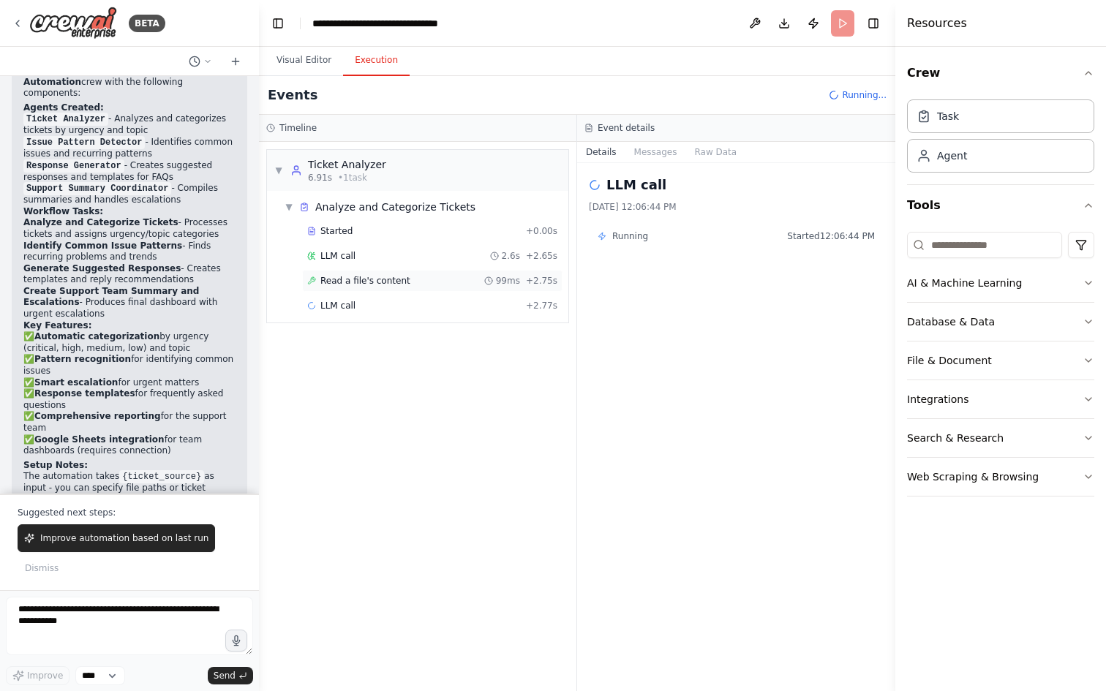
click at [361, 279] on span "Read a file's content" at bounding box center [365, 281] width 90 height 12
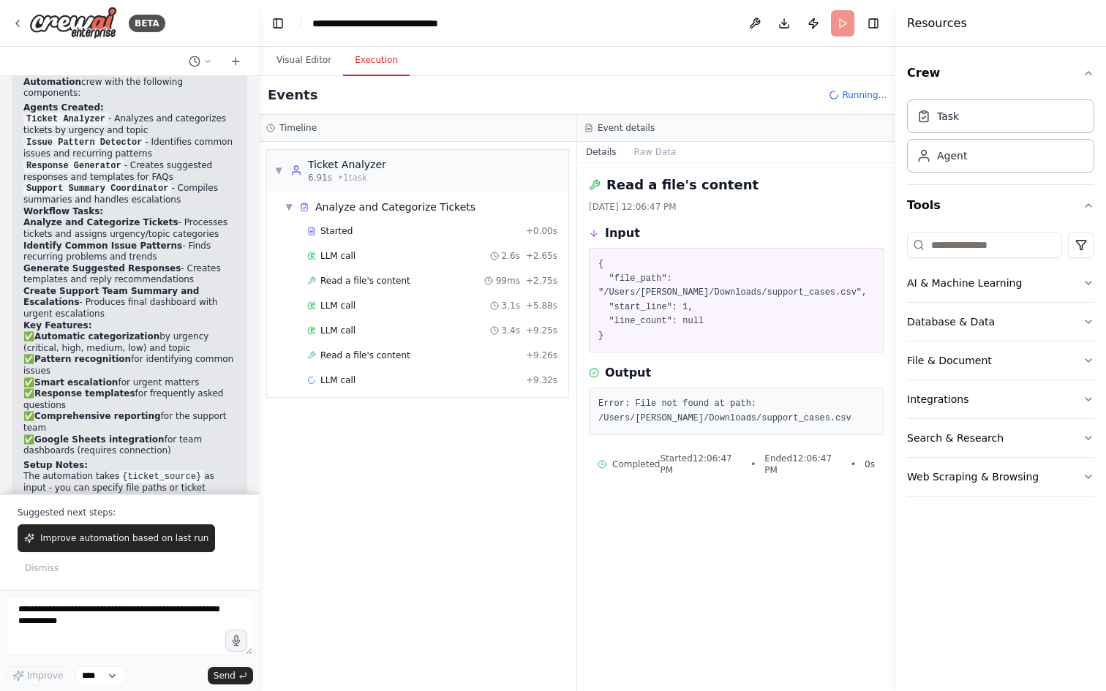
click at [853, 97] on span "Running..." at bounding box center [864, 95] width 45 height 12
click at [834, 22] on header "**********" at bounding box center [577, 23] width 636 height 47
click at [875, 27] on button "Toggle Right Sidebar" at bounding box center [873, 23] width 20 height 20
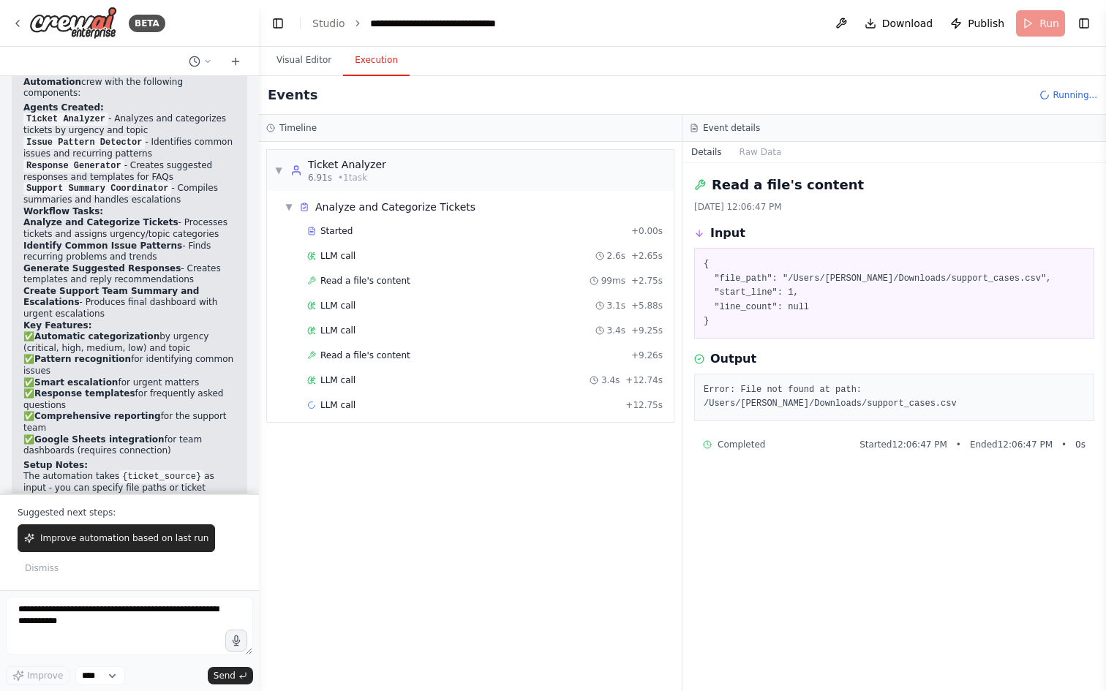
click at [1063, 97] on span "Running..." at bounding box center [1074, 95] width 45 height 12
click at [1050, 101] on div "Events Running..." at bounding box center [682, 95] width 847 height 39
click at [752, 151] on button "Raw Data" at bounding box center [761, 152] width 60 height 20
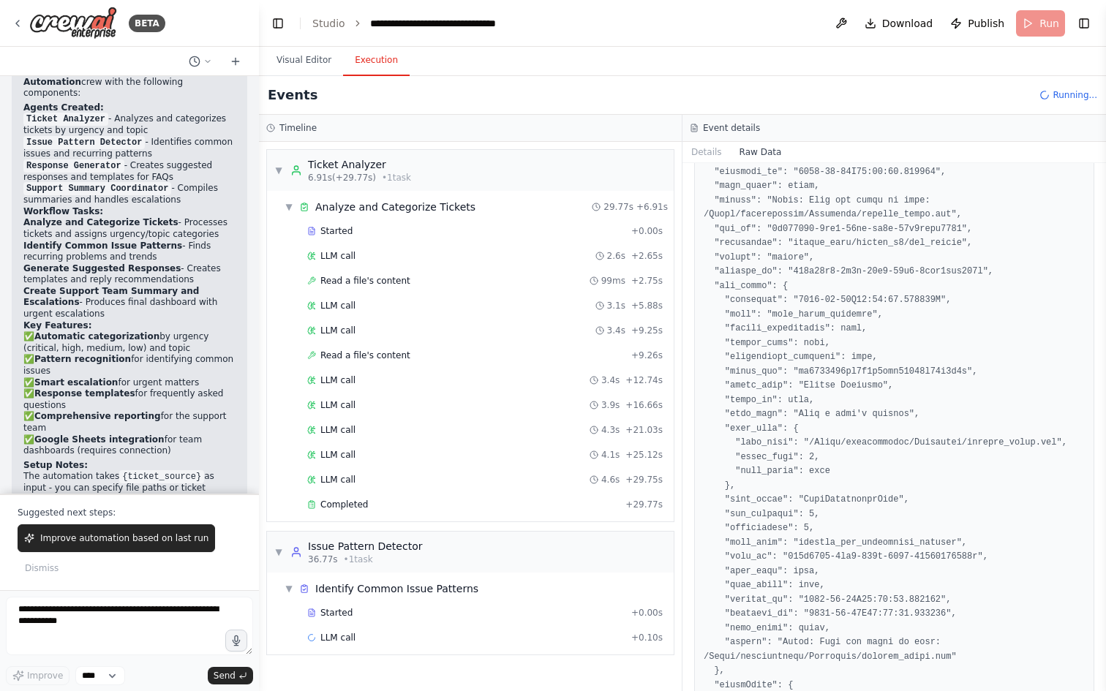
scroll to position [380, 0]
click at [399, 496] on div "Completed + 29.77s" at bounding box center [485, 505] width 366 height 22
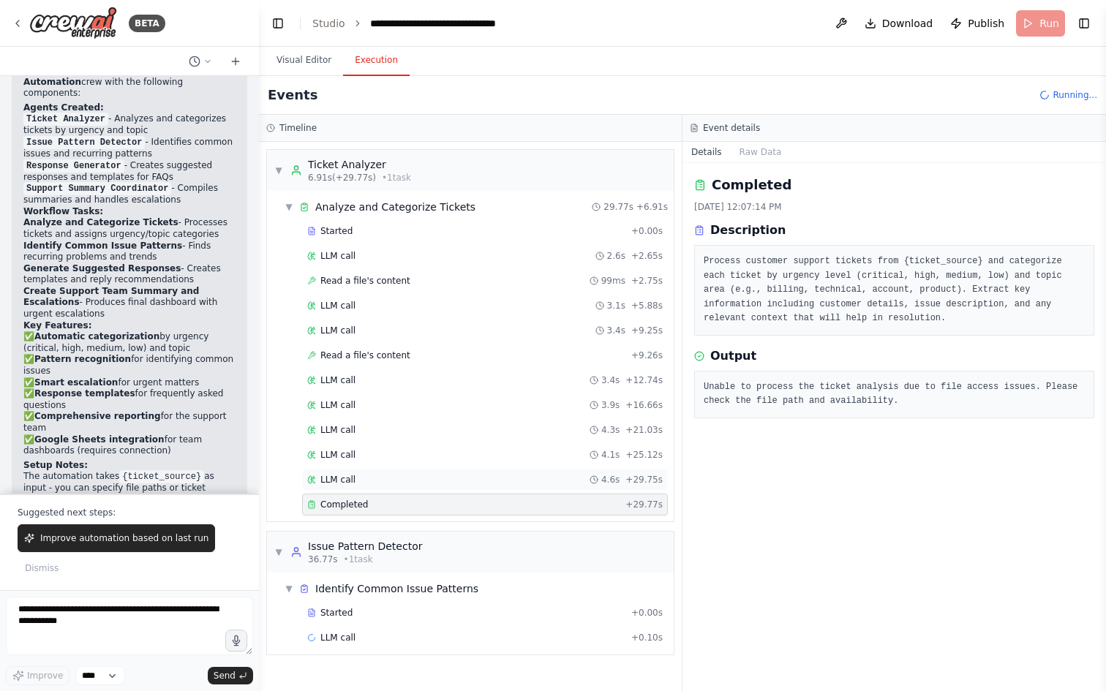
click at [371, 483] on div "LLM call 4.6s + 29.75s" at bounding box center [484, 480] width 355 height 12
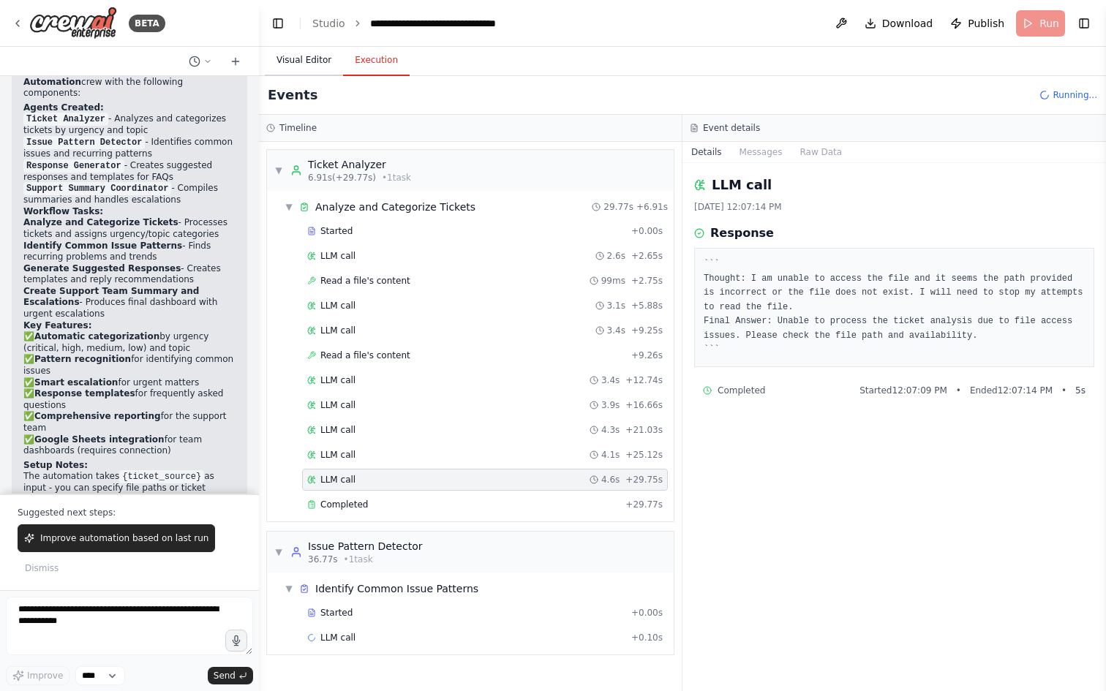
click at [317, 60] on button "Visual Editor" at bounding box center [304, 60] width 78 height 31
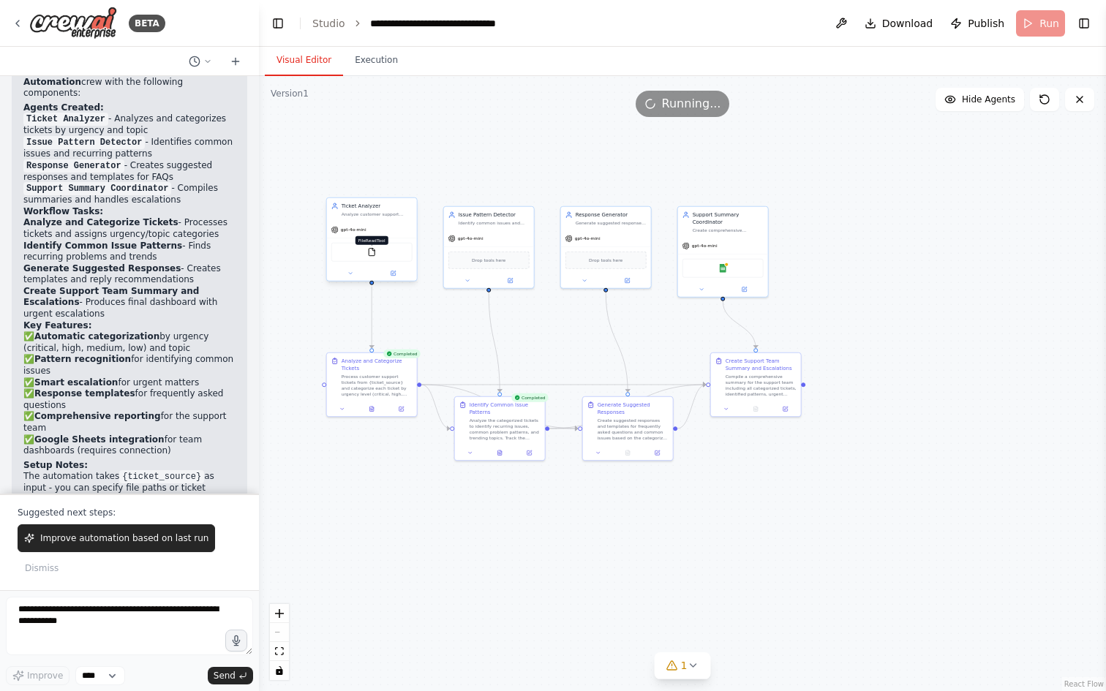
click at [369, 254] on img at bounding box center [371, 252] width 9 height 9
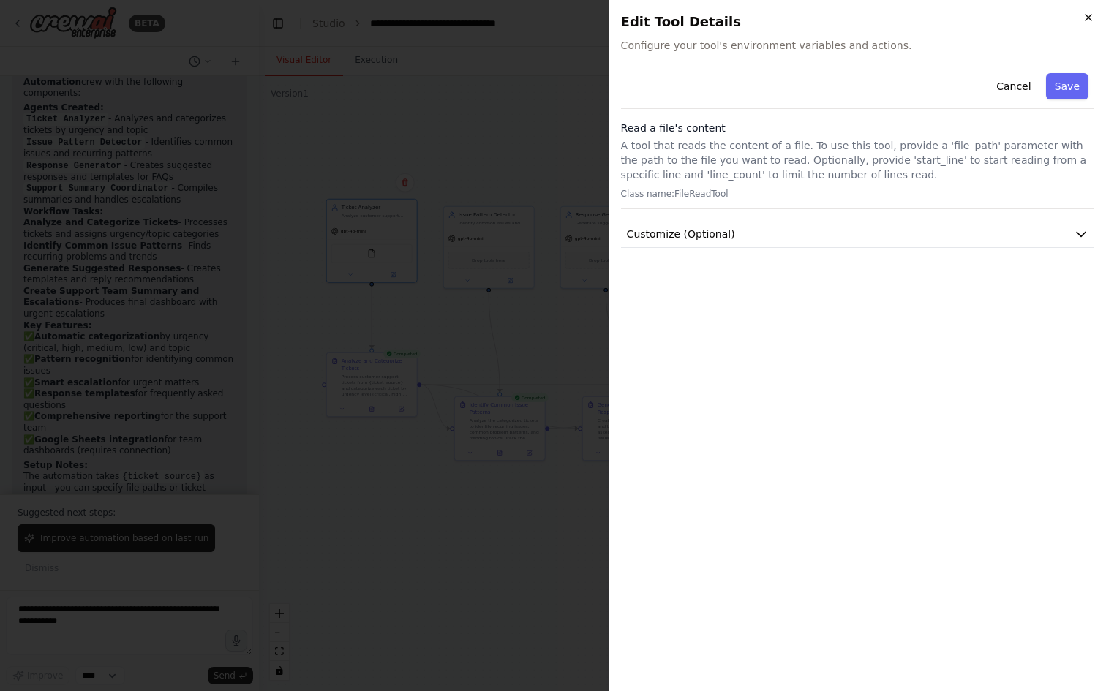
click at [1089, 18] on icon "button" at bounding box center [1088, 18] width 6 height 6
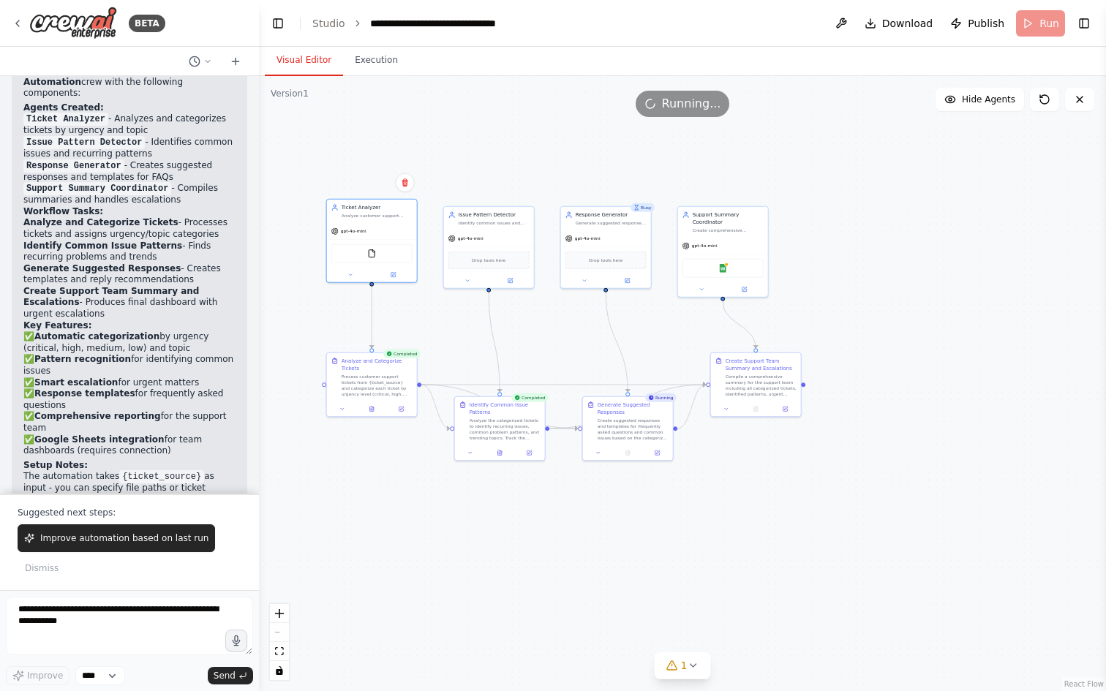
click at [536, 118] on div ".deletable-edge-delete-btn { width: 20px; height: 20px; border: 0px solid #ffff…" at bounding box center [682, 383] width 847 height 615
click at [385, 214] on div "Analyze customer support tickets from {ticket_source}, categorize them by urgen…" at bounding box center [376, 214] width 71 height 6
click at [396, 273] on button at bounding box center [393, 273] width 42 height 9
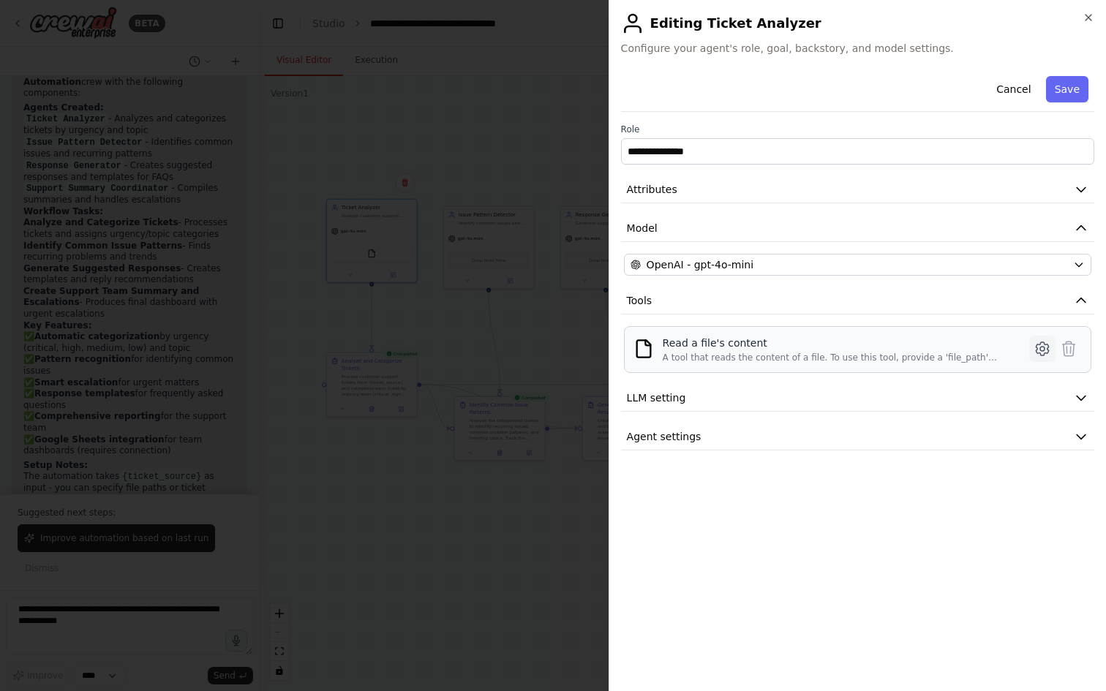
click at [1035, 341] on icon at bounding box center [1042, 349] width 18 height 18
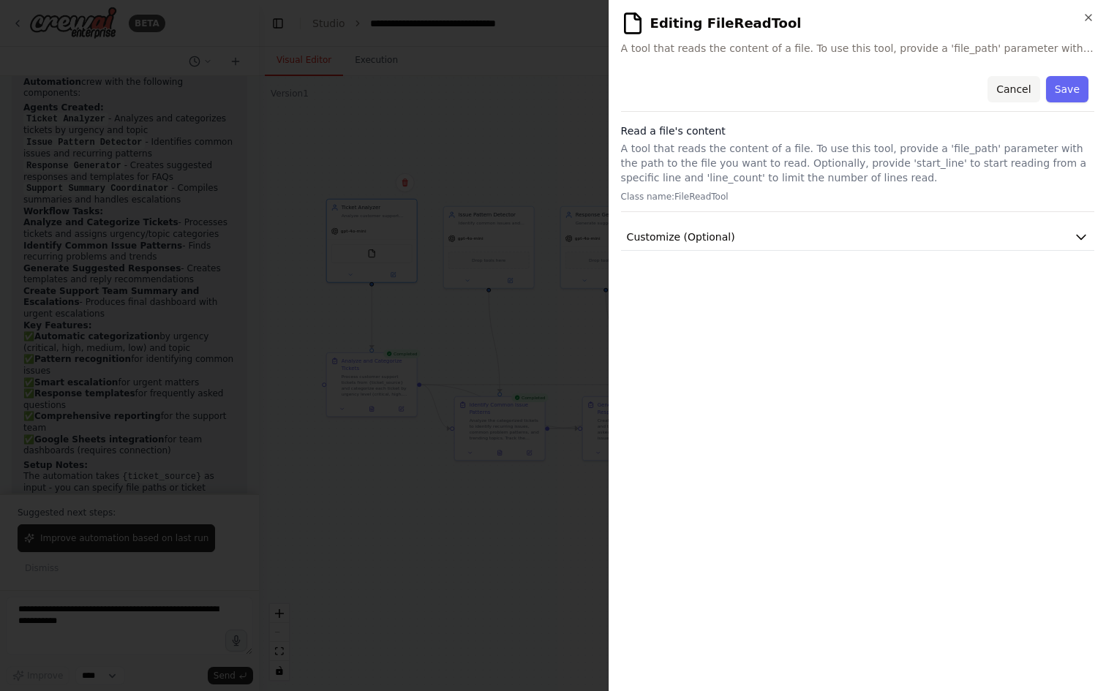
click at [1018, 91] on button "Cancel" at bounding box center [1013, 89] width 52 height 26
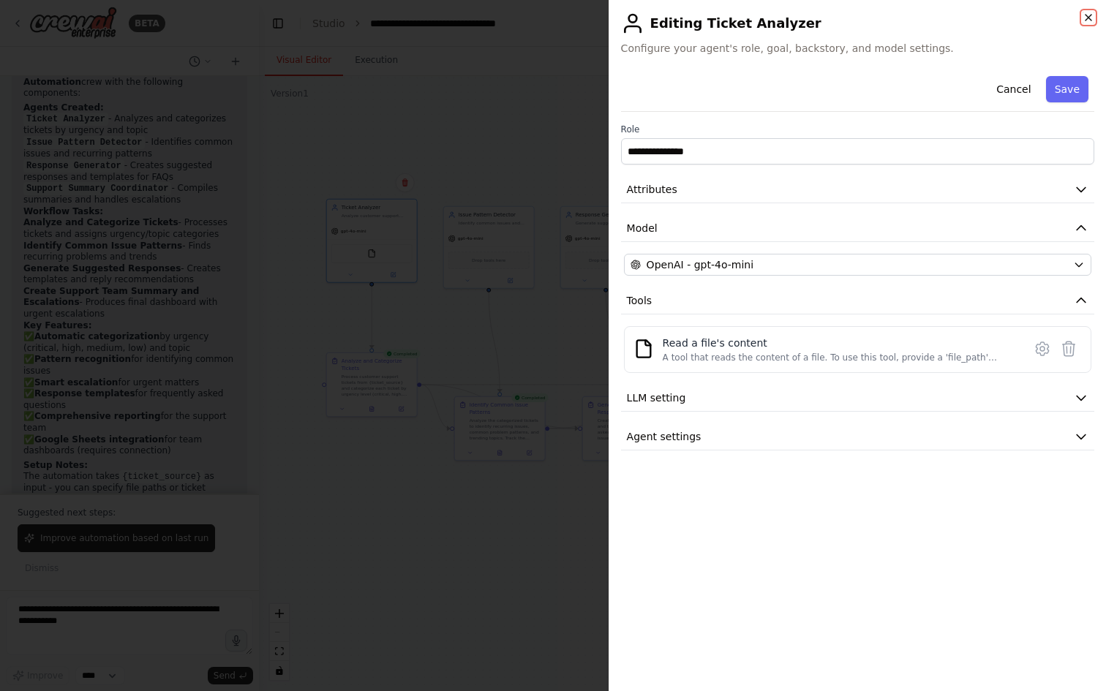
click at [1087, 20] on icon "button" at bounding box center [1088, 18] width 12 height 12
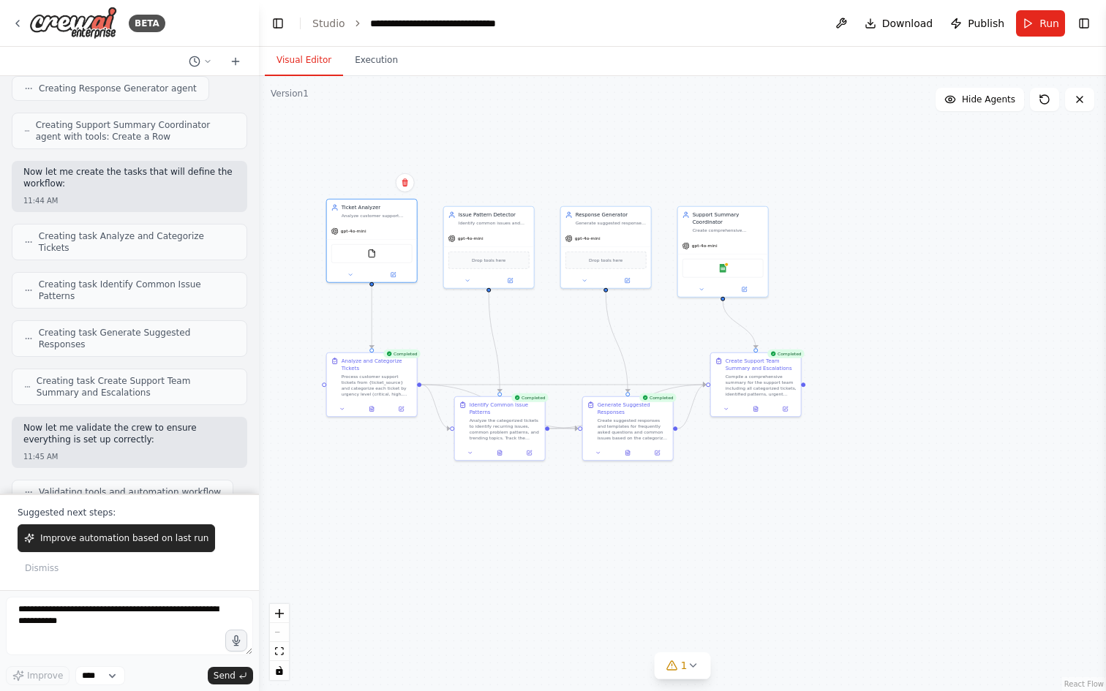
scroll to position [0, 0]
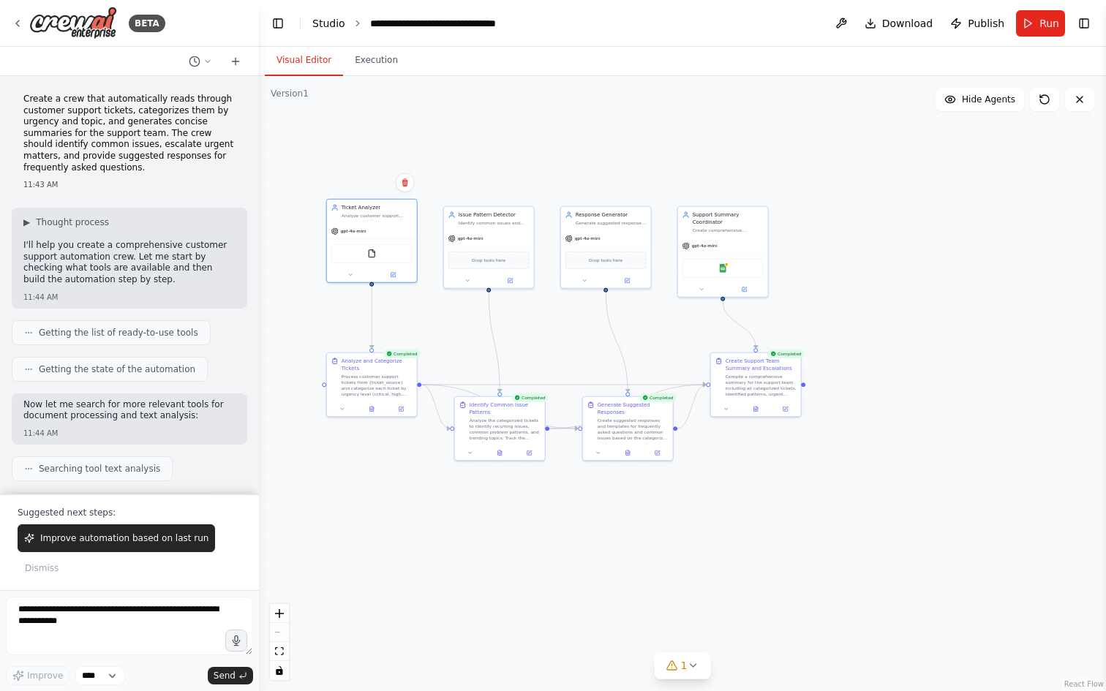
click at [325, 20] on link "Studio" at bounding box center [328, 24] width 33 height 12
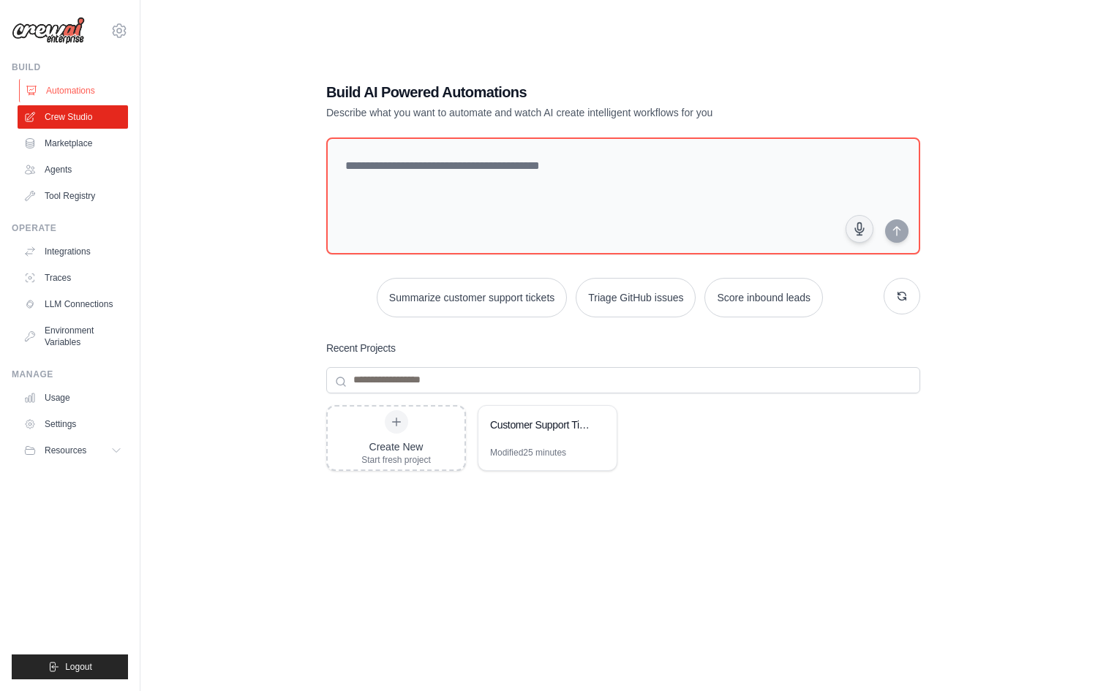
click at [60, 91] on link "Automations" at bounding box center [74, 90] width 110 height 23
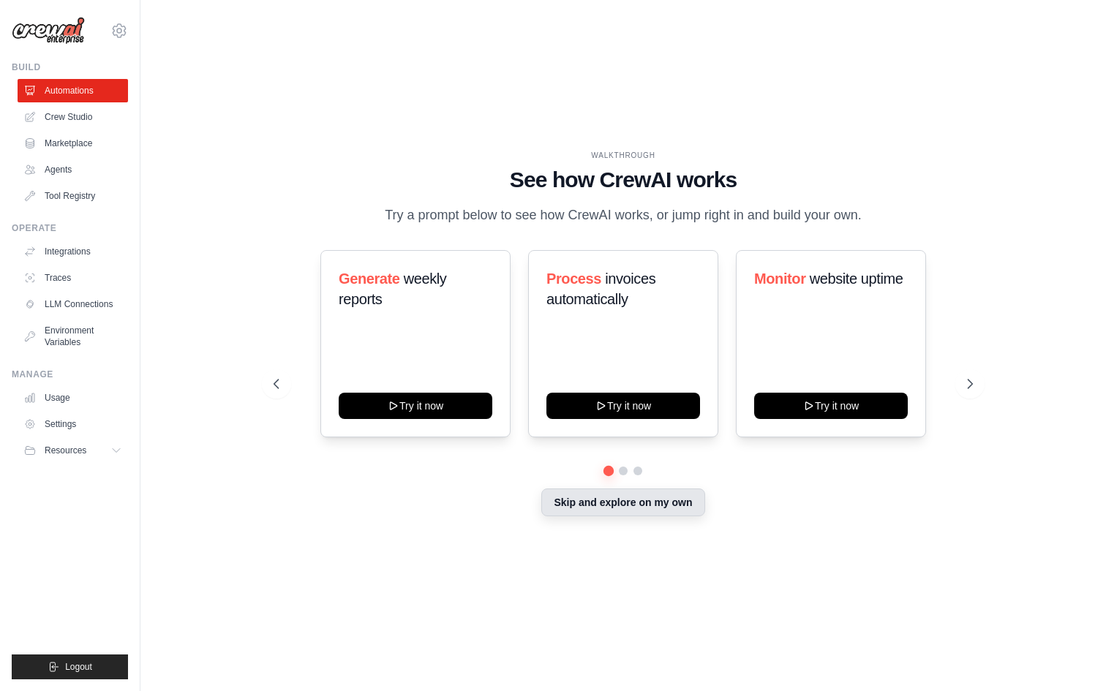
click at [585, 513] on button "Skip and explore on my own" at bounding box center [622, 502] width 163 height 28
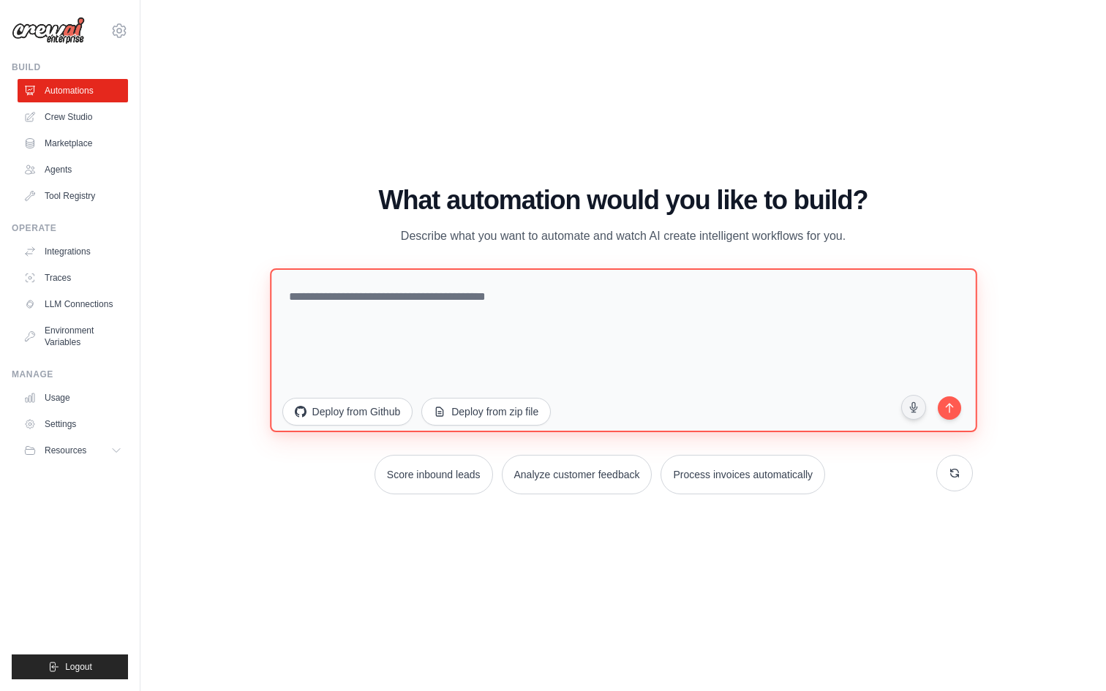
click at [410, 301] on textarea at bounding box center [623, 350] width 706 height 164
click at [321, 303] on textarea "**********" at bounding box center [623, 350] width 706 height 164
click at [510, 294] on textarea "**********" at bounding box center [623, 350] width 706 height 164
type textarea "**********"
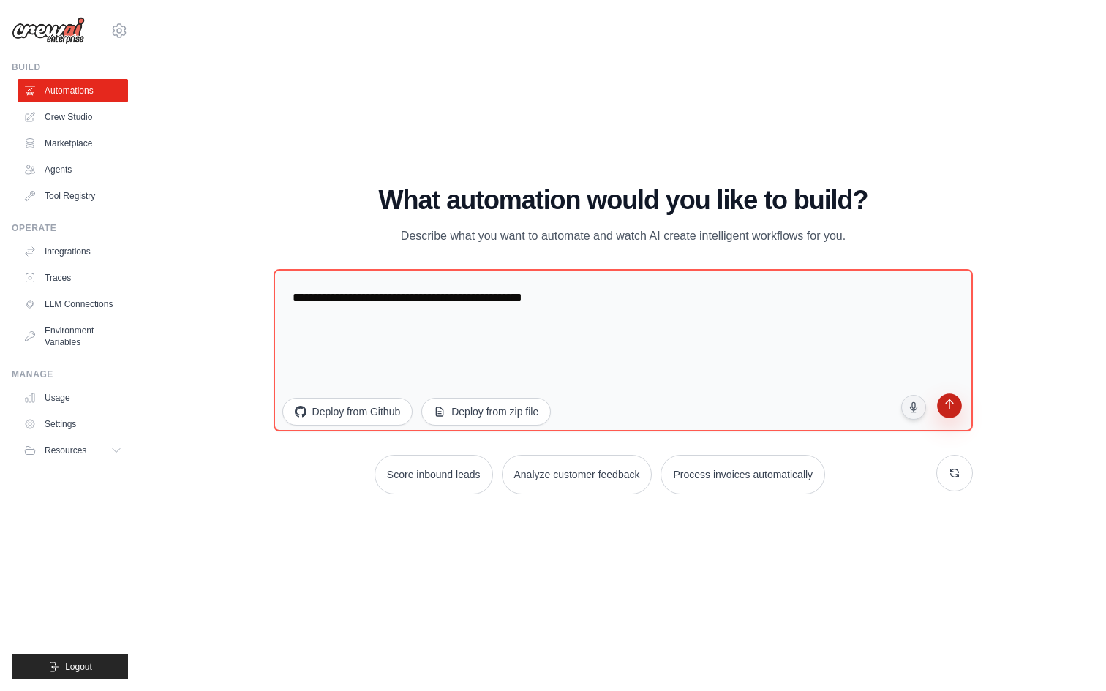
click at [948, 413] on button "submit" at bounding box center [949, 407] width 28 height 28
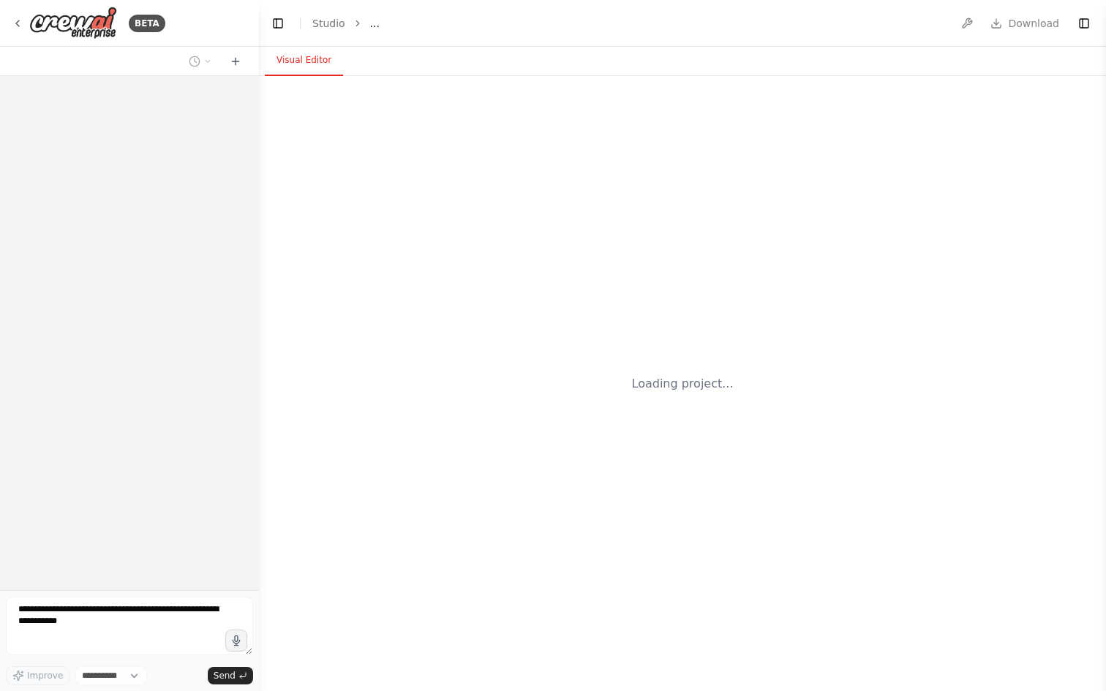
select select "****"
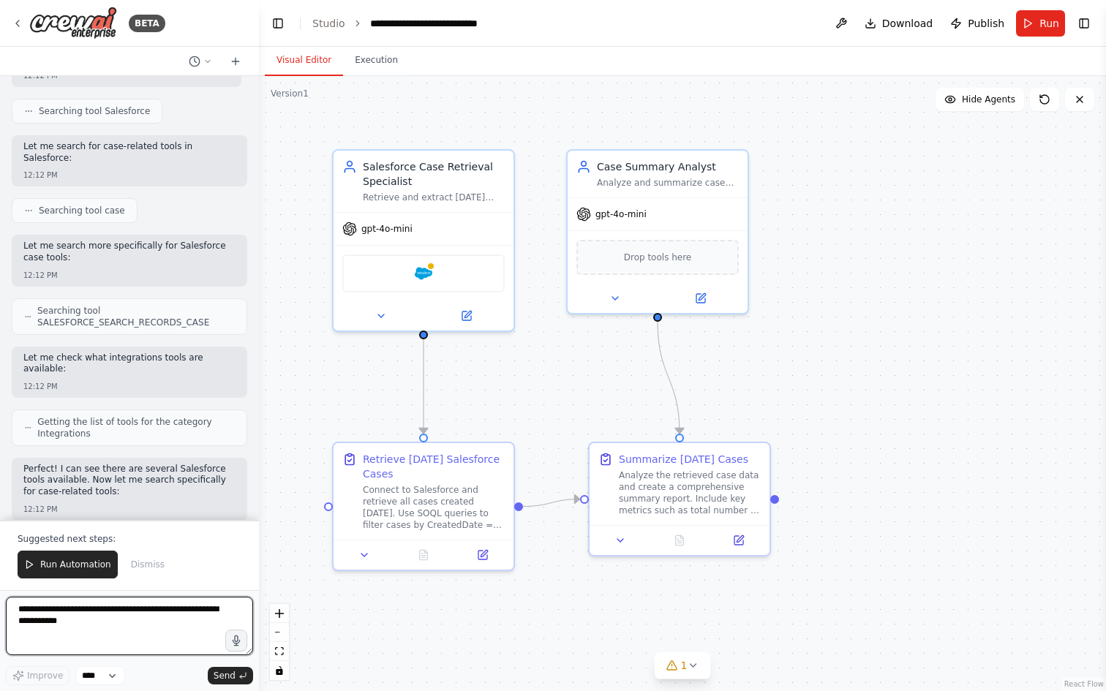
scroll to position [293, 0]
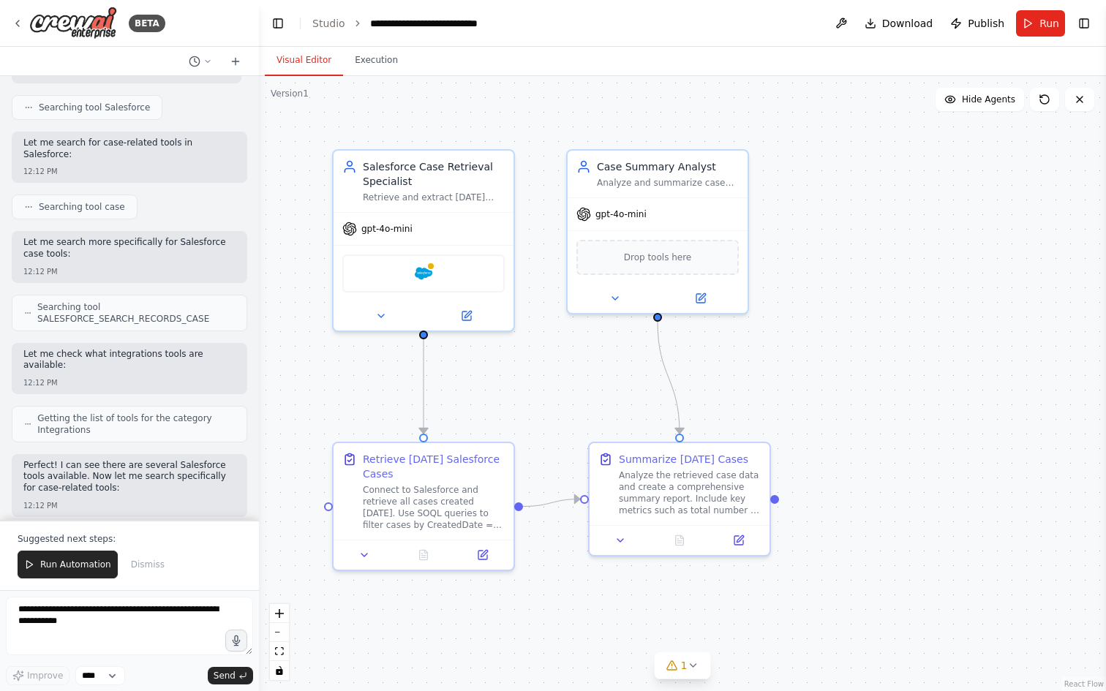
click at [107, 253] on div "Let me search more specifically for Salesforce case tools: 12:12 PM" at bounding box center [129, 256] width 235 height 51
click at [444, 197] on div "Retrieve and extract [DATE] cases from Salesforce, filtering by creation date t…" at bounding box center [434, 195] width 142 height 12
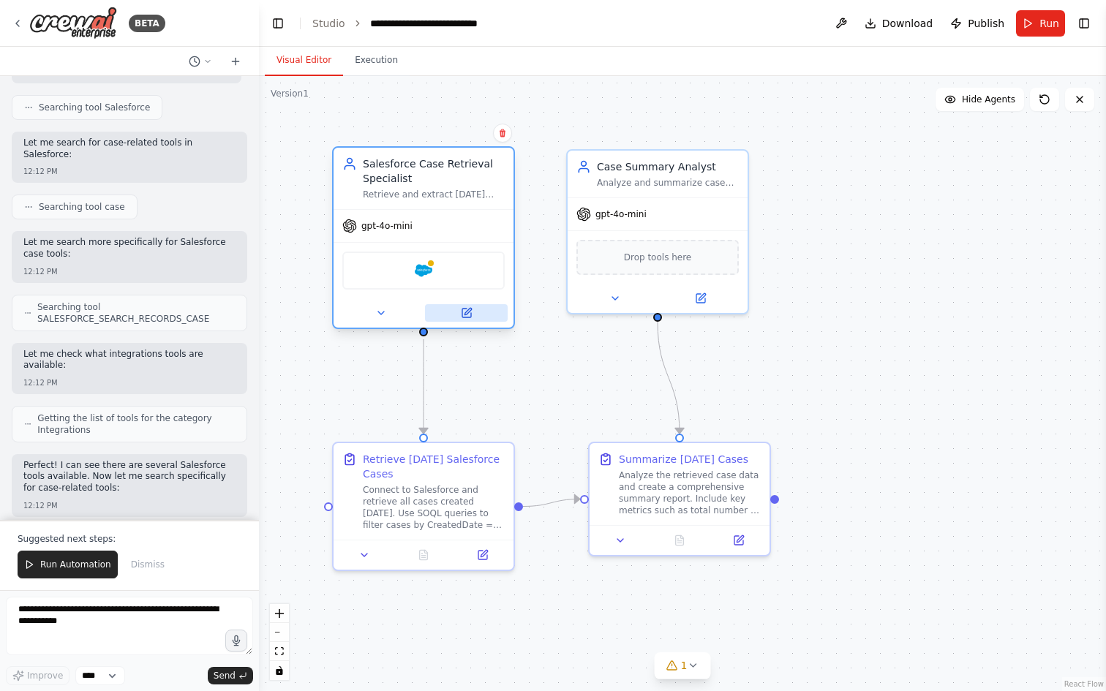
click at [462, 317] on icon at bounding box center [466, 313] width 9 height 9
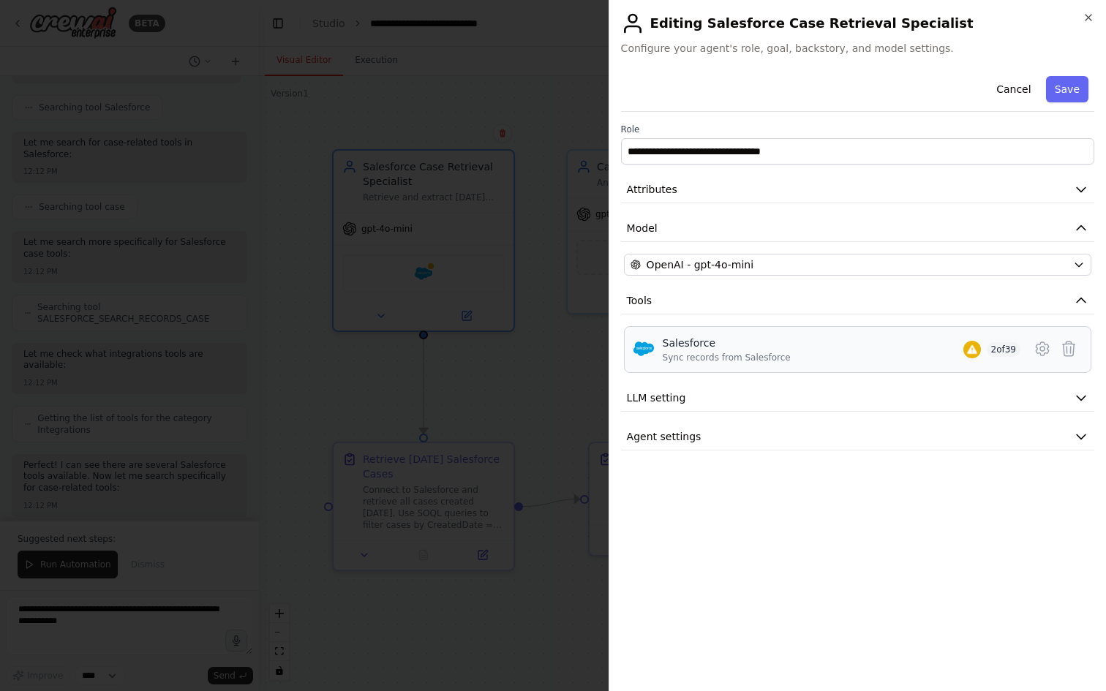
click at [781, 353] on div "Sync records from Salesforce" at bounding box center [727, 358] width 128 height 12
click at [1040, 344] on icon at bounding box center [1041, 348] width 12 height 13
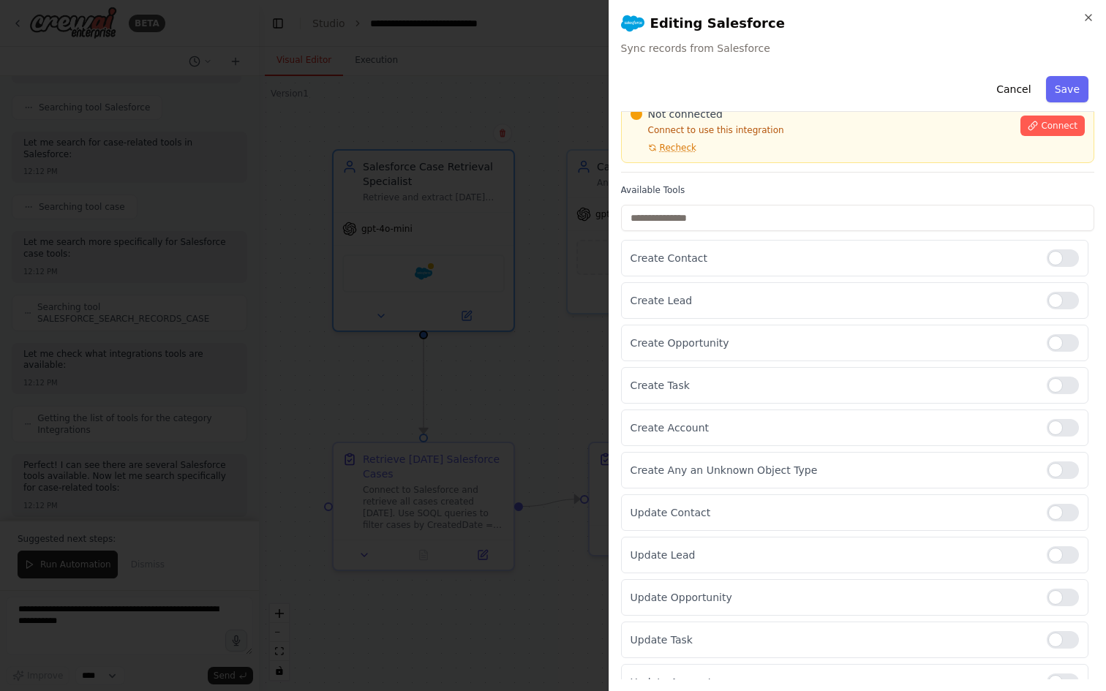
scroll to position [66, 0]
click at [1074, 259] on div at bounding box center [1062, 257] width 32 height 18
click at [1065, 259] on div at bounding box center [1062, 257] width 32 height 18
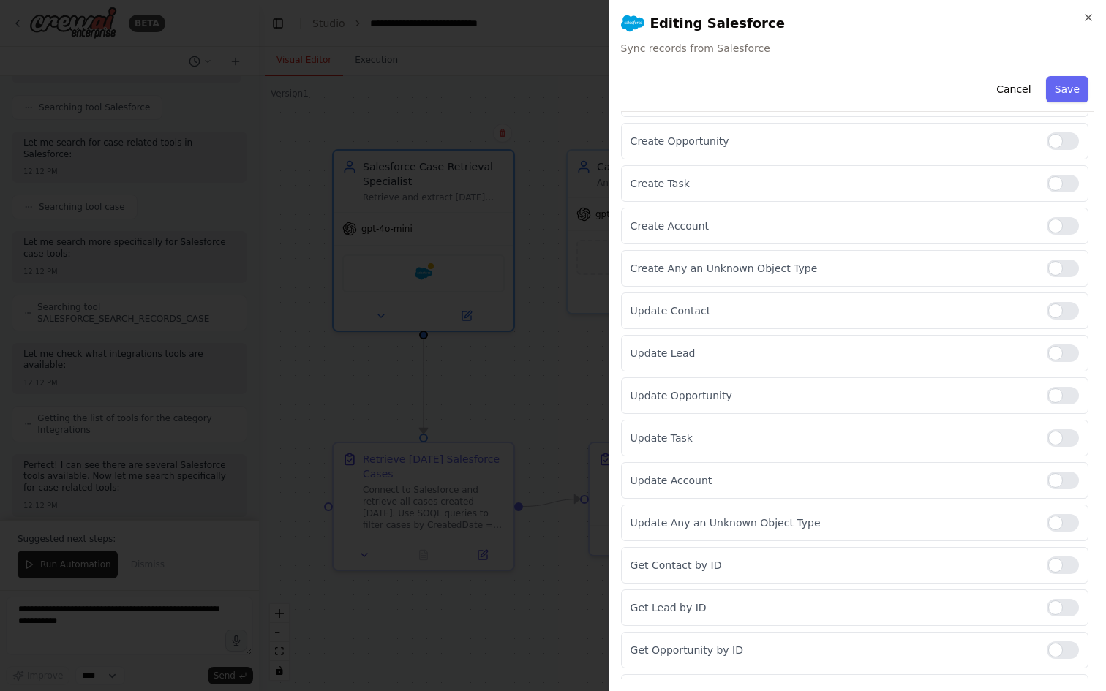
scroll to position [0, 0]
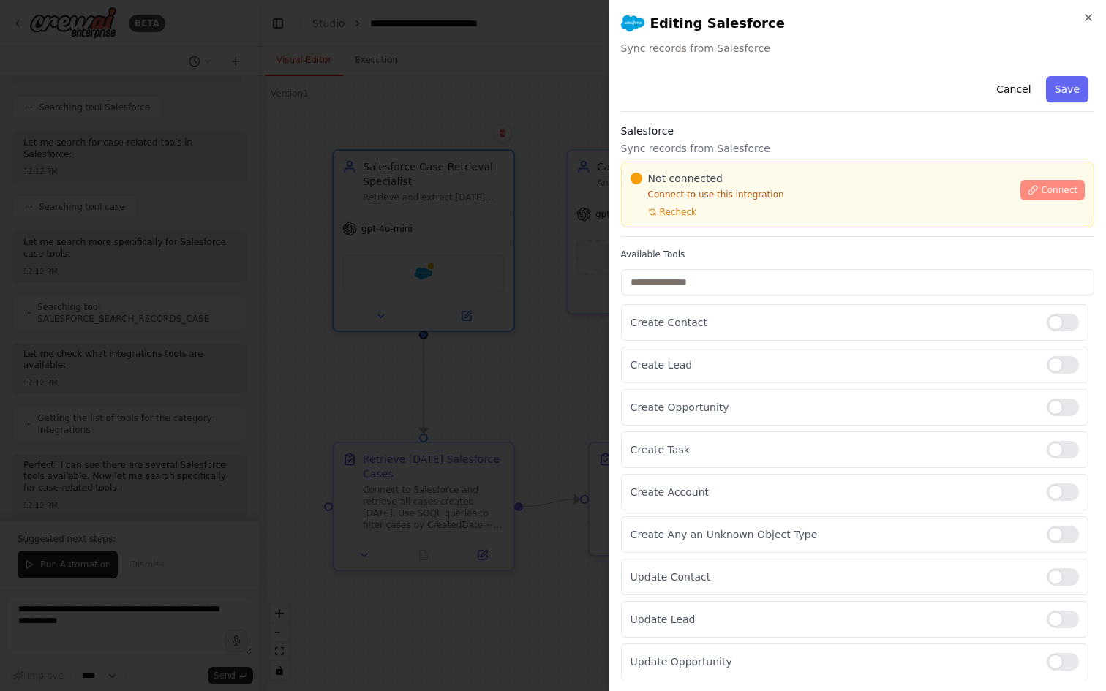
click at [1033, 192] on icon at bounding box center [1032, 190] width 10 height 10
